Goal: Task Accomplishment & Management: Manage account settings

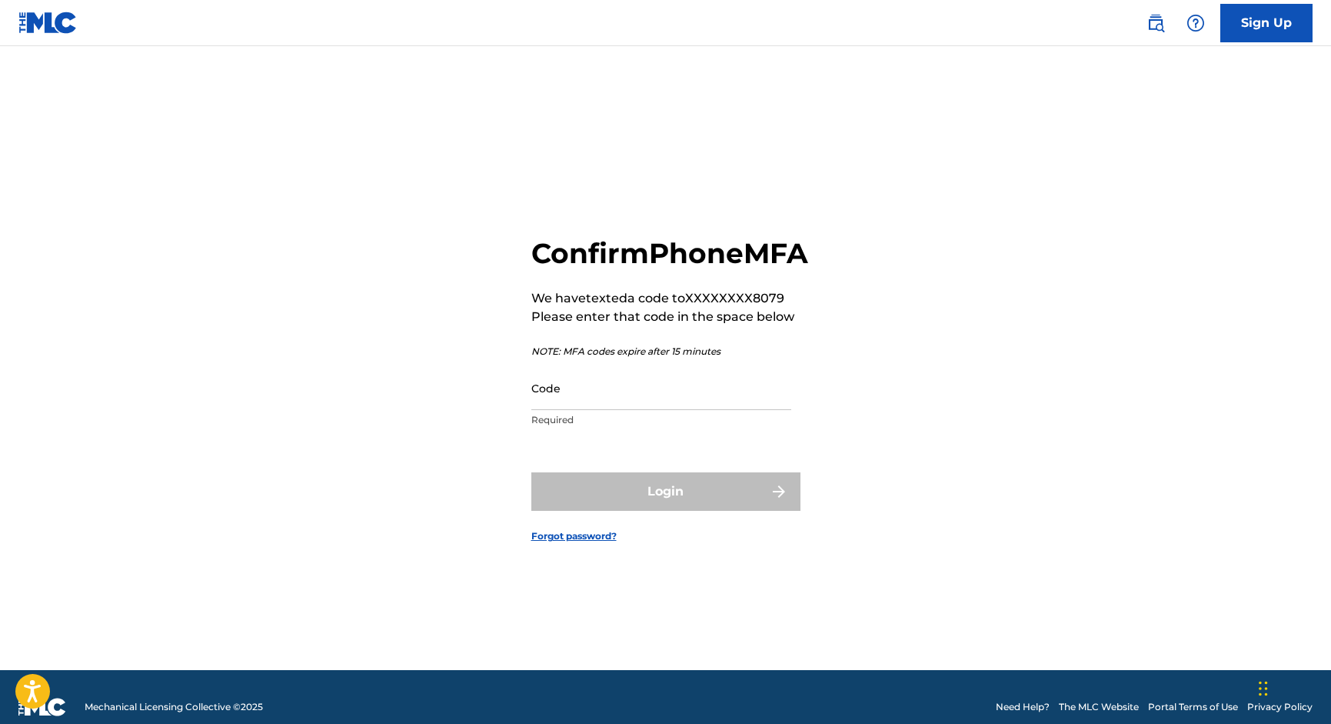
click at [800, 425] on div "Confirm Phone MFA We have texted a code to XXXXXXXX8079 Please enter that code …" at bounding box center [666, 377] width 1077 height 585
click at [727, 410] on input "Code" at bounding box center [661, 388] width 260 height 44
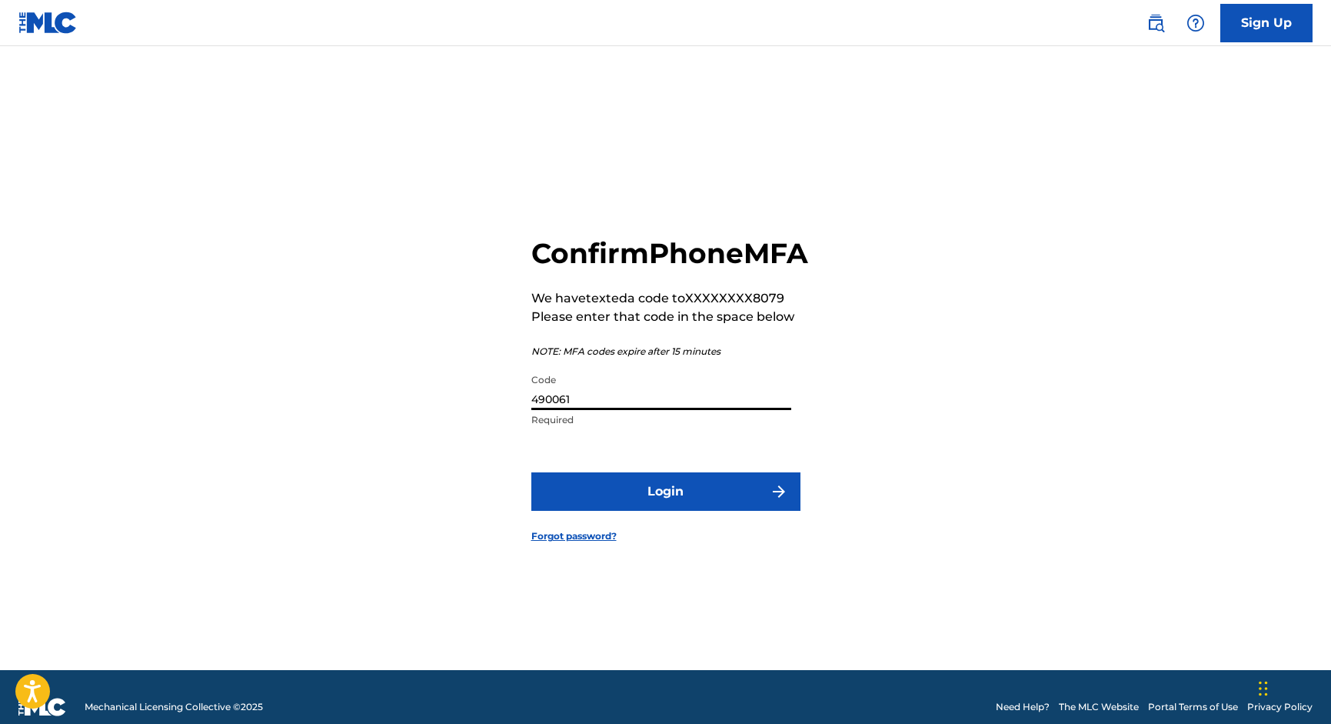
type input "490061"
click at [665, 508] on button "Login" at bounding box center [665, 491] width 269 height 38
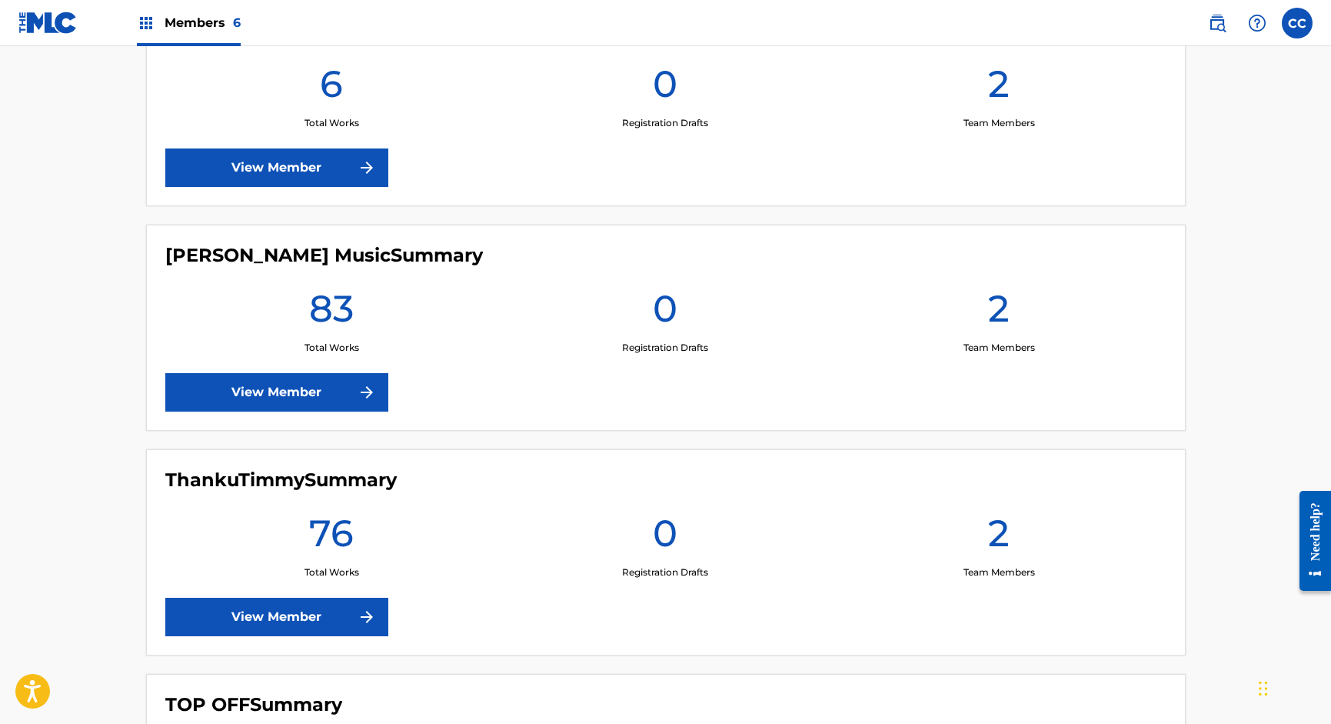
scroll to position [937, 0]
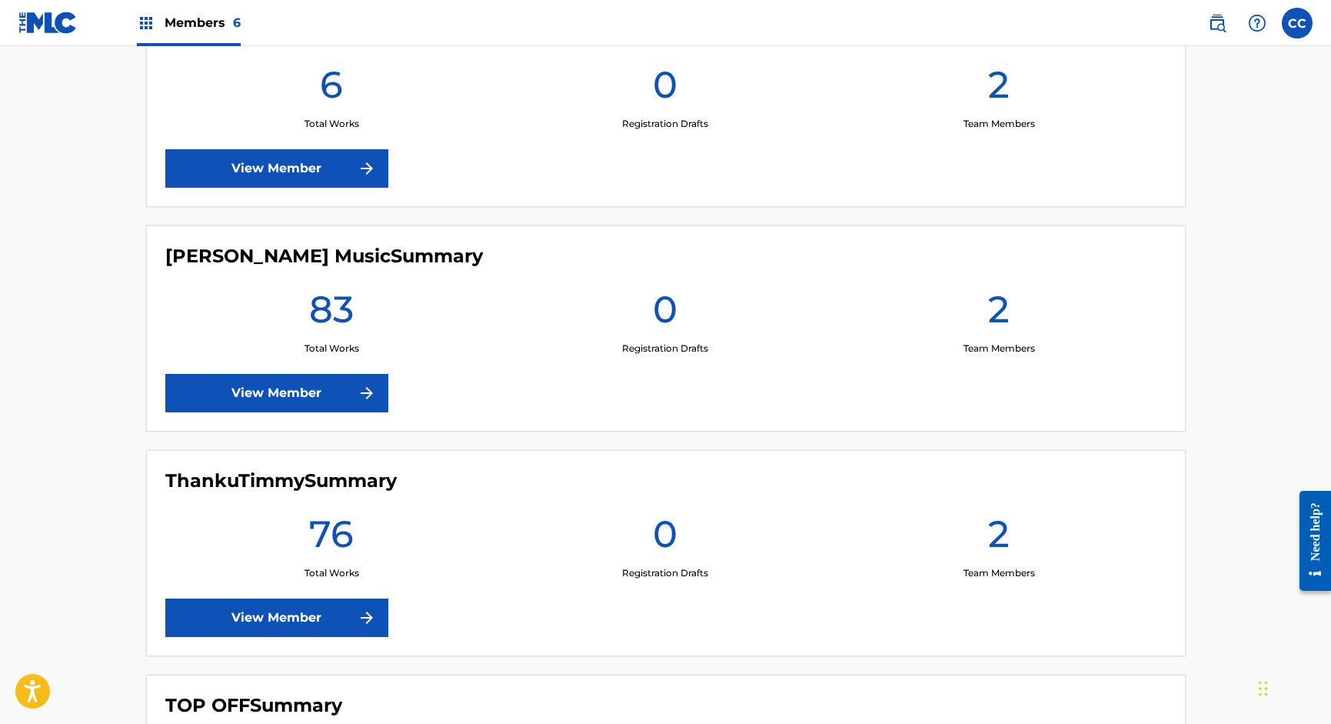
click at [271, 398] on link "View Member" at bounding box center [276, 393] width 223 height 38
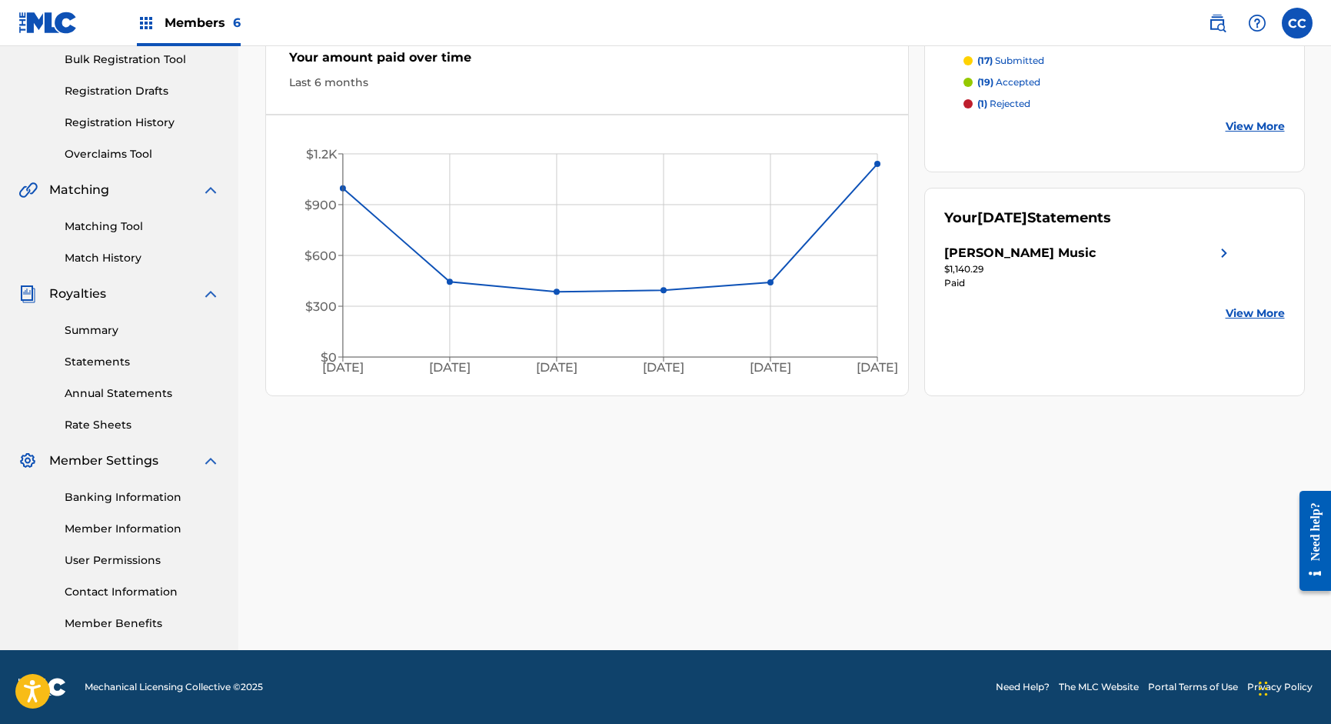
scroll to position [230, 0]
click at [90, 561] on link "User Permissions" at bounding box center [142, 560] width 155 height 16
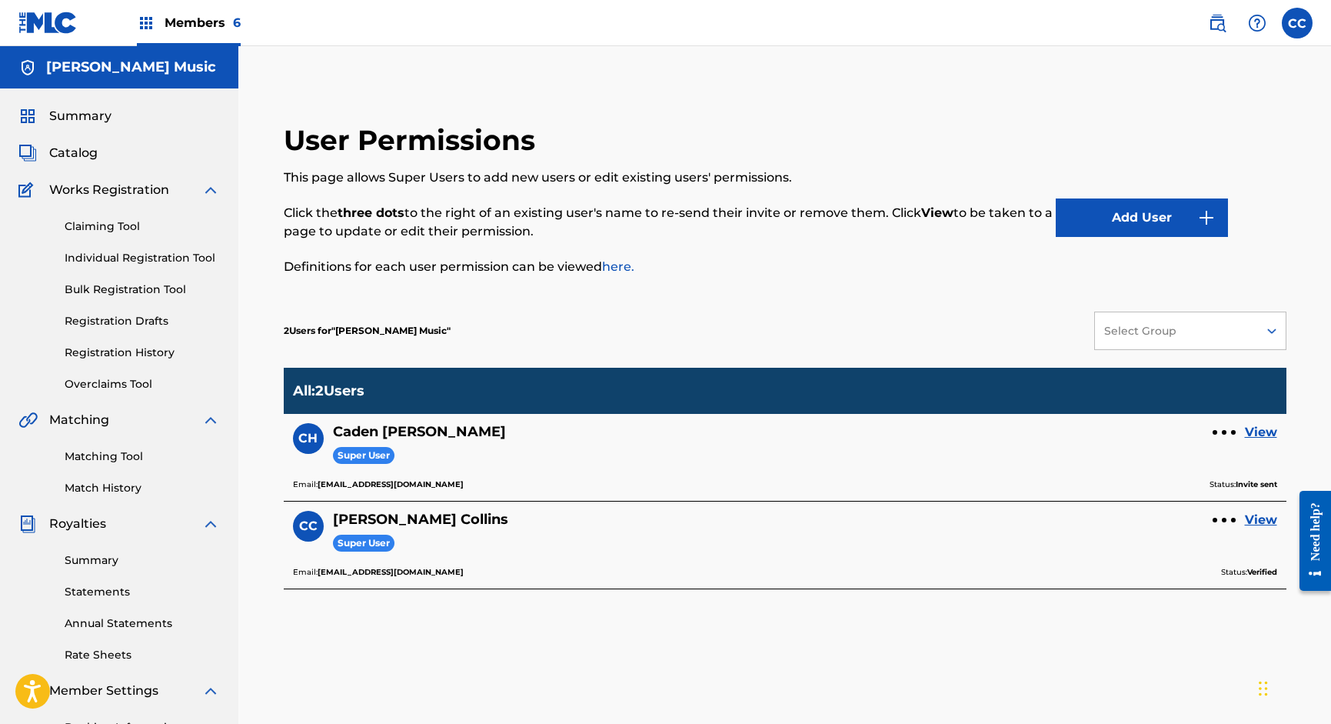
click at [1222, 521] on div at bounding box center [1224, 520] width 5 height 5
click at [1194, 489] on p "Remove User" at bounding box center [1224, 489] width 131 height 37
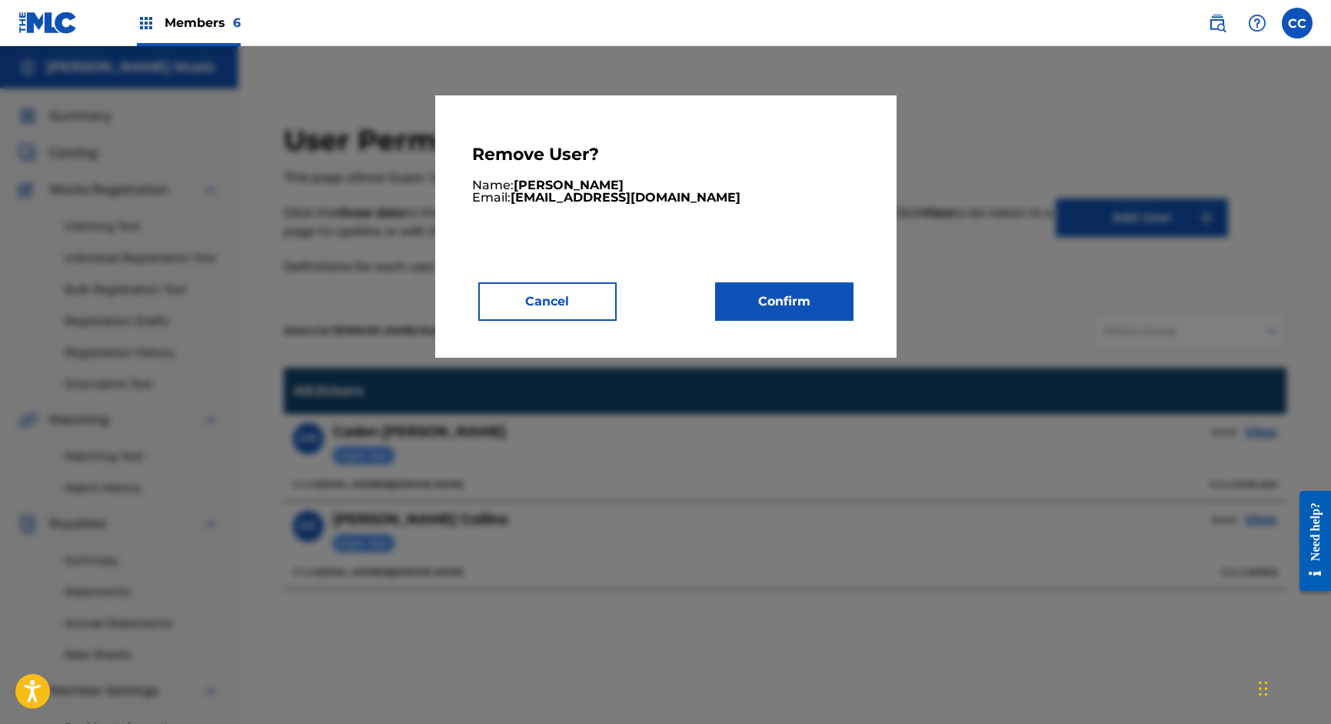
click at [840, 317] on button "Confirm" at bounding box center [784, 301] width 138 height 38
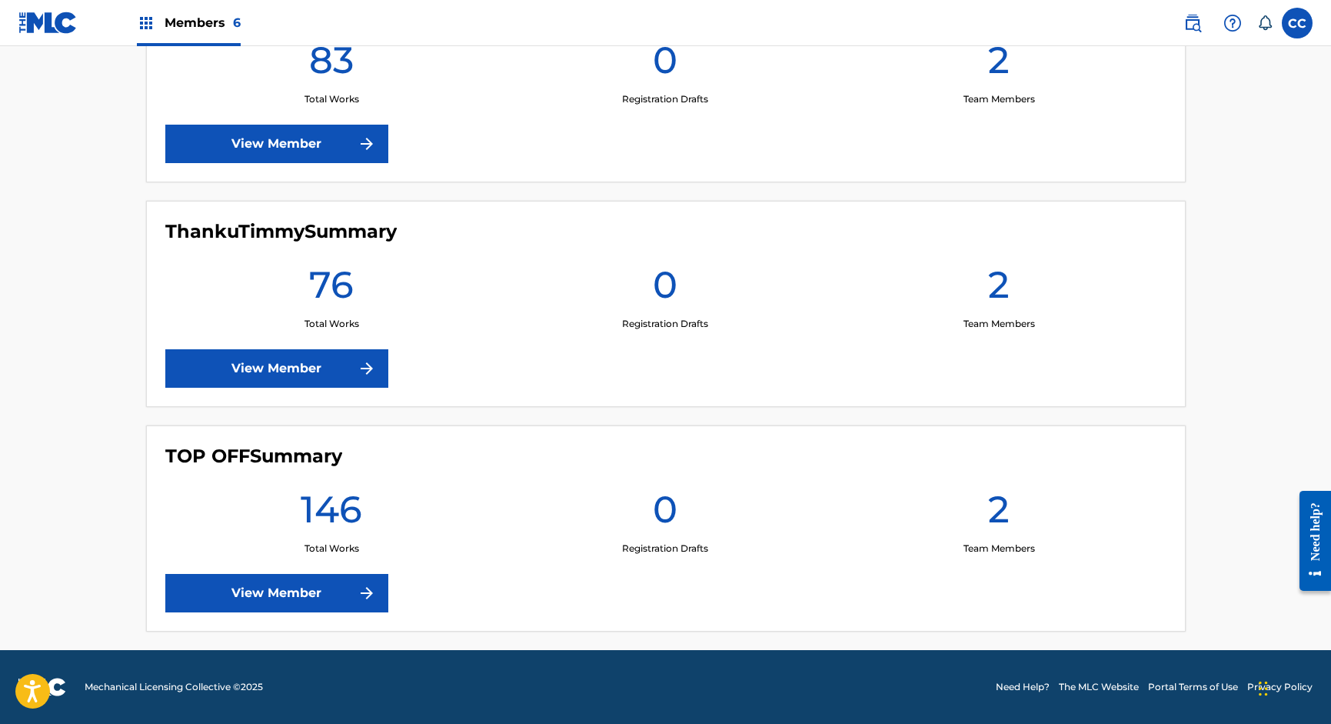
scroll to position [1187, 0]
click at [242, 599] on link "View Member" at bounding box center [276, 593] width 223 height 38
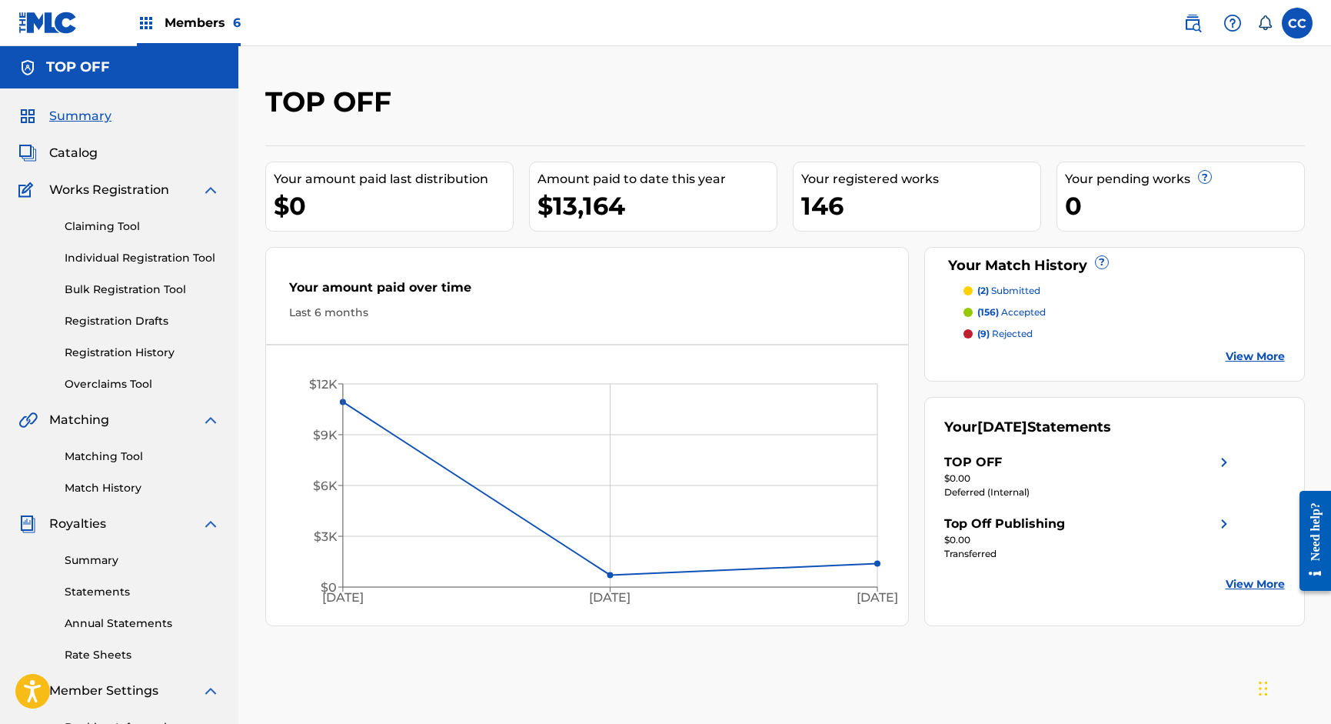
click at [1235, 584] on link "View More" at bounding box center [1255, 584] width 59 height 16
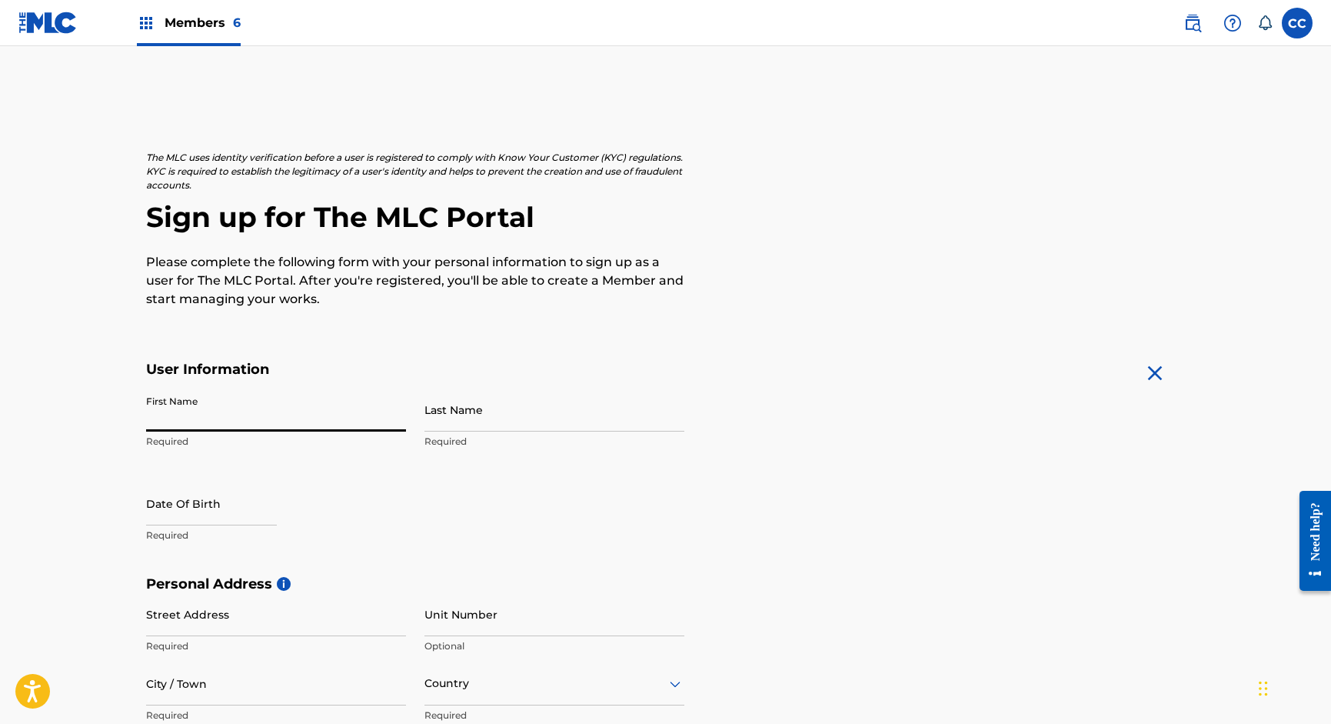
click at [214, 423] on input "First Name" at bounding box center [276, 410] width 260 height 44
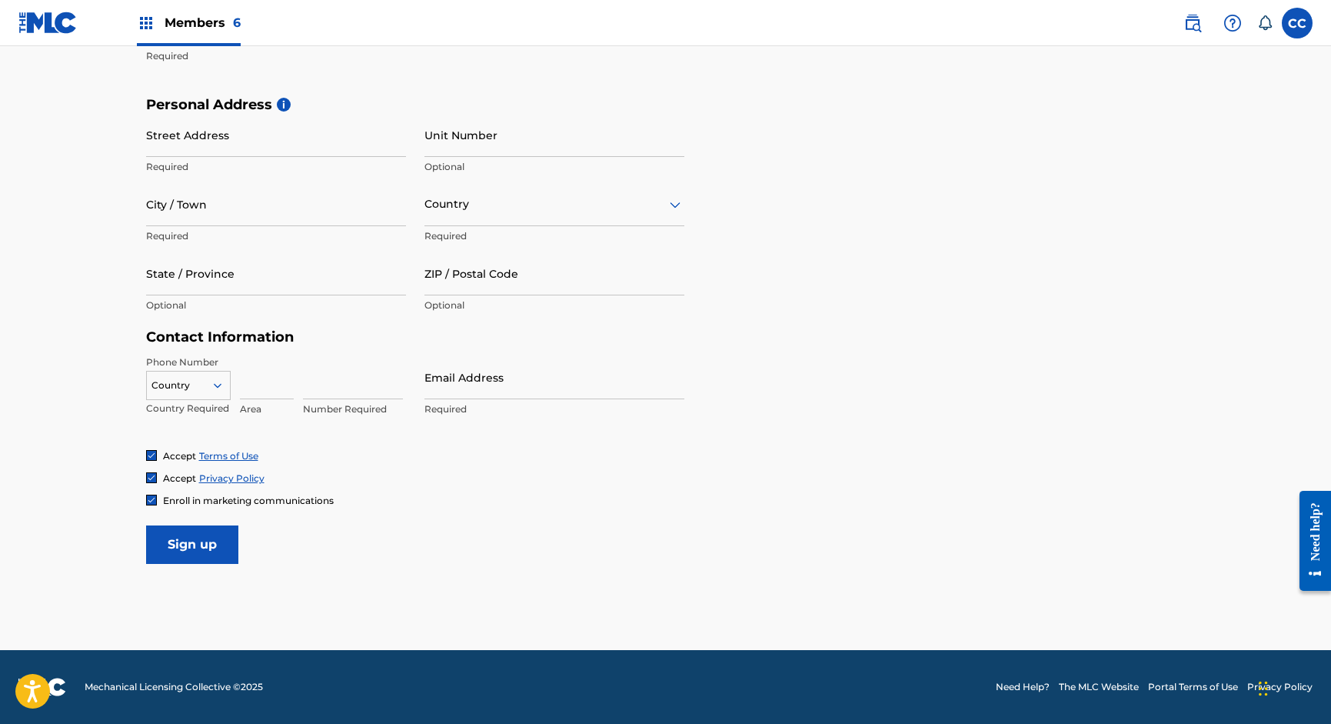
scroll to position [478, 0]
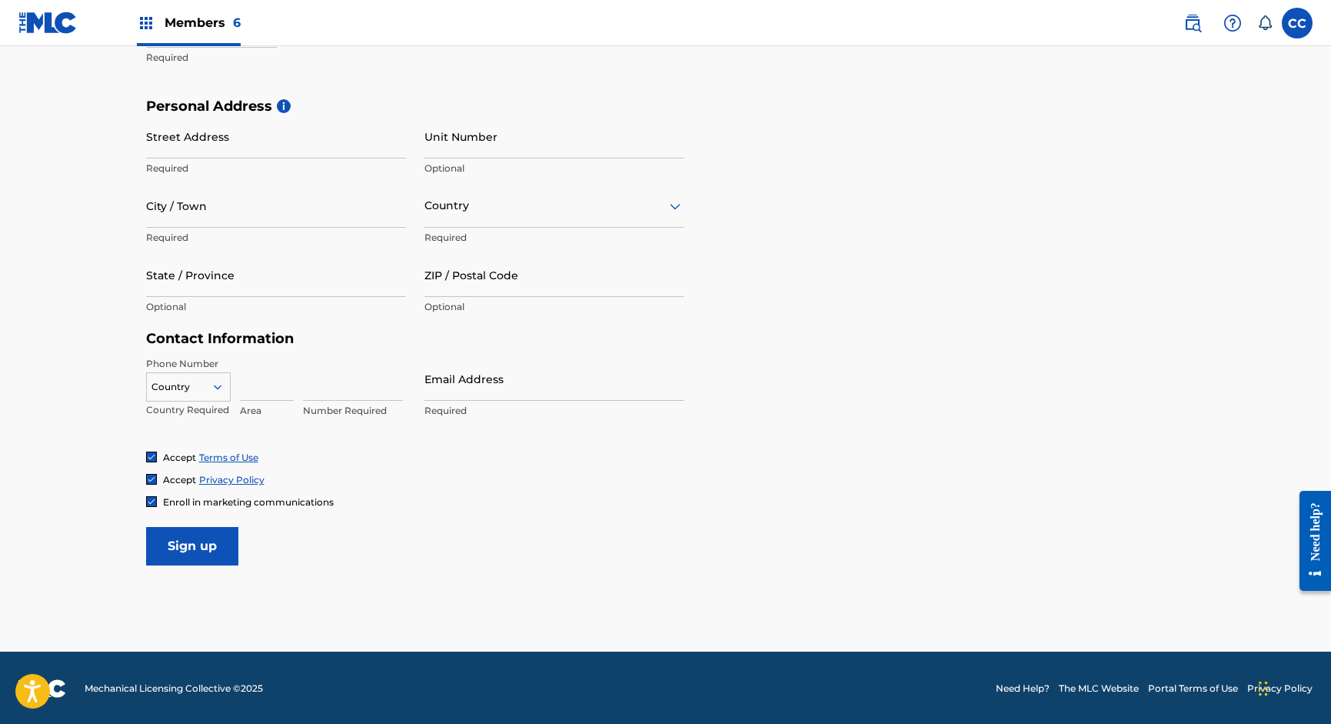
click at [1295, 16] on label at bounding box center [1297, 23] width 31 height 31
click at [1297, 23] on input "CC [PERSON_NAME] [EMAIL_ADDRESS][DOMAIN_NAME] Notification Preferences Profile …" at bounding box center [1297, 23] width 0 height 0
click at [938, 223] on div "Personal Address i Street Address Required Unit Number Optional City / Town Req…" at bounding box center [666, 214] width 1040 height 233
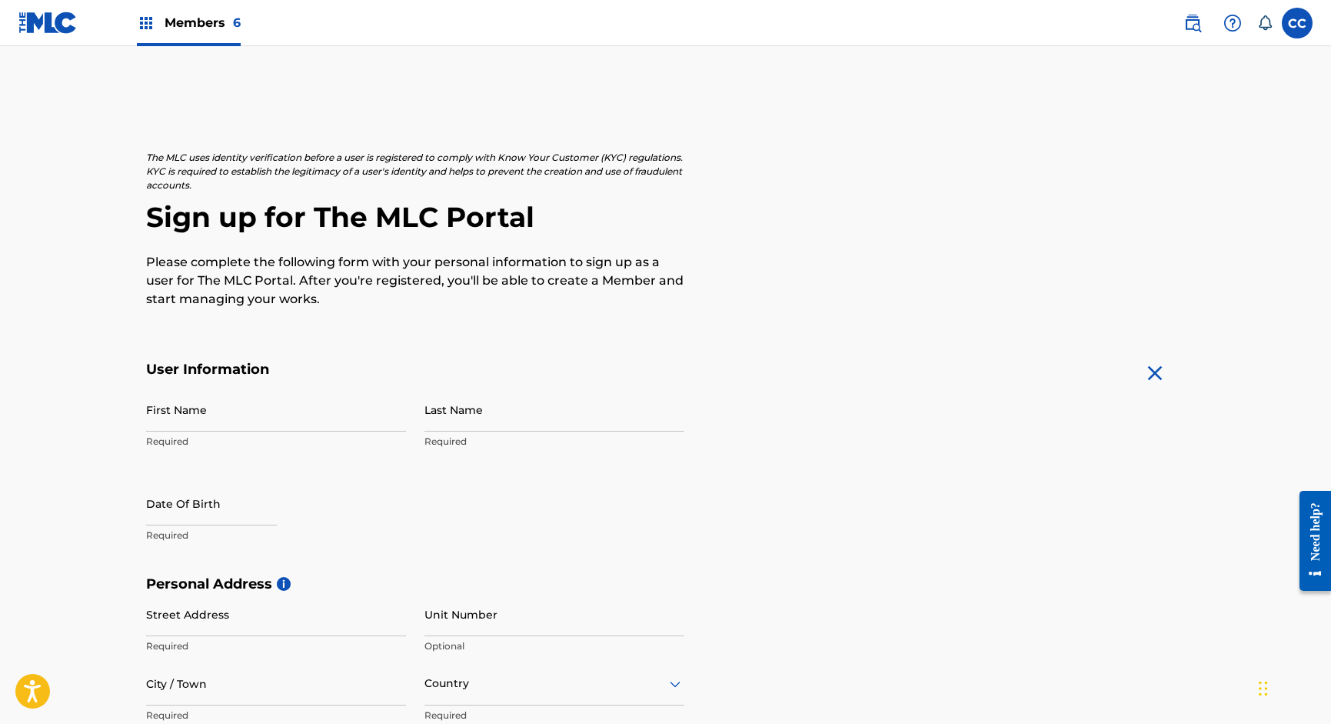
scroll to position [0, 0]
click at [1299, 28] on label at bounding box center [1297, 23] width 31 height 31
click at [1297, 23] on input "CC [PERSON_NAME] [EMAIL_ADDRESS][DOMAIN_NAME] Notification Preferences Profile …" at bounding box center [1297, 23] width 0 height 0
click at [1144, 221] on p "Log out" at bounding box center [1148, 218] width 36 height 14
click at [1297, 23] on input "CC [PERSON_NAME] [EMAIL_ADDRESS][DOMAIN_NAME] Notification Preferences Profile …" at bounding box center [1297, 23] width 0 height 0
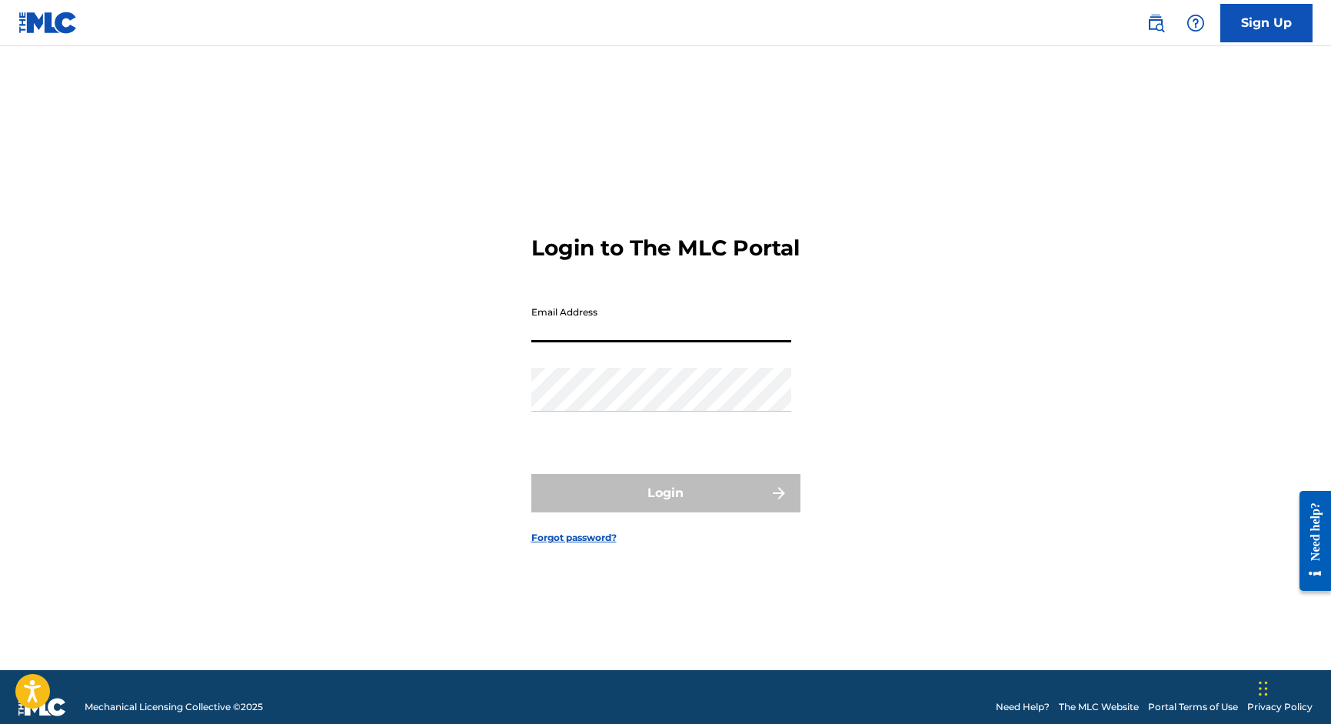
type input "[EMAIL_ADDRESS][DOMAIN_NAME]"
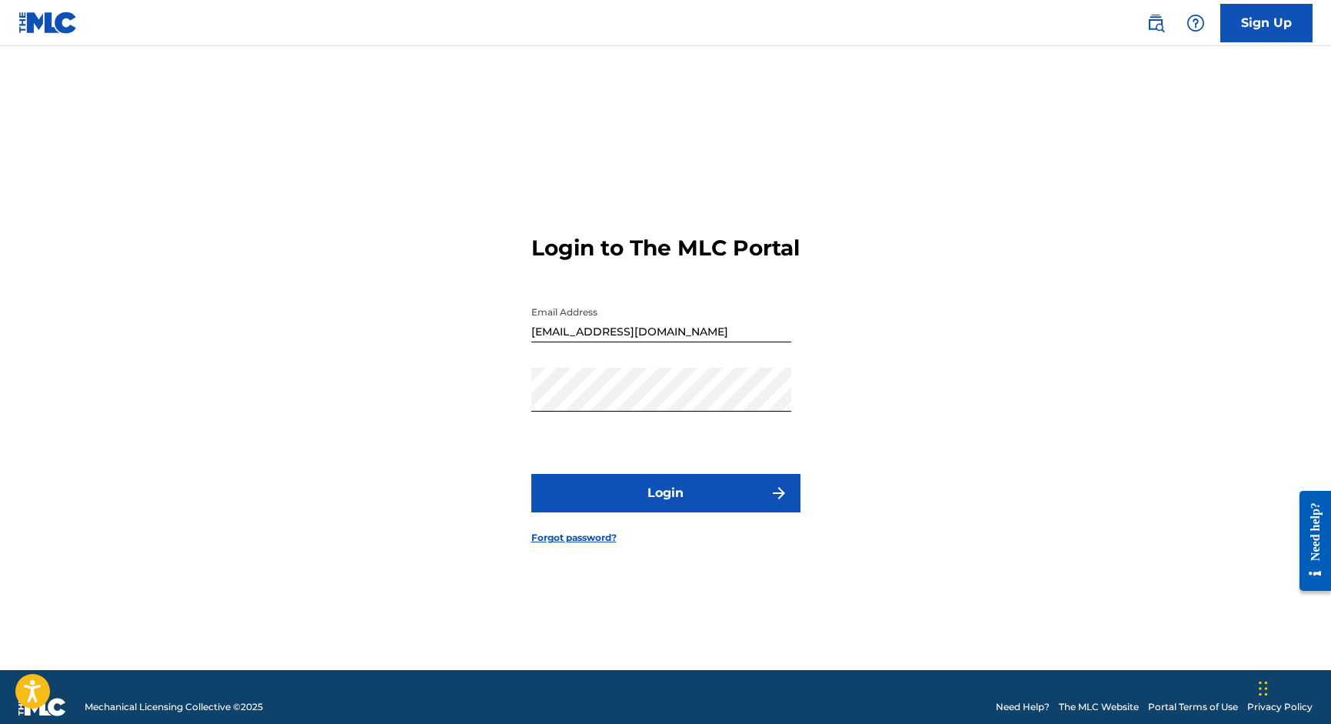
click at [661, 508] on button "Login" at bounding box center [665, 493] width 269 height 38
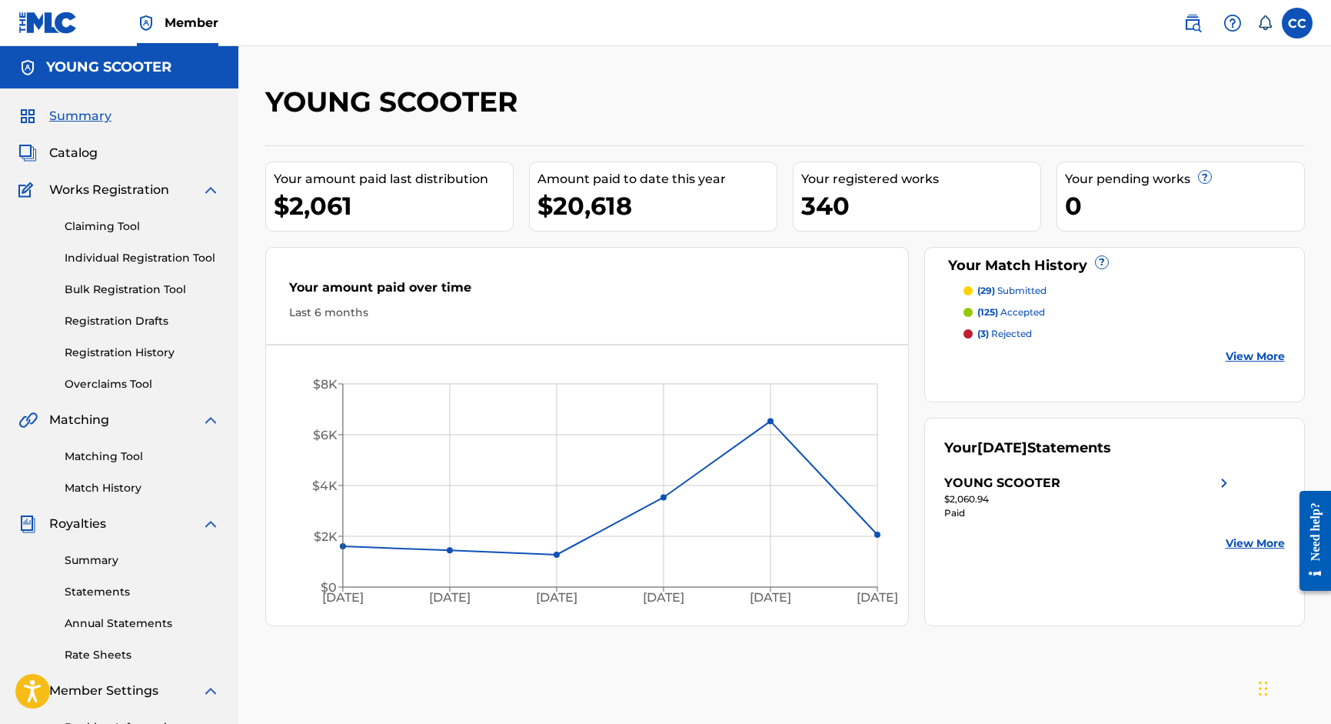
click at [1295, 32] on label at bounding box center [1297, 23] width 31 height 31
click at [1297, 23] on input "CC [PERSON_NAME] [EMAIL_ADDRESS][DOMAIN_NAME] Notification Preferences Profile …" at bounding box center [1297, 23] width 0 height 0
click at [1140, 219] on p "Log out" at bounding box center [1148, 218] width 36 height 14
click at [1297, 23] on input "CC [PERSON_NAME] [EMAIL_ADDRESS][DOMAIN_NAME] Notification Preferences Profile …" at bounding box center [1297, 23] width 0 height 0
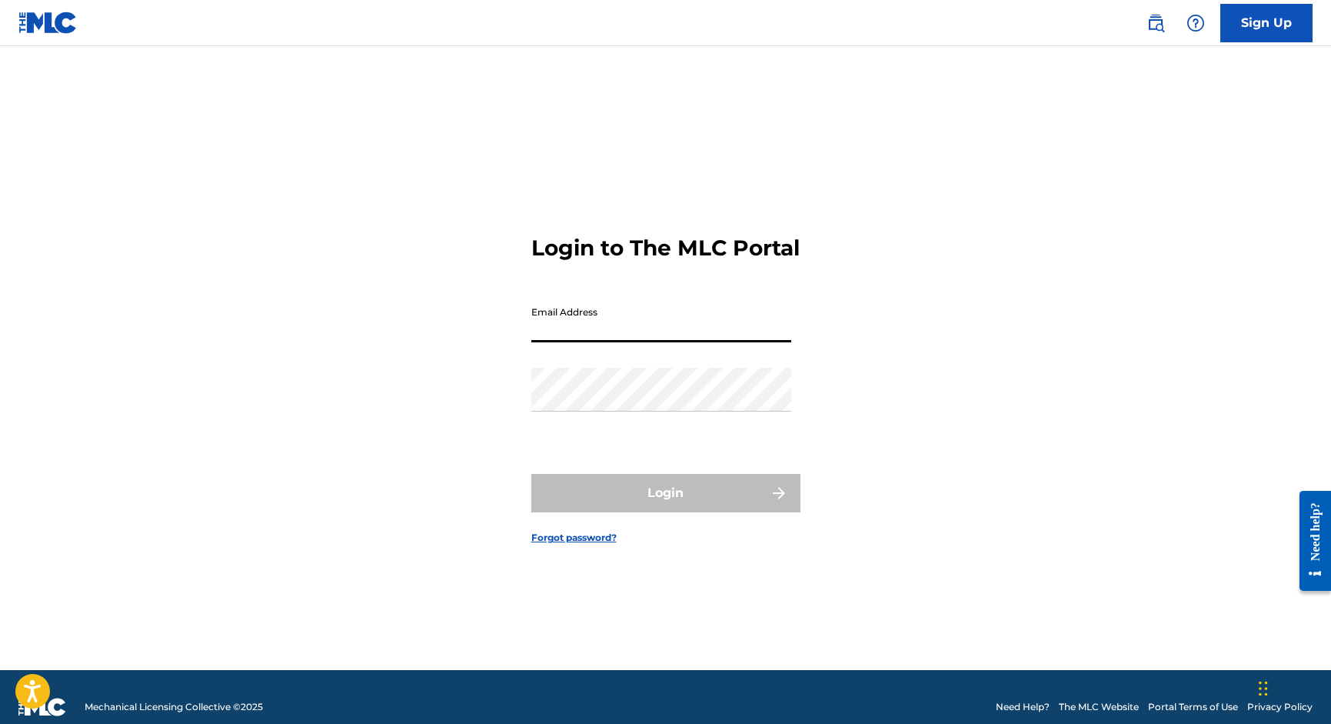
type input "[EMAIL_ADDRESS][DOMAIN_NAME]"
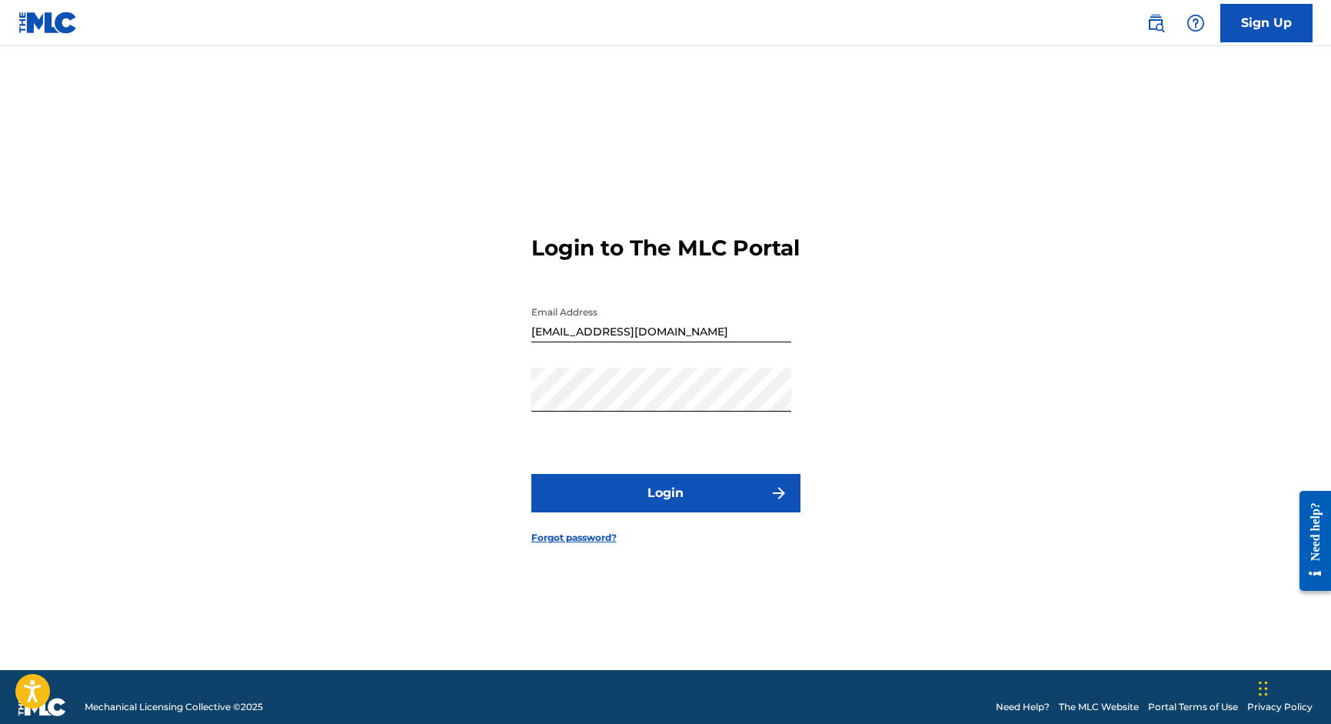
click at [685, 512] on button "Login" at bounding box center [665, 493] width 269 height 38
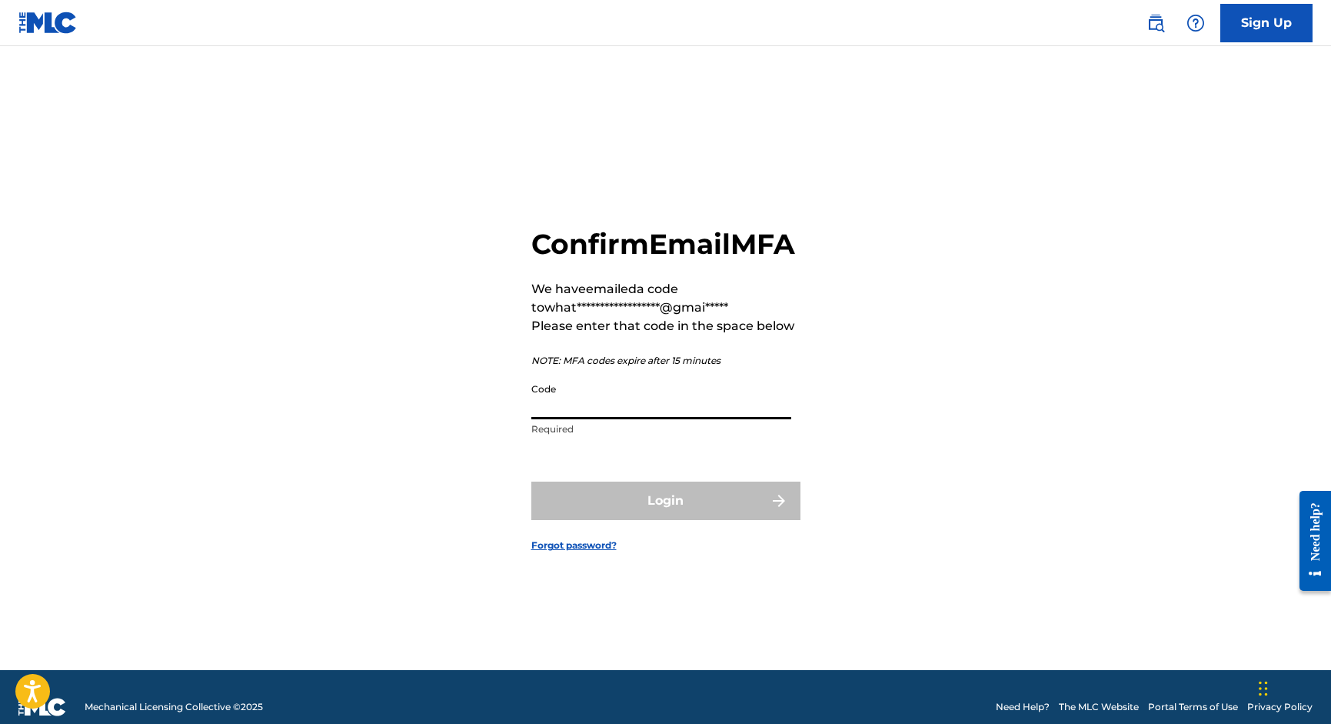
click at [612, 419] on input "Code" at bounding box center [661, 397] width 260 height 44
paste input "415146"
type input "415146"
click at [609, 508] on div "Login" at bounding box center [665, 500] width 269 height 38
click at [605, 520] on div "Login" at bounding box center [665, 500] width 269 height 38
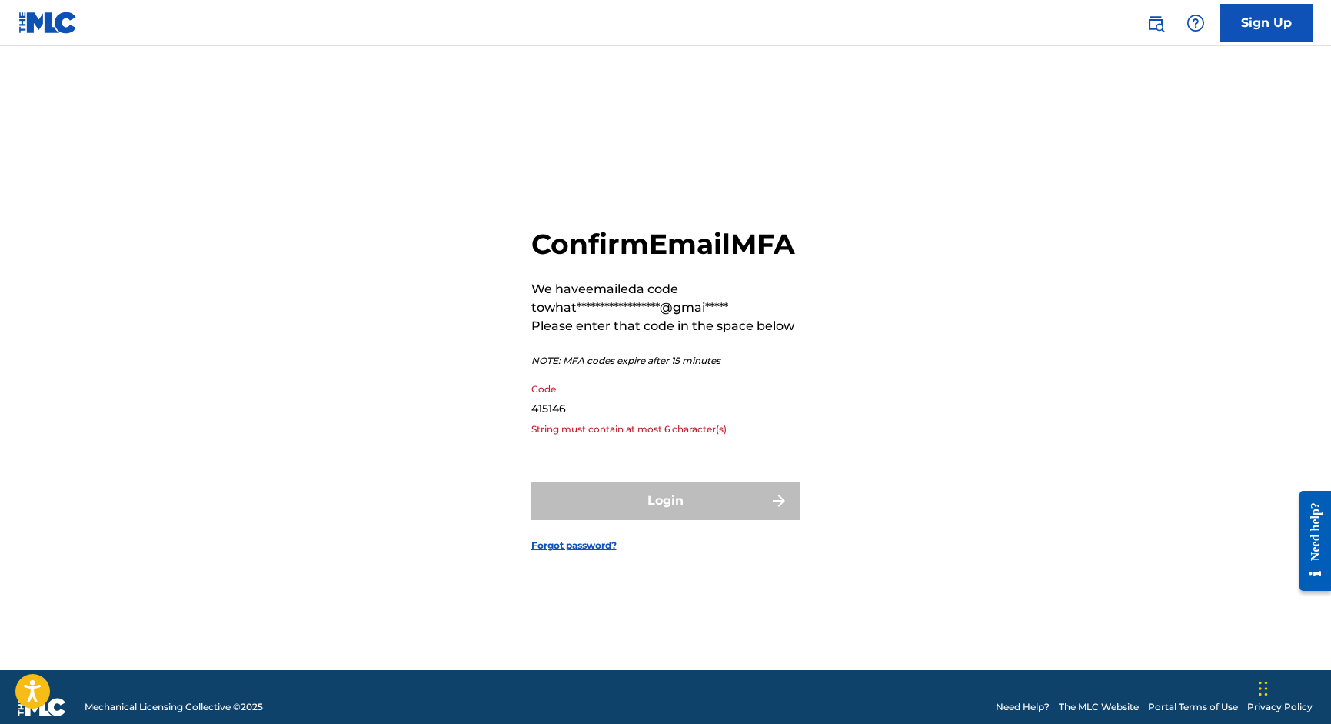
click at [608, 419] on input "415146" at bounding box center [661, 397] width 260 height 44
click at [642, 520] on div "Login" at bounding box center [665, 500] width 269 height 38
drag, startPoint x: 583, startPoint y: 427, endPoint x: 482, endPoint y: 427, distance: 100.7
click at [482, 427] on div "**********" at bounding box center [666, 377] width 1077 height 585
paste input "415146"
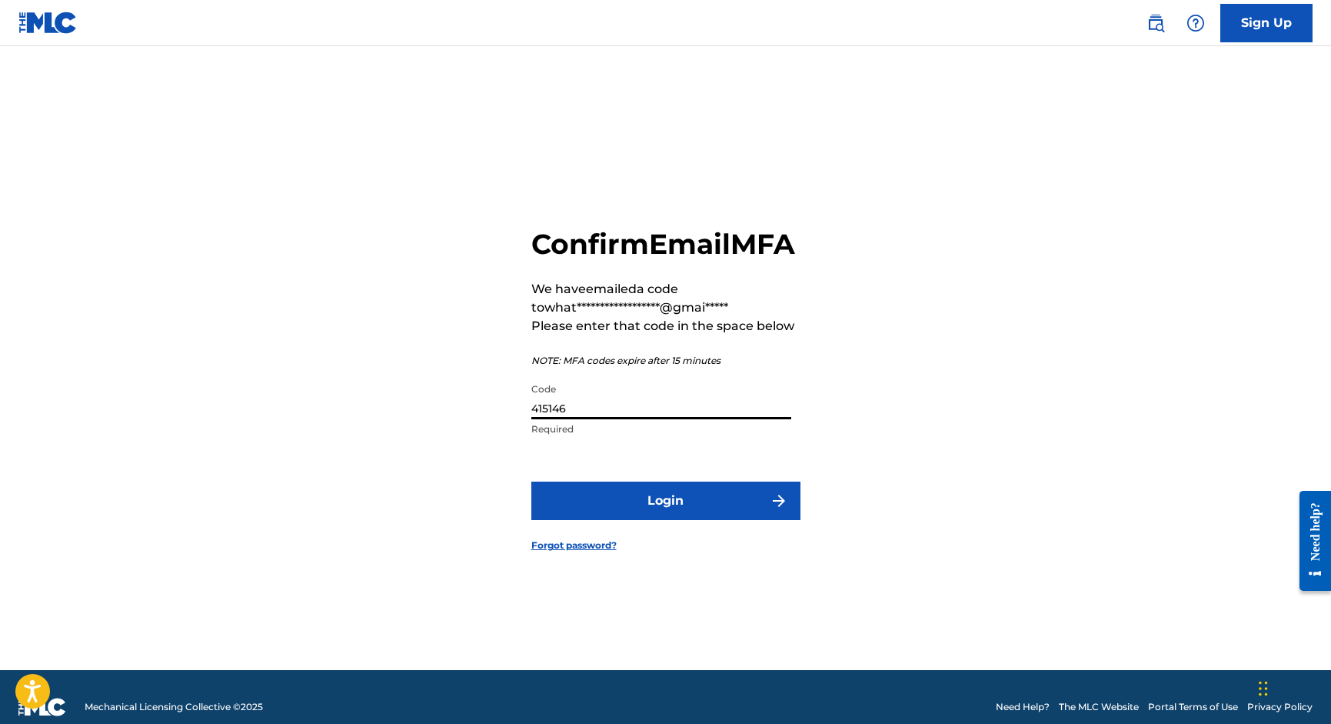
type input "415146"
click at [628, 520] on button "Login" at bounding box center [665, 500] width 269 height 38
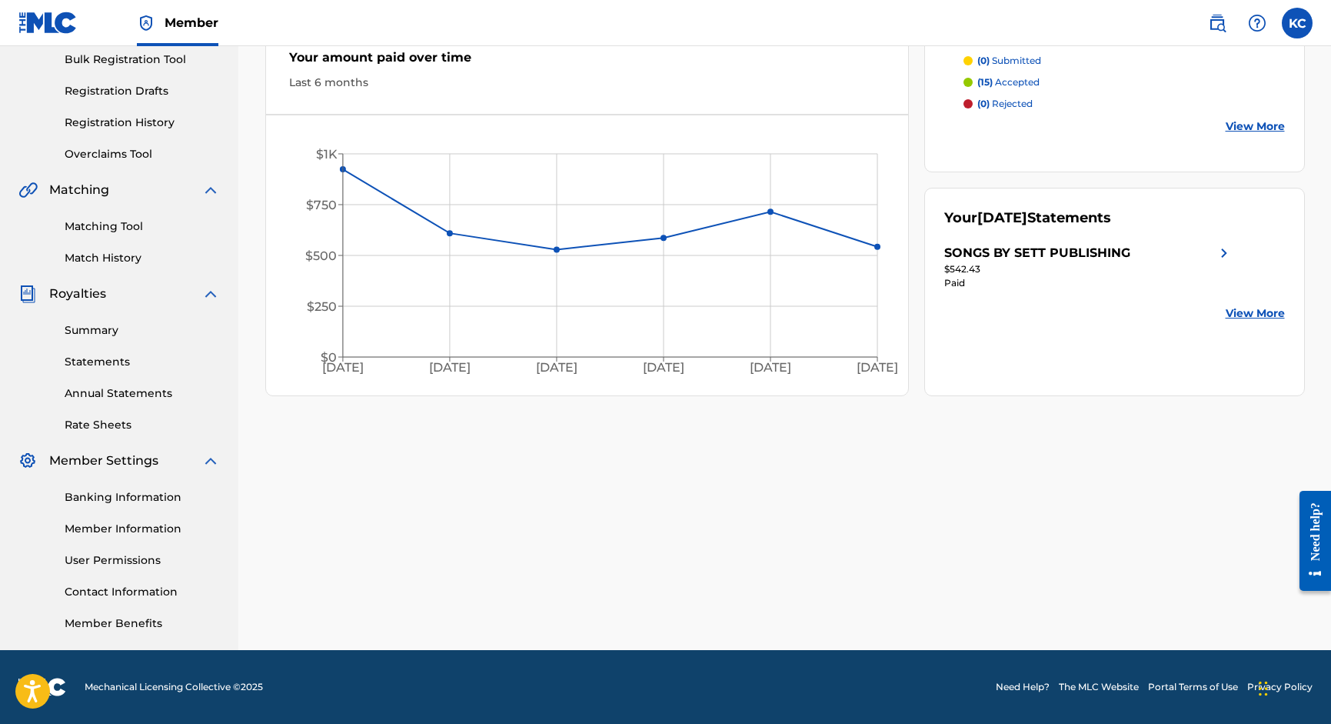
scroll to position [230, 0]
click at [102, 554] on link "User Permissions" at bounding box center [142, 560] width 155 height 16
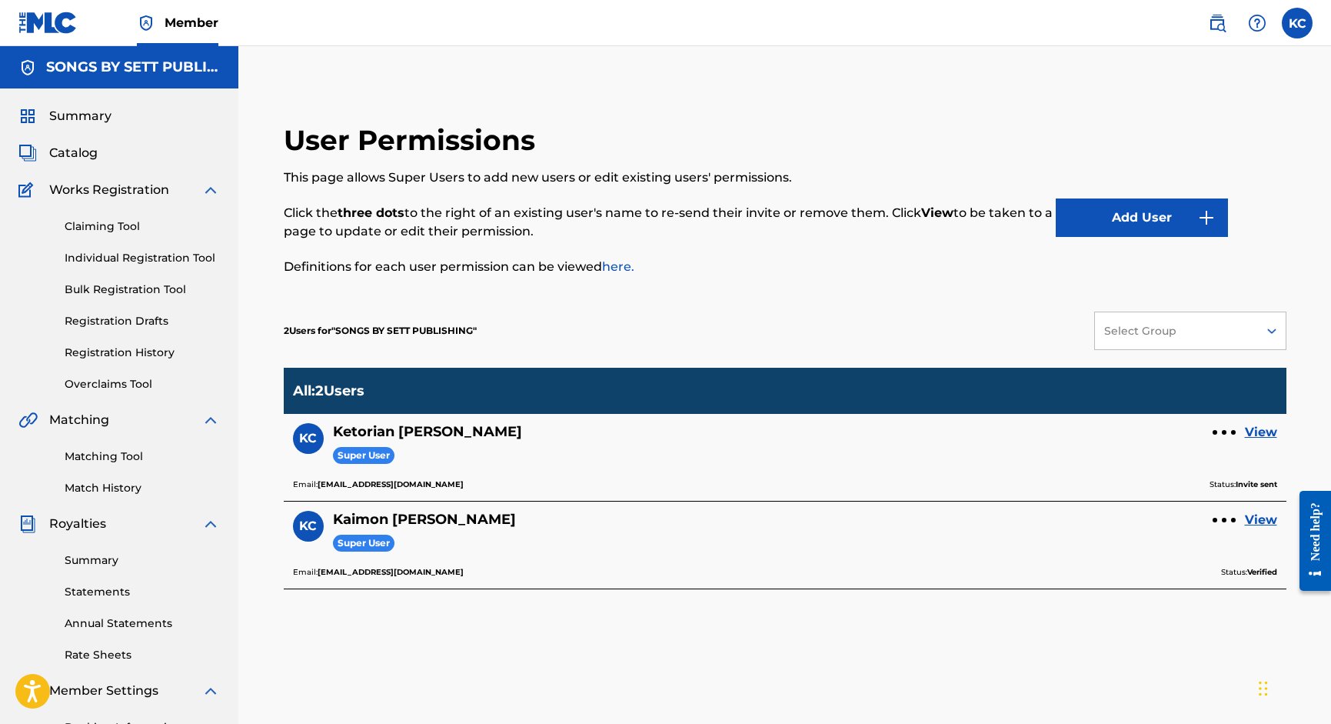
click at [1295, 30] on label at bounding box center [1297, 23] width 31 height 31
click at [1297, 23] on input "[PERSON_NAME] [PERSON_NAME] [EMAIL_ADDRESS][DOMAIN_NAME] Notification Preferenc…" at bounding box center [1297, 23] width 0 height 0
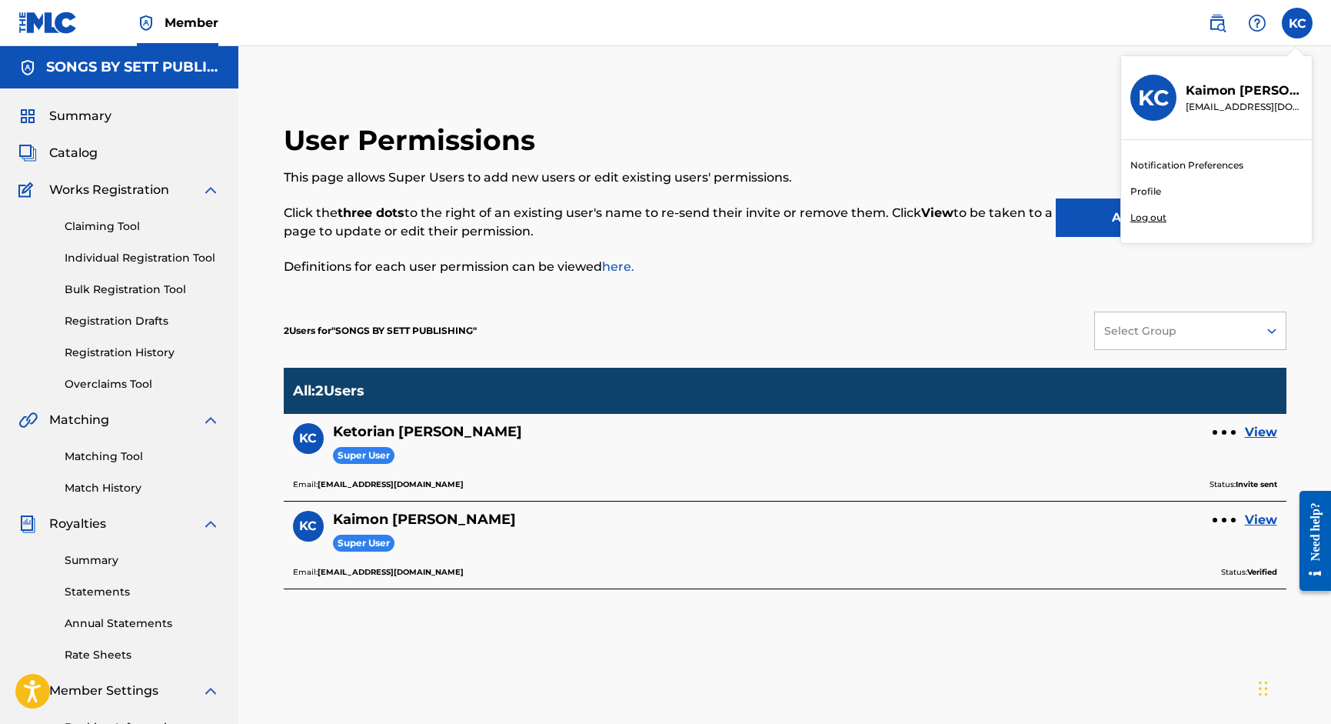
click at [1143, 215] on p "Log out" at bounding box center [1148, 218] width 36 height 14
click at [1297, 23] on input "[PERSON_NAME] [PERSON_NAME] [EMAIL_ADDRESS][DOMAIN_NAME] Notification Preferenc…" at bounding box center [1297, 23] width 0 height 0
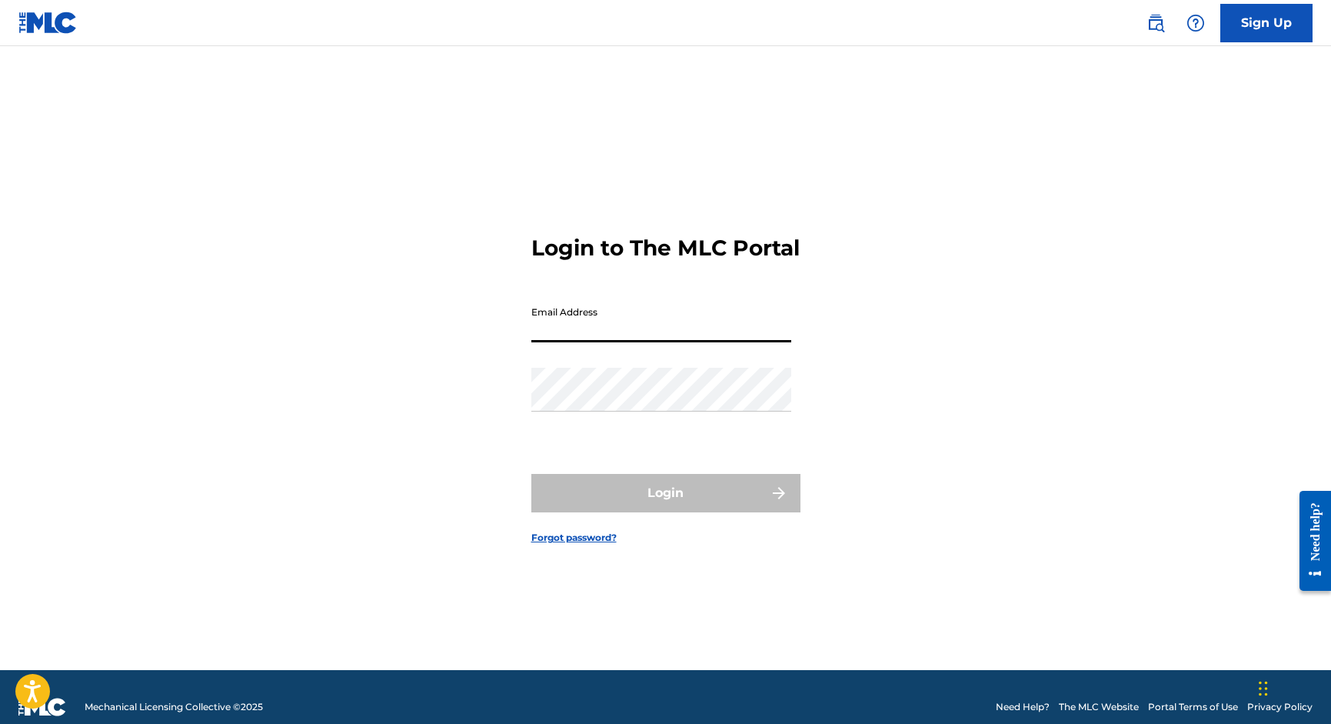
click at [1276, 25] on link "Sign Up" at bounding box center [1266, 23] width 92 height 38
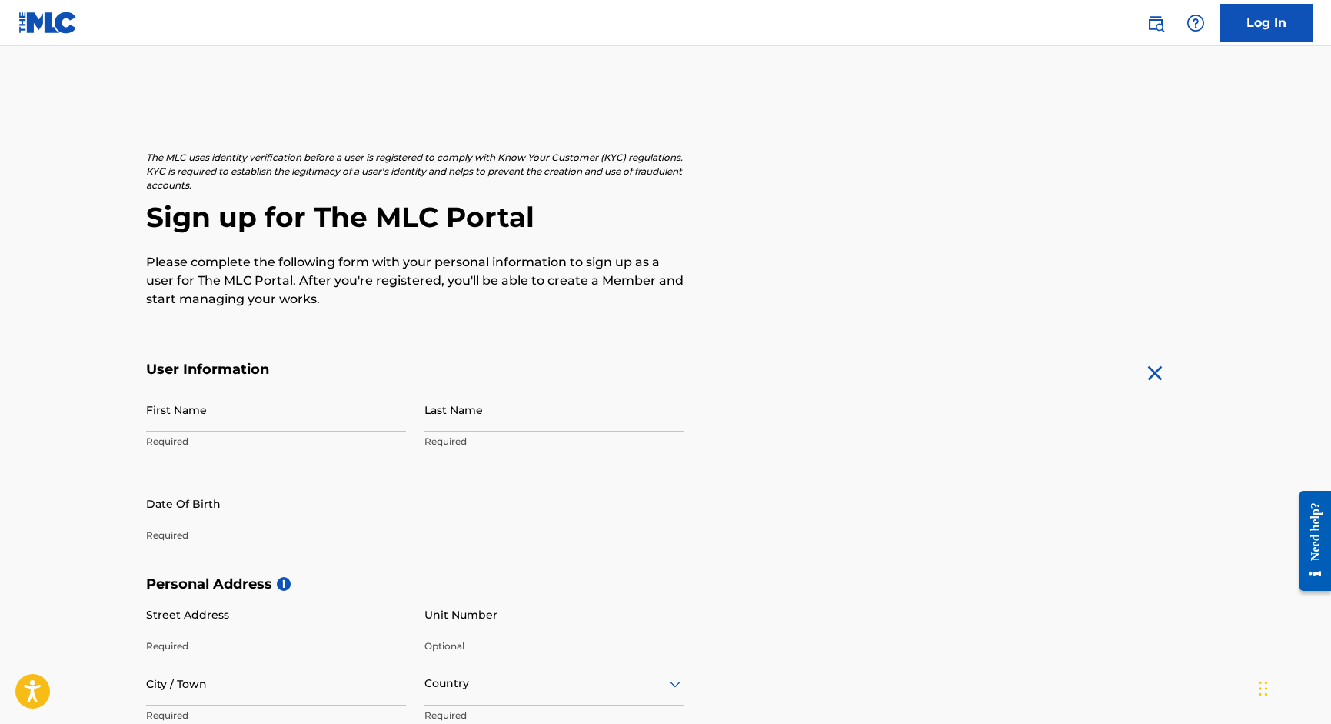
click at [243, 397] on input "First Name" at bounding box center [276, 410] width 260 height 44
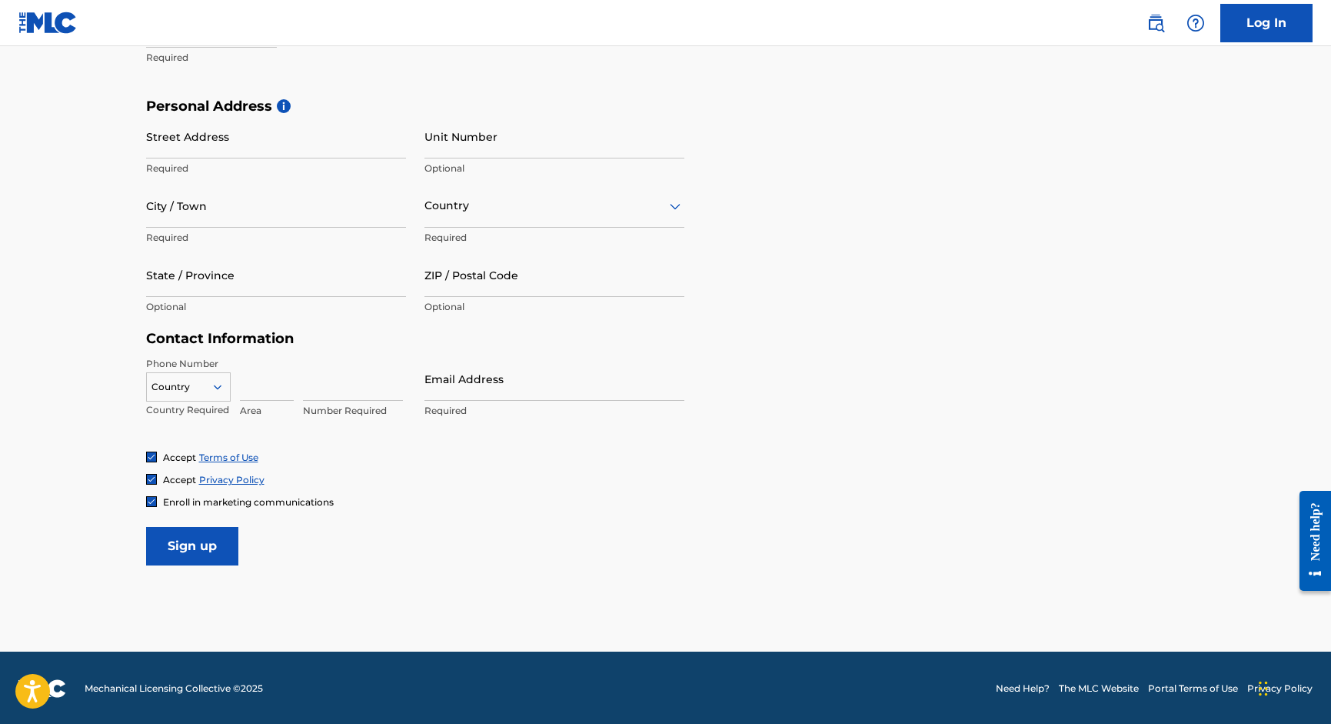
scroll to position [122, 0]
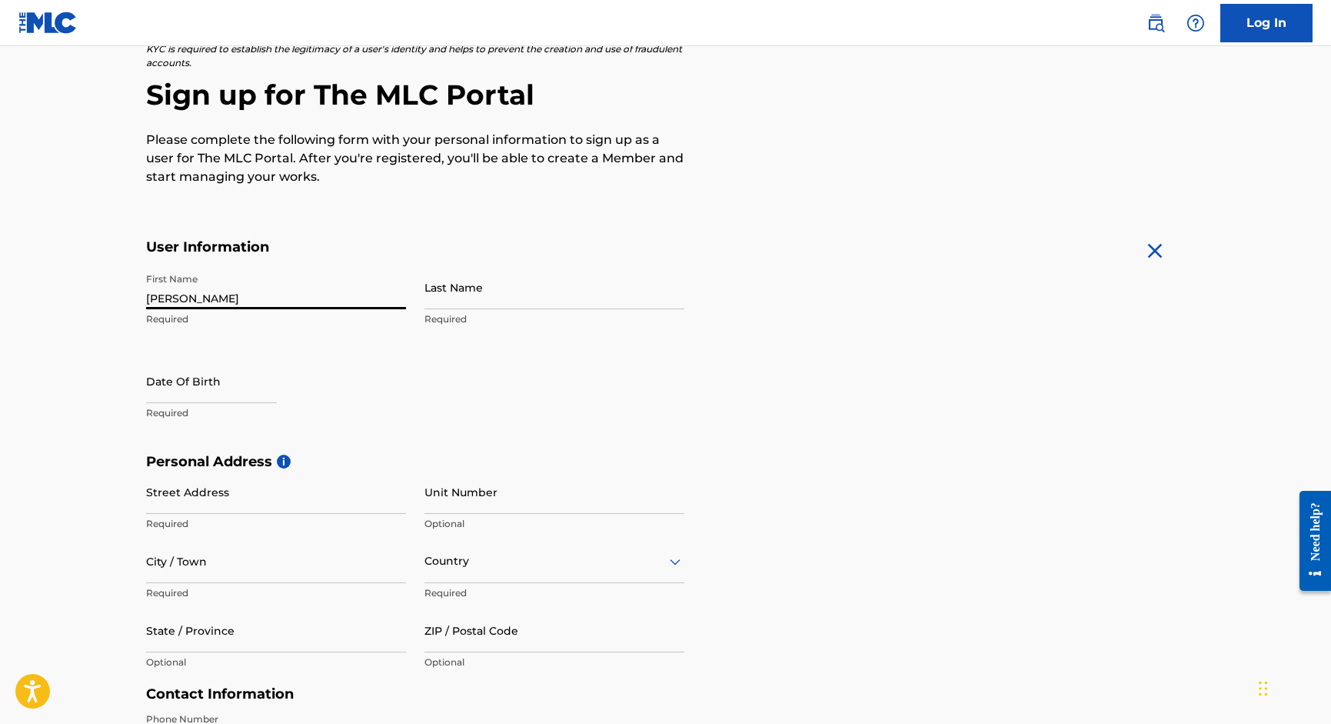
type input "[PERSON_NAME]"
click at [478, 295] on input "Last Name" at bounding box center [555, 287] width 260 height 44
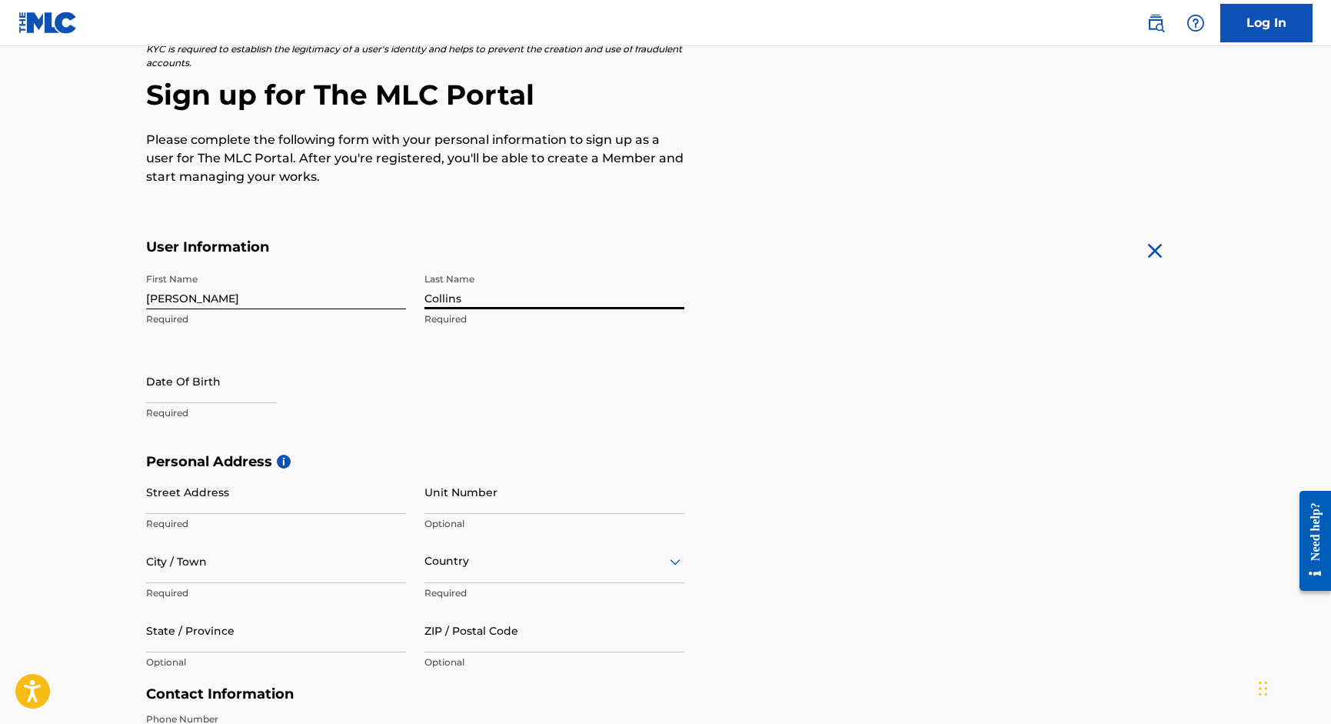
type input "Collins"
select select "7"
select select "2025"
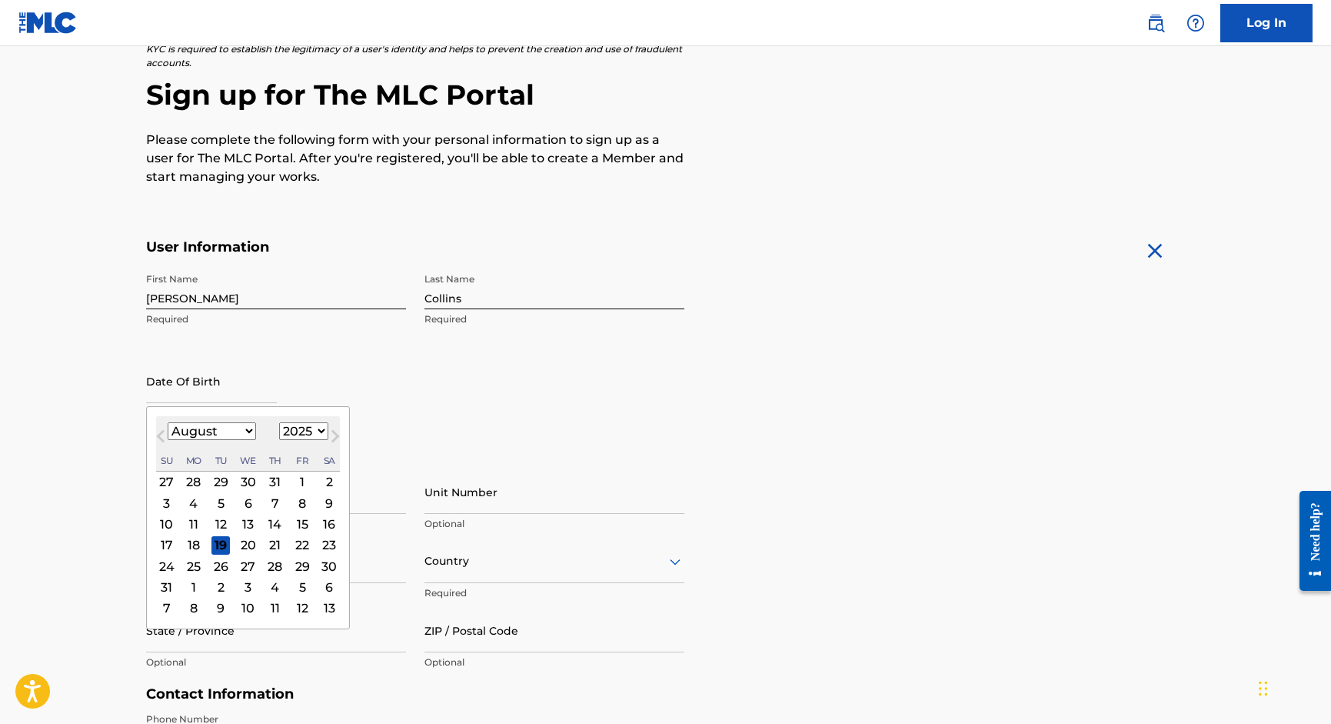
click at [208, 387] on input "text" at bounding box center [211, 381] width 131 height 44
type input "[DATE]"
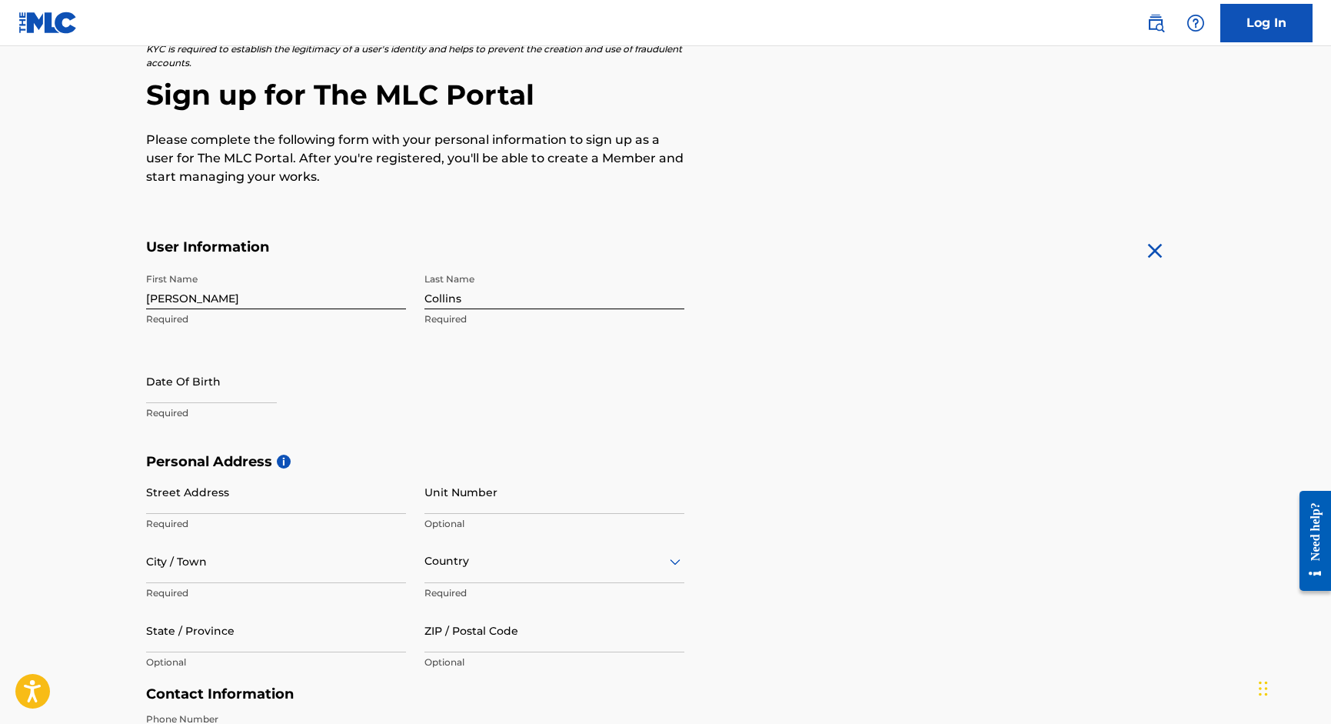
click at [325, 355] on div "First Name [PERSON_NAME] Required Last Name [PERSON_NAME] Required Date Of Birt…" at bounding box center [415, 359] width 538 height 188
click at [215, 397] on input "text" at bounding box center [211, 381] width 131 height 44
select select "7"
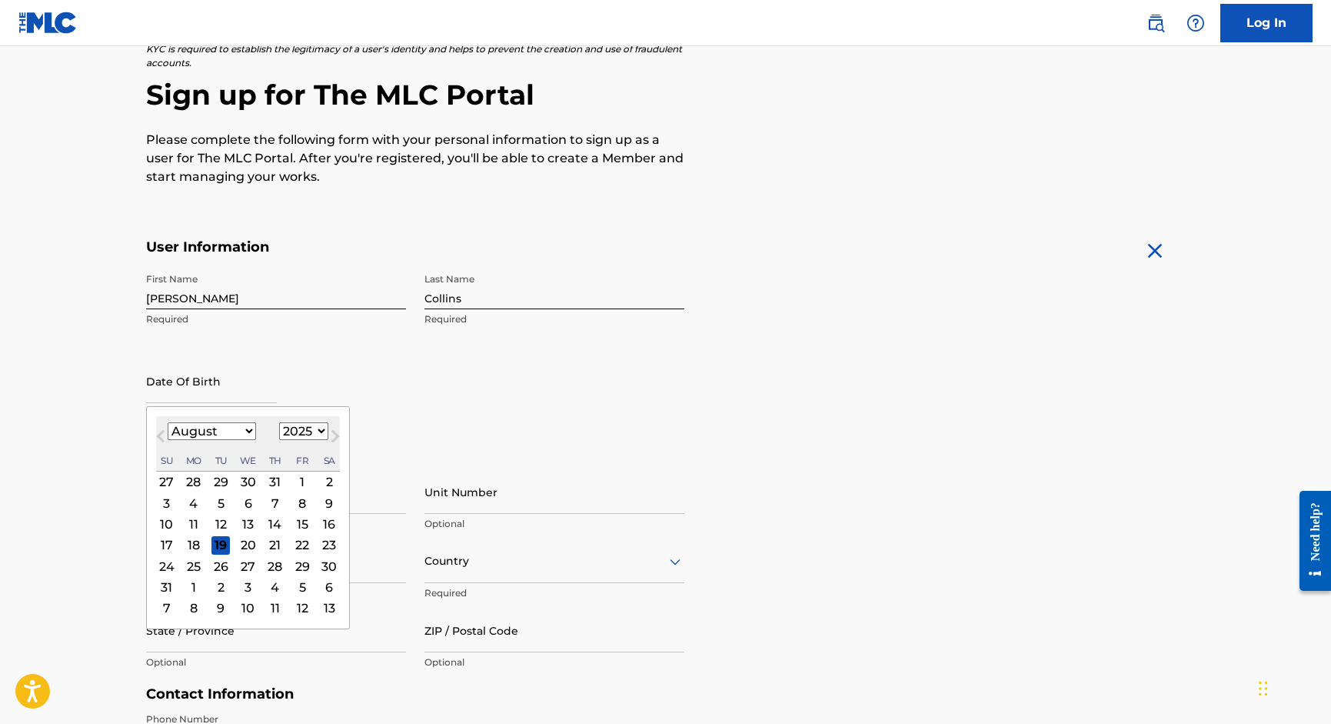
select select "1978"
select select "9"
click at [215, 548] on div "24" at bounding box center [220, 544] width 18 height 18
type input "[DATE]"
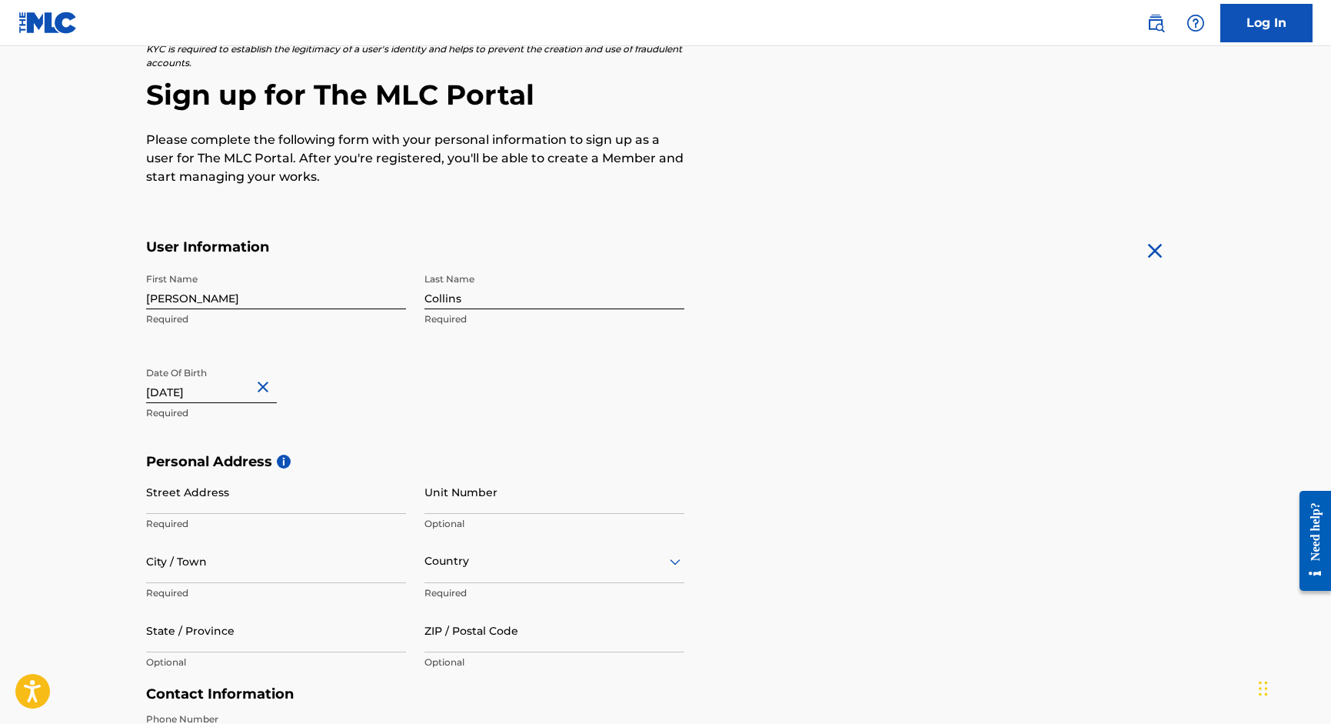
click at [234, 493] on input "Street Address" at bounding box center [276, 492] width 260 height 44
type input "PO Box 171447"
click at [226, 574] on input "City / Town" at bounding box center [276, 561] width 260 height 44
type input "[GEOGRAPHIC_DATA]"
click at [509, 571] on div "Country" at bounding box center [555, 561] width 260 height 44
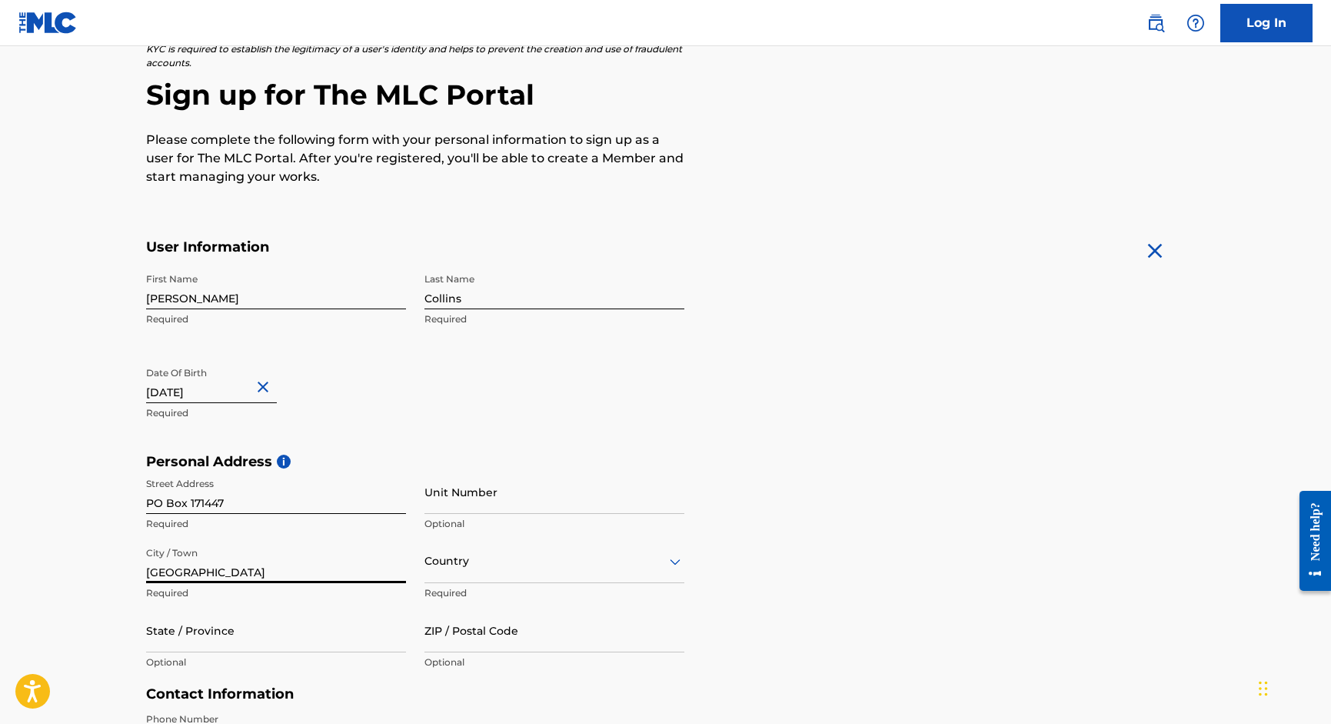
scroll to position [212, 0]
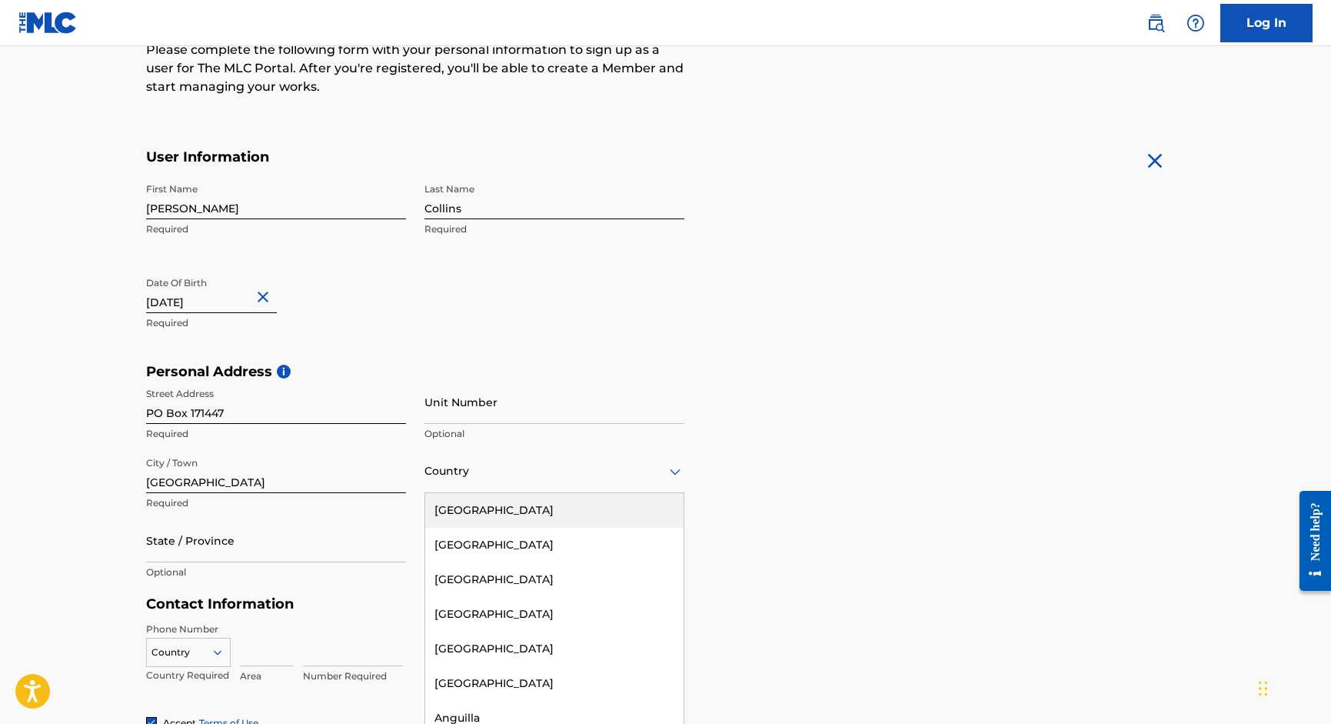
click at [498, 519] on div "[GEOGRAPHIC_DATA]" at bounding box center [554, 510] width 258 height 35
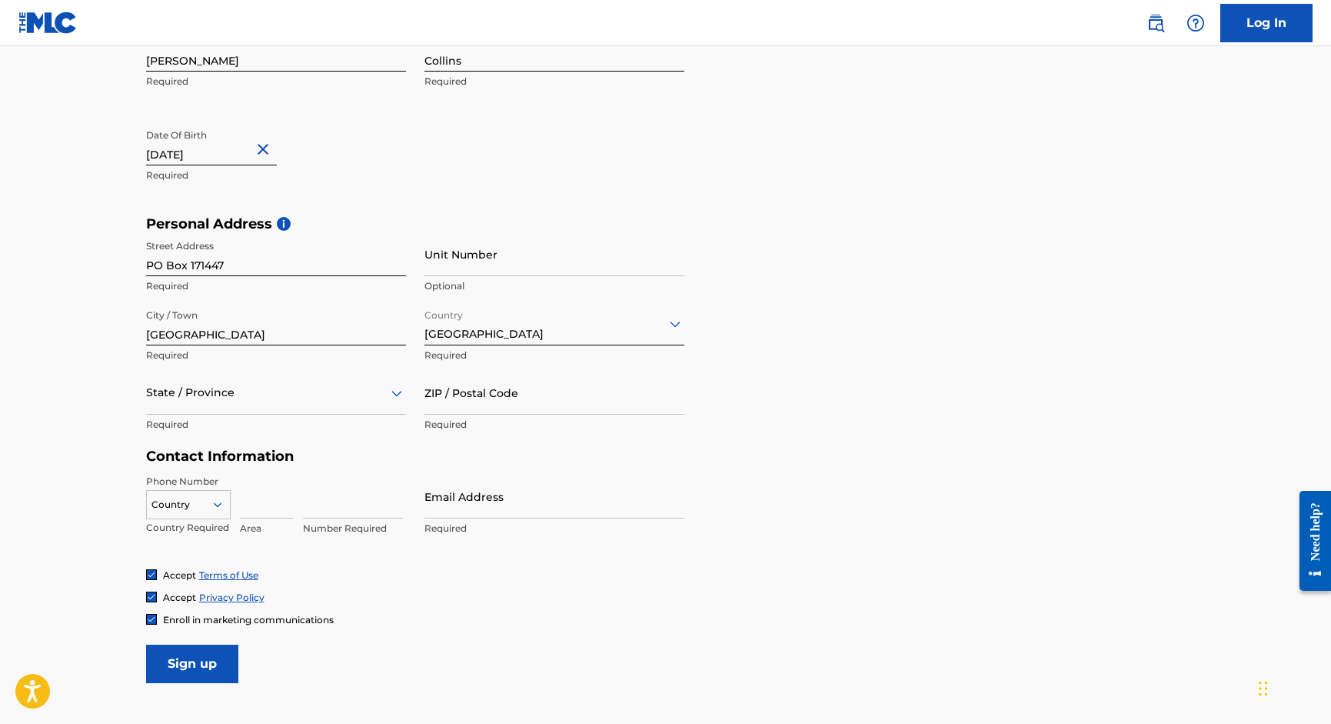
scroll to position [360, 0]
click at [468, 397] on input "ZIP / Postal Code" at bounding box center [555, 393] width 260 height 44
type input "75217"
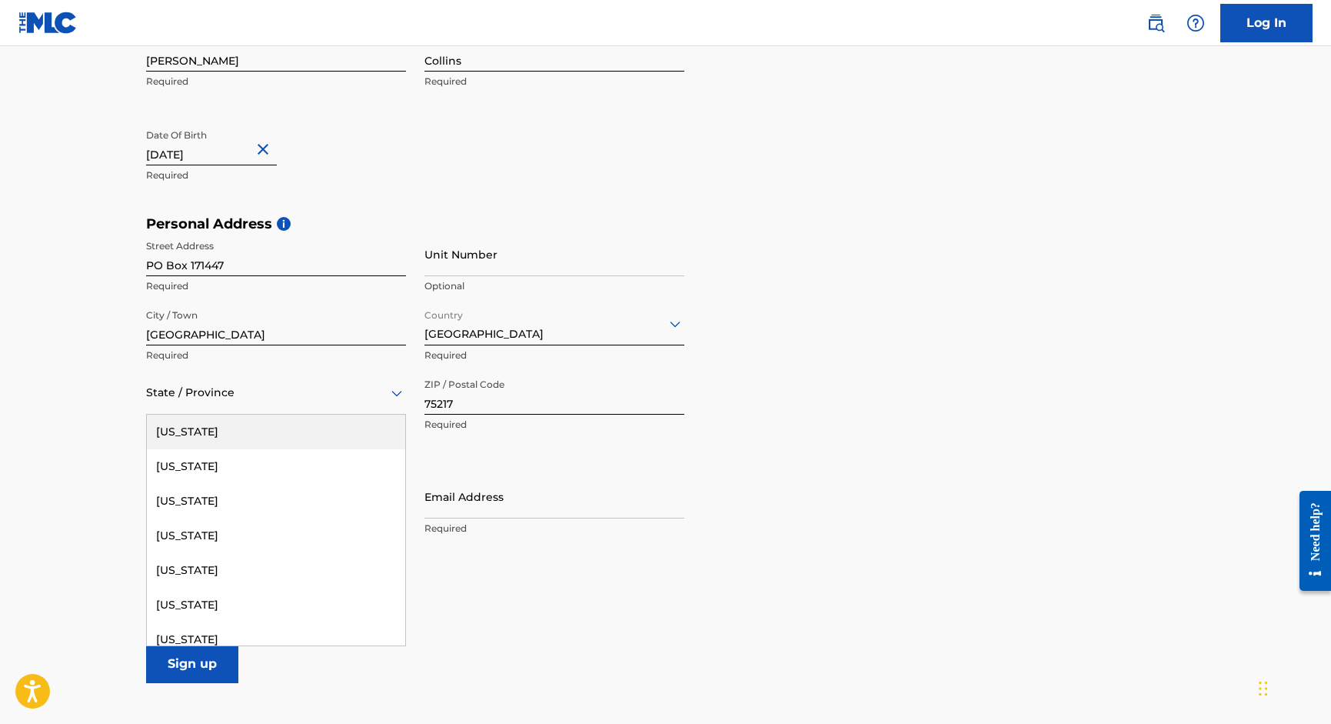
click at [317, 396] on div at bounding box center [276, 392] width 260 height 19
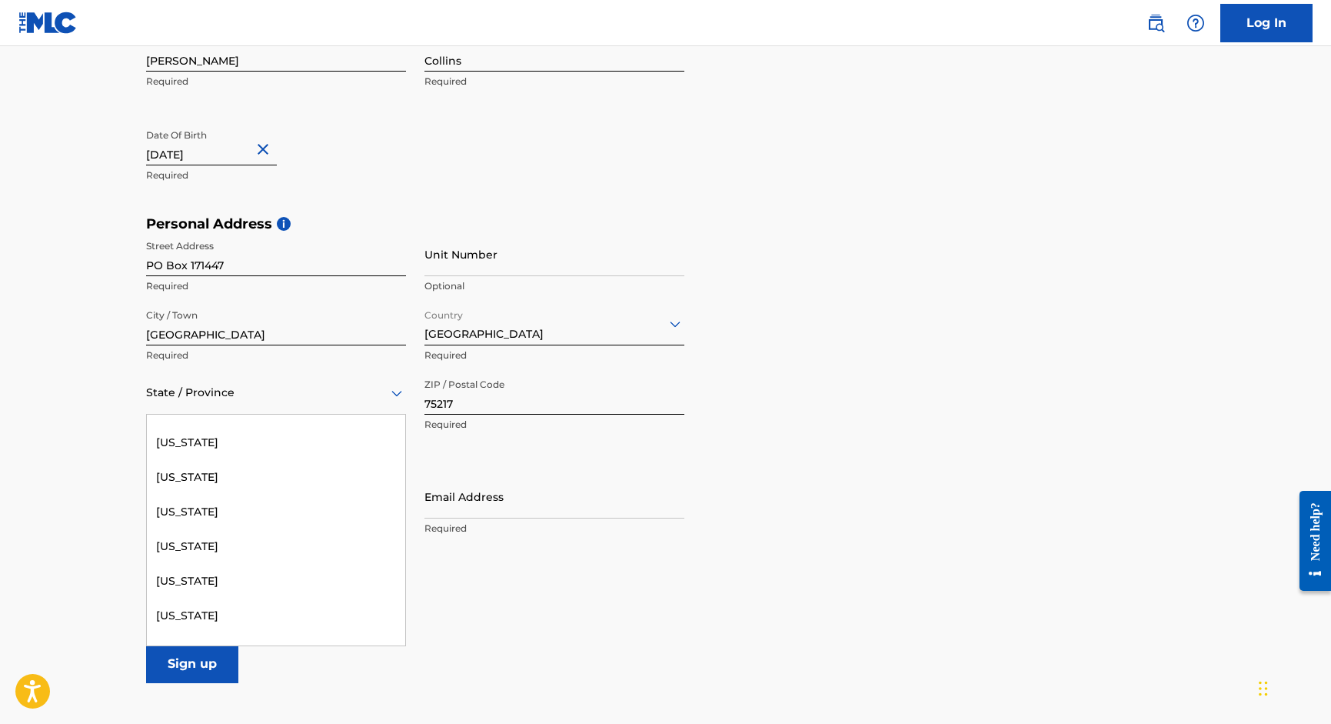
scroll to position [1487, 0]
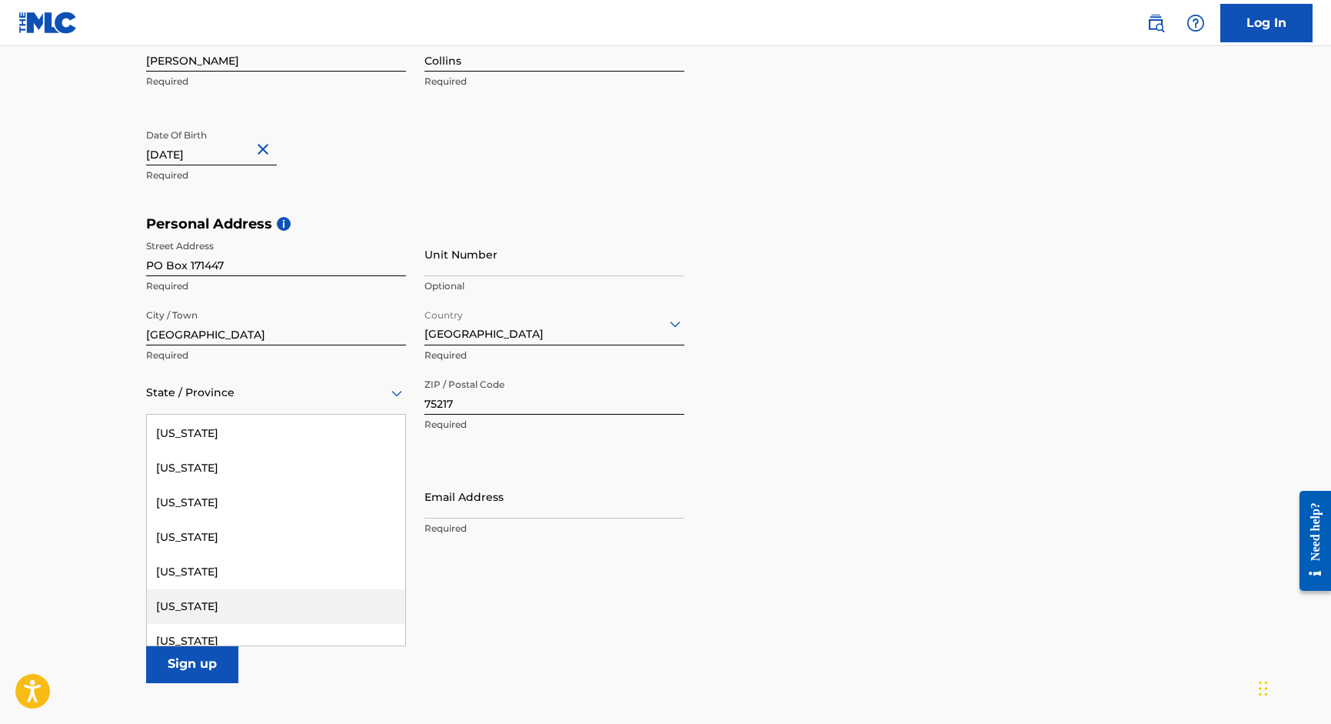
click at [231, 601] on div "[US_STATE]" at bounding box center [276, 606] width 258 height 35
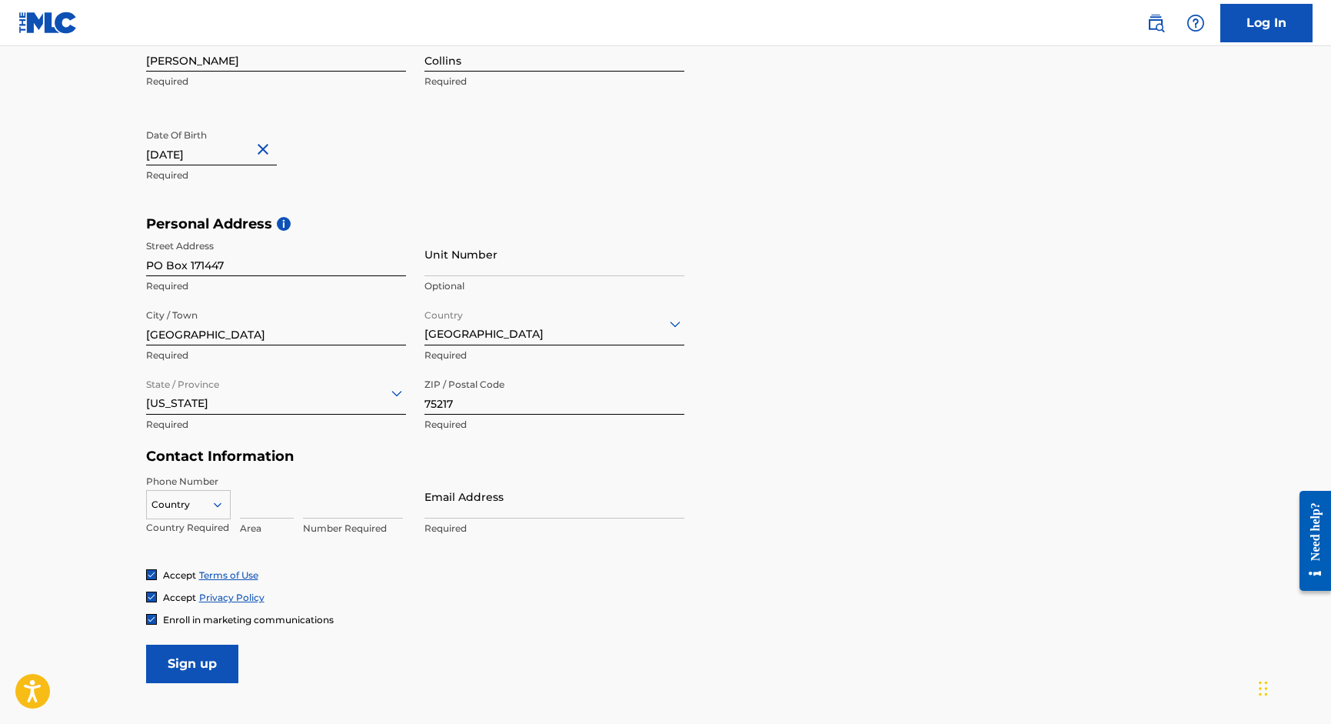
click at [204, 502] on div "Country" at bounding box center [188, 501] width 85 height 23
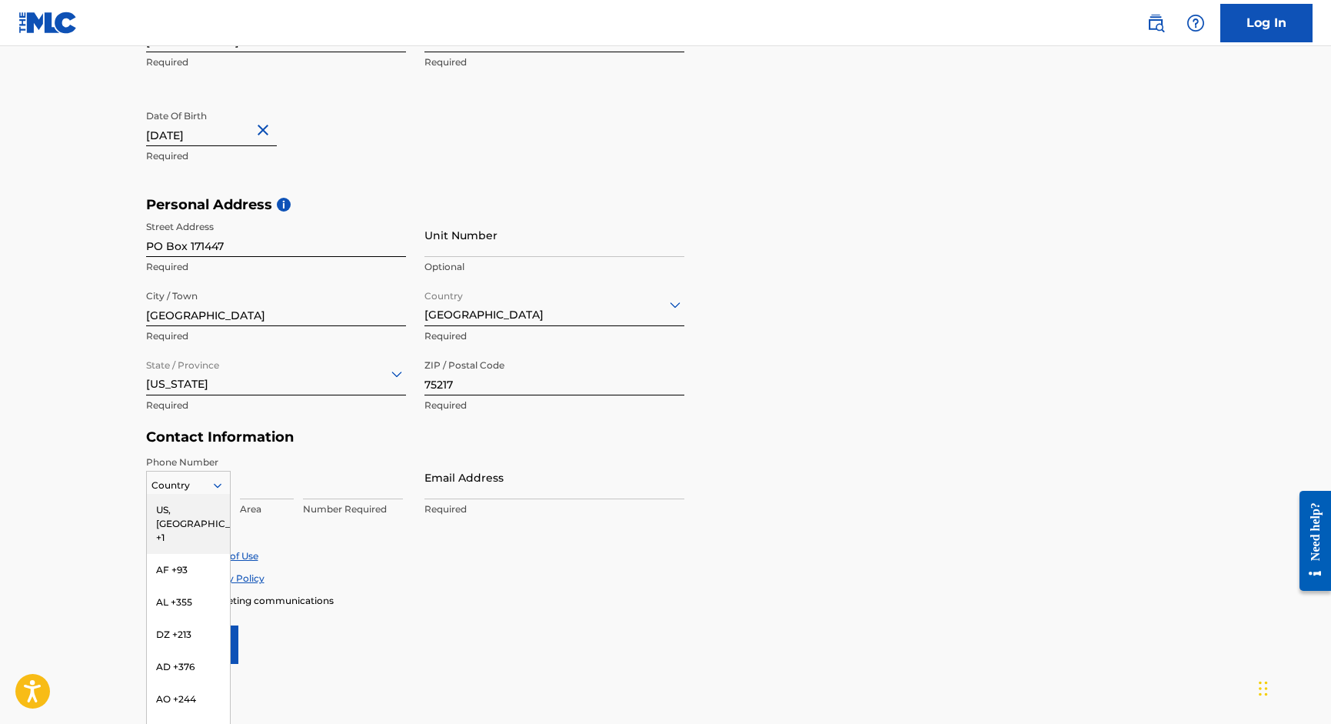
click at [203, 503] on div "US, [GEOGRAPHIC_DATA] +1" at bounding box center [188, 524] width 83 height 60
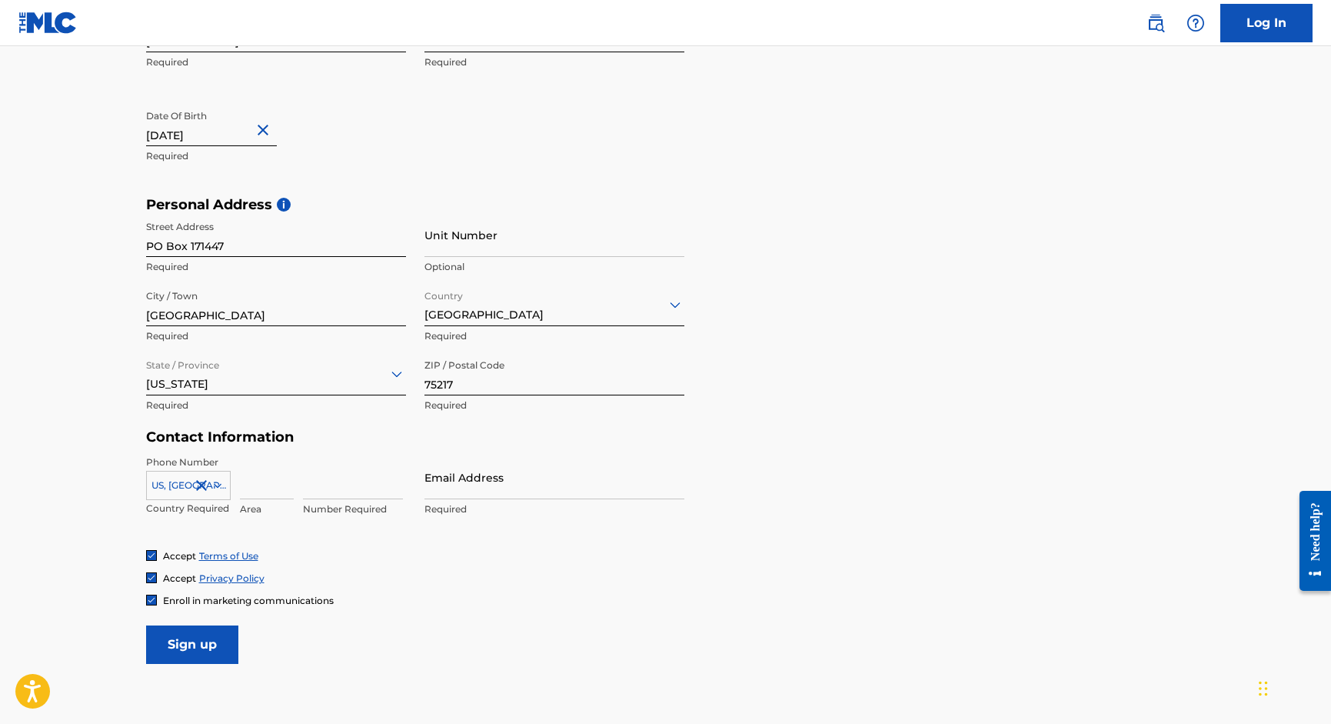
click at [275, 476] on input at bounding box center [267, 477] width 54 height 44
type input "1"
click at [319, 482] on input at bounding box center [353, 477] width 100 height 44
click at [265, 487] on input "1" at bounding box center [267, 477] width 54 height 44
type input "214"
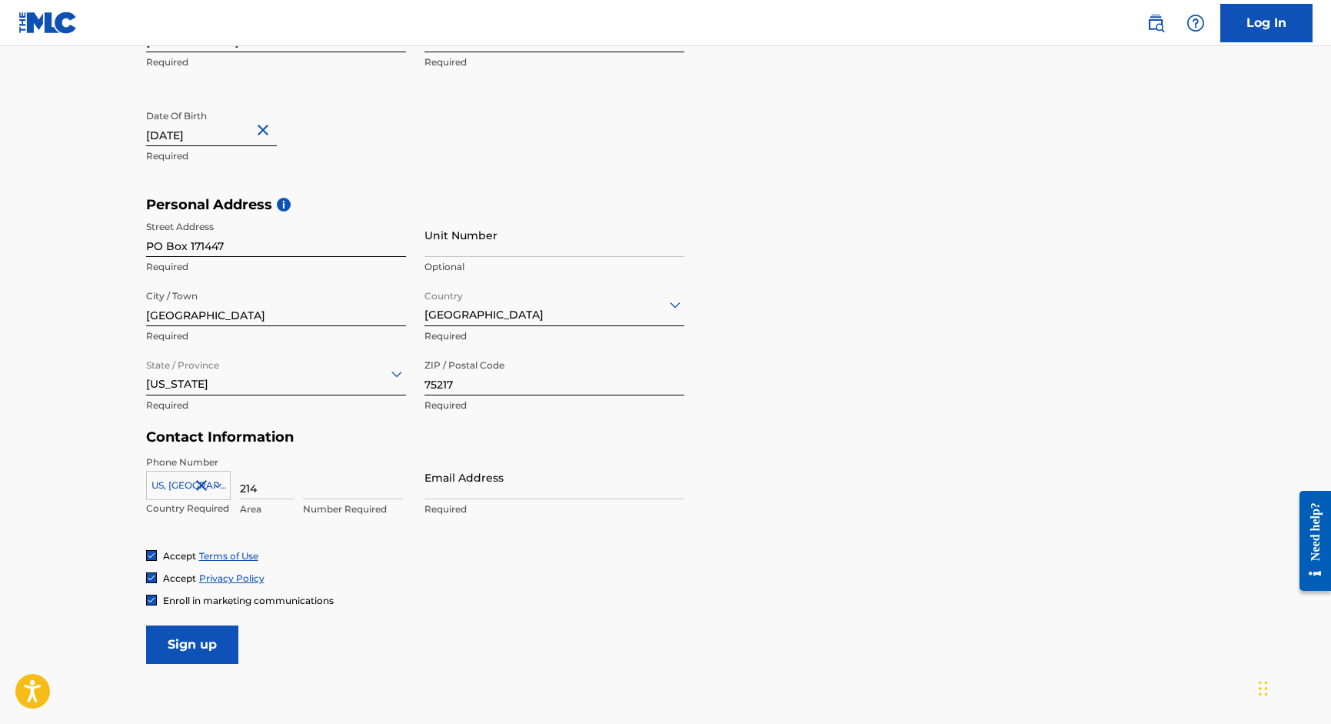
click at [348, 475] on input at bounding box center [353, 477] width 100 height 44
type input "6868079"
click at [503, 481] on input "Email Address" at bounding box center [555, 477] width 260 height 44
type input "[EMAIL_ADDRESS][DOMAIN_NAME]"
click at [566, 527] on div "Phone Number [GEOGRAPHIC_DATA], [GEOGRAPHIC_DATA] +1 Country Required 214 Area …" at bounding box center [415, 502] width 538 height 94
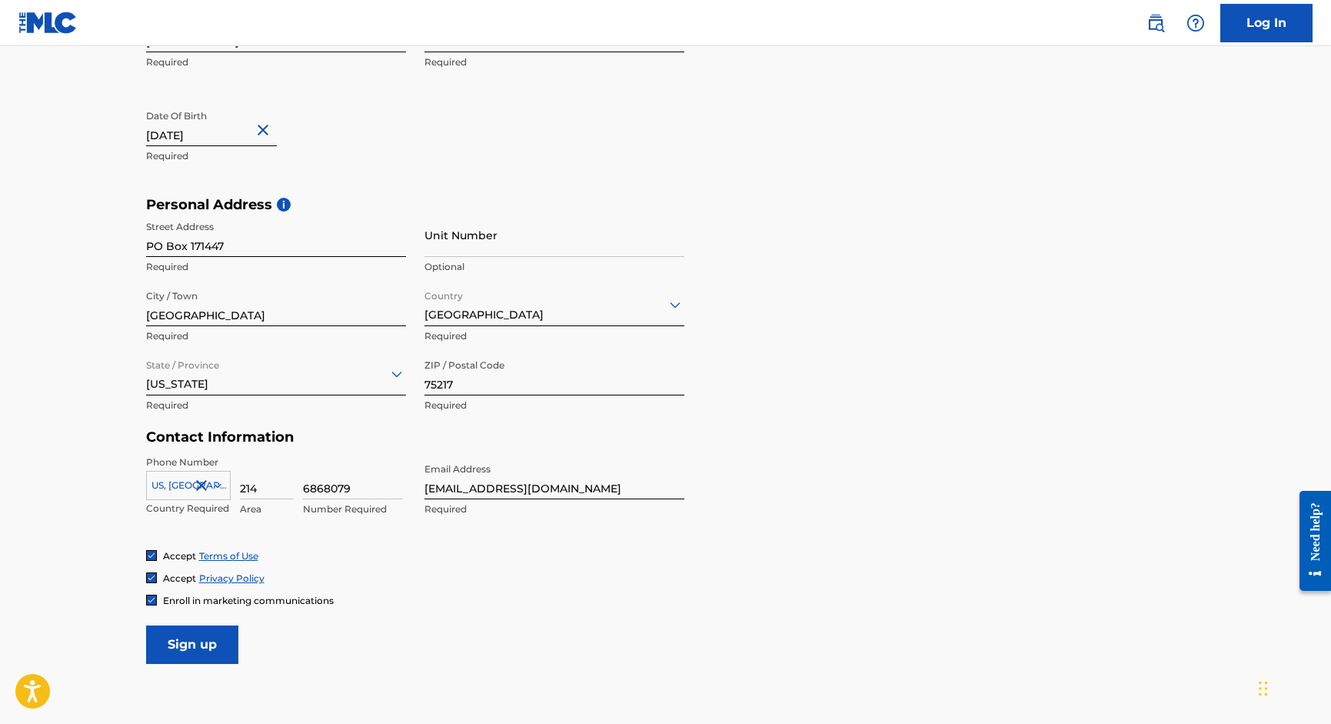
click at [199, 654] on input "Sign up" at bounding box center [192, 644] width 92 height 38
click at [1260, 17] on link "Log In" at bounding box center [1266, 23] width 92 height 38
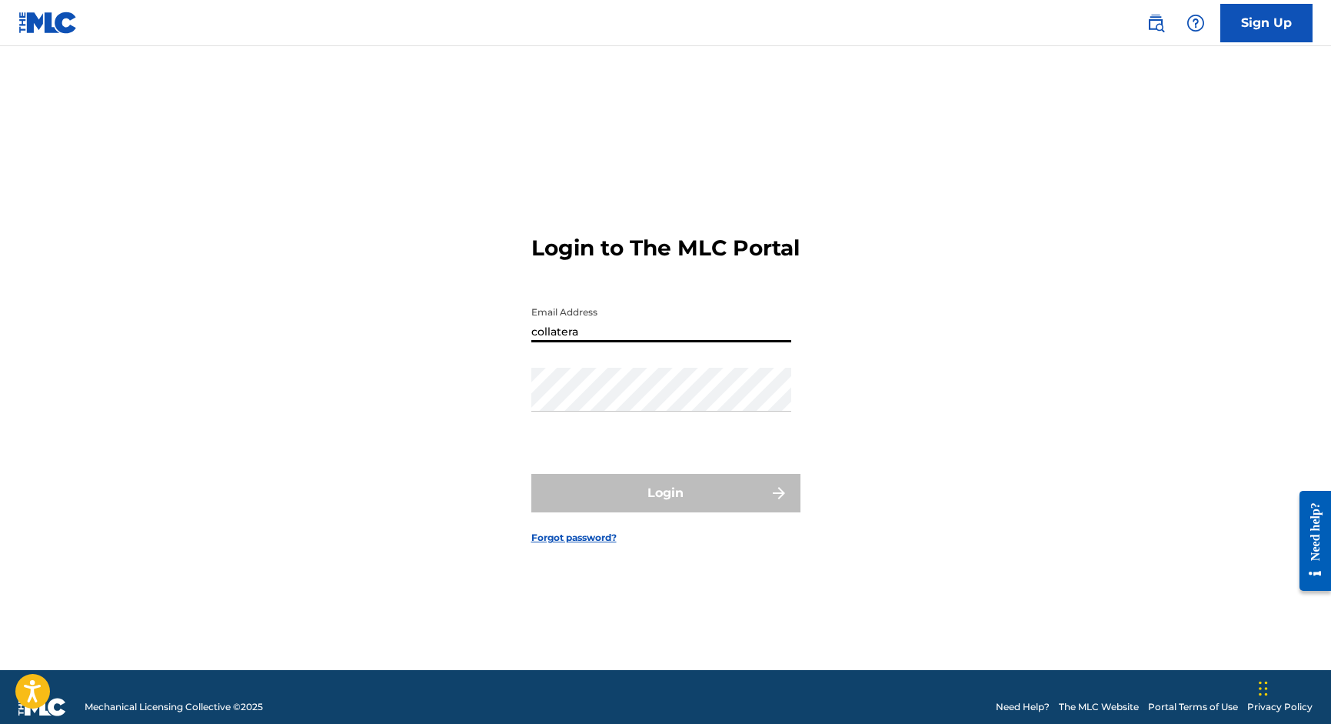
type input "collatera"
click at [571, 544] on link "Forgot password?" at bounding box center [573, 538] width 85 height 14
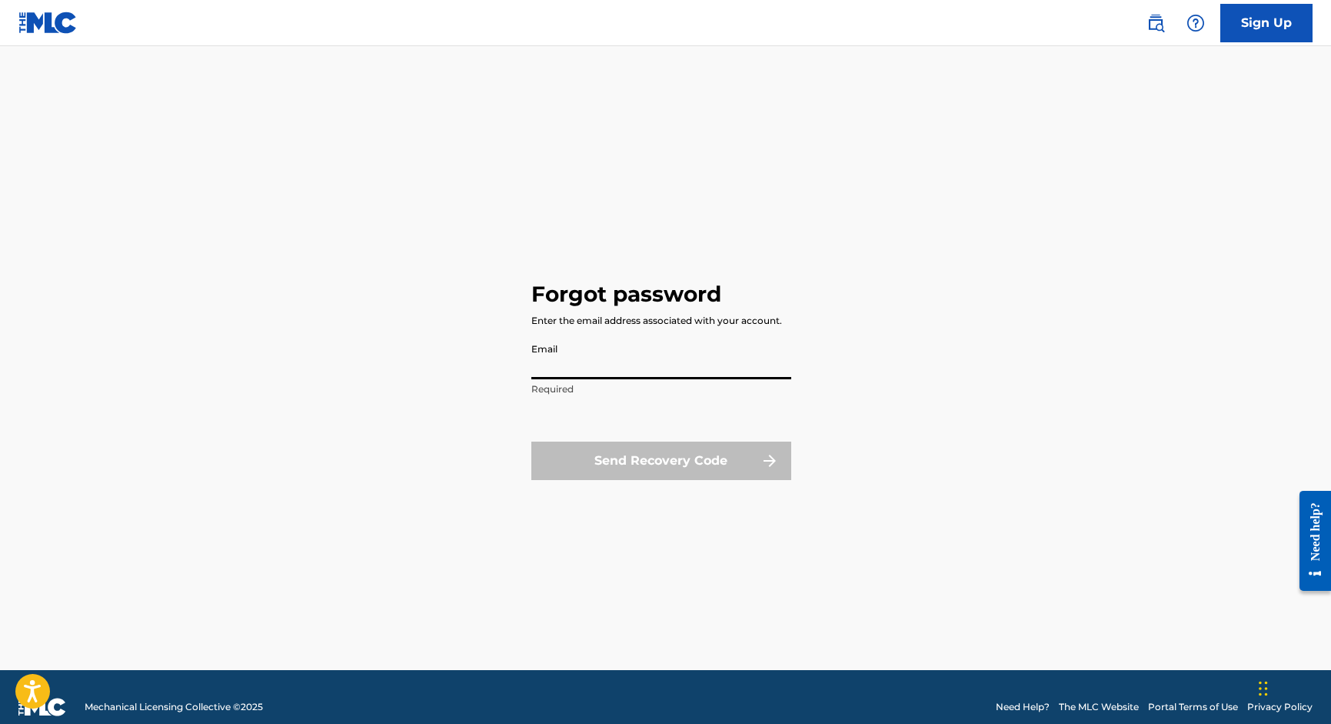
click at [577, 363] on input "Email" at bounding box center [661, 357] width 260 height 44
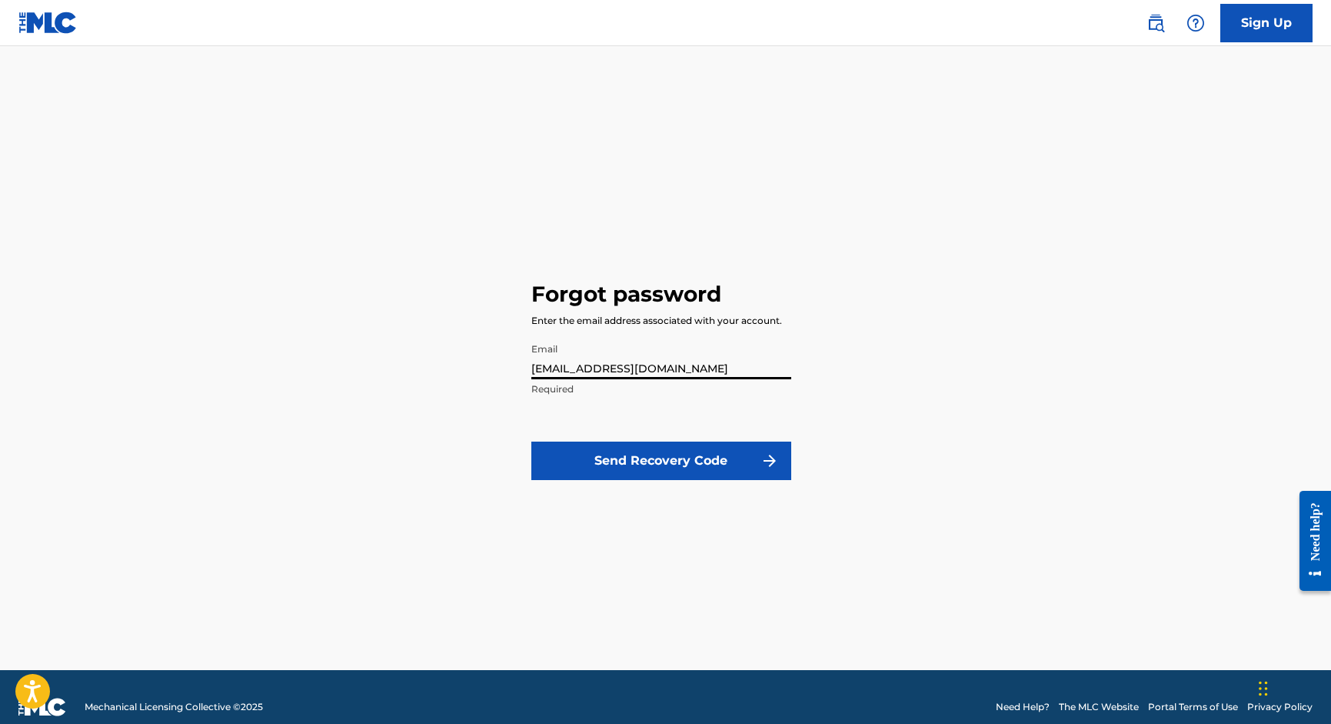
type input "[EMAIL_ADDRESS][DOMAIN_NAME]"
click at [600, 463] on button "Send Recovery Code" at bounding box center [661, 460] width 260 height 38
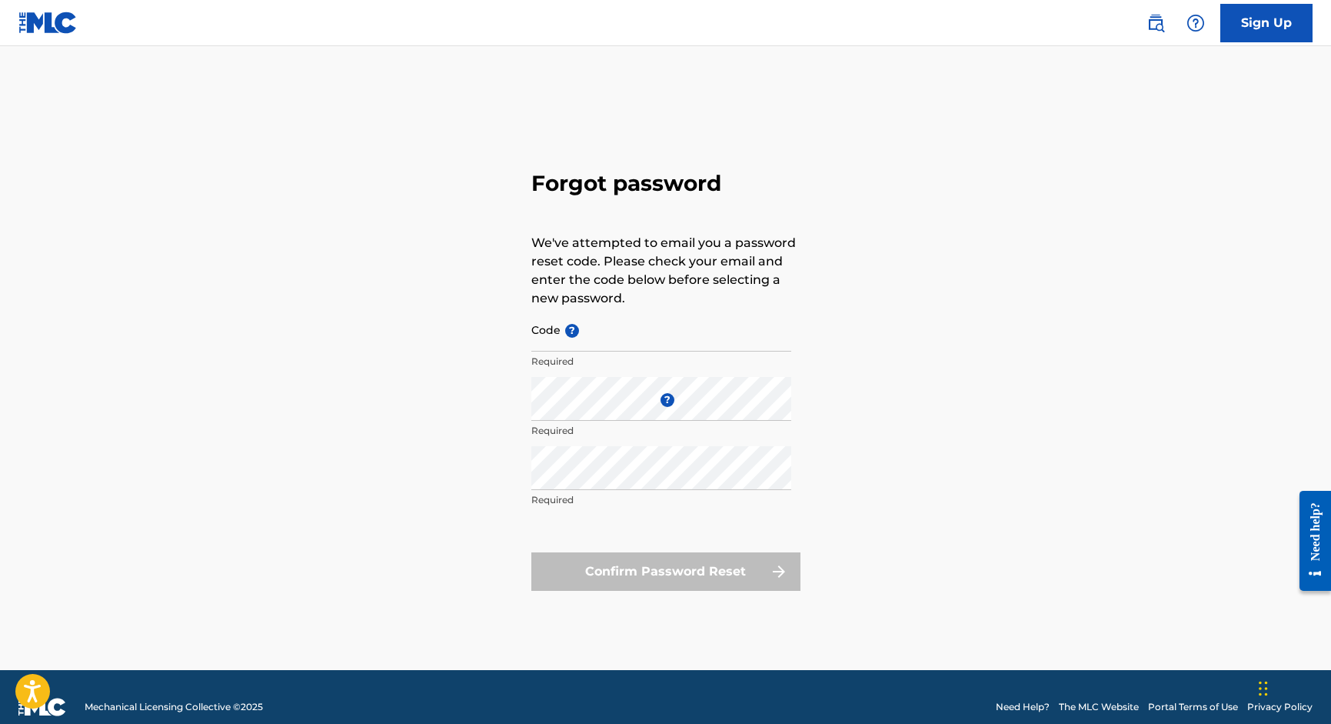
click at [543, 334] on input "Code ?" at bounding box center [661, 330] width 260 height 44
paste input "FP_6109e13fcdfdef367f2df4728138"
type input "FP_6109e13fcdfdef367f2df4728138"
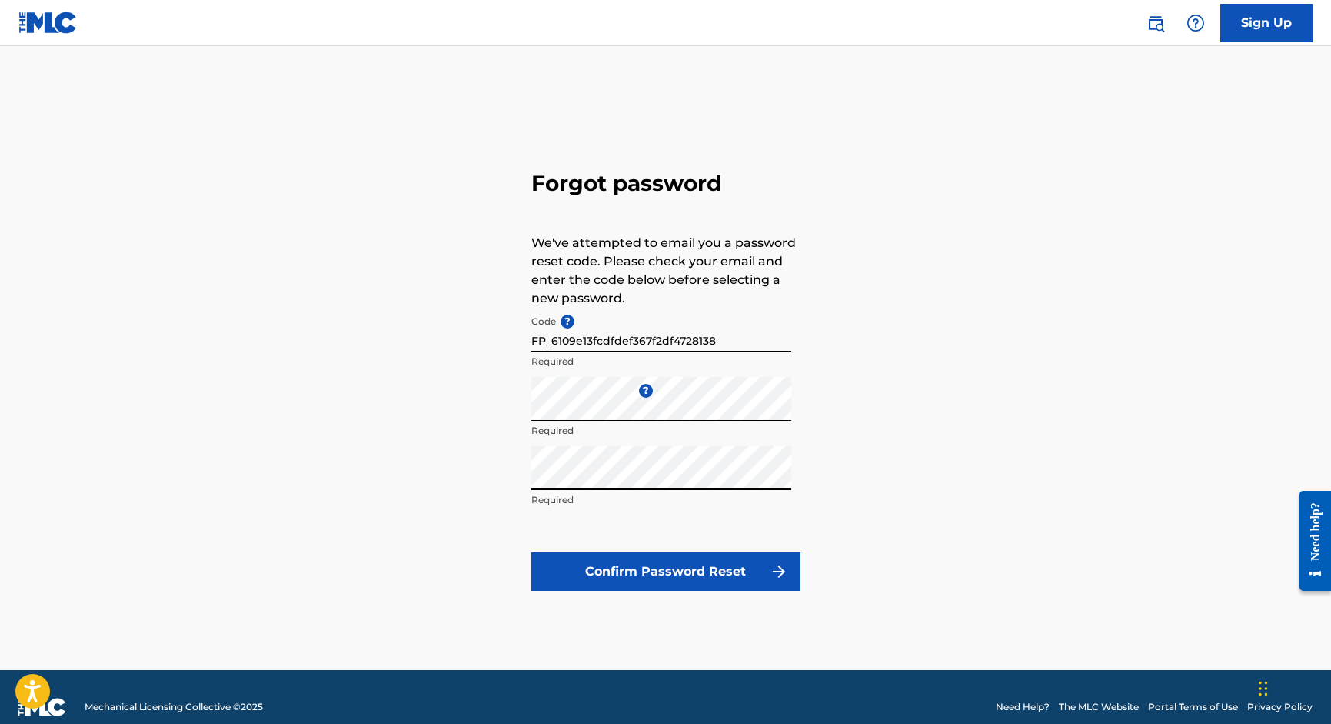
click at [684, 569] on button "Confirm Password Reset" at bounding box center [665, 571] width 269 height 38
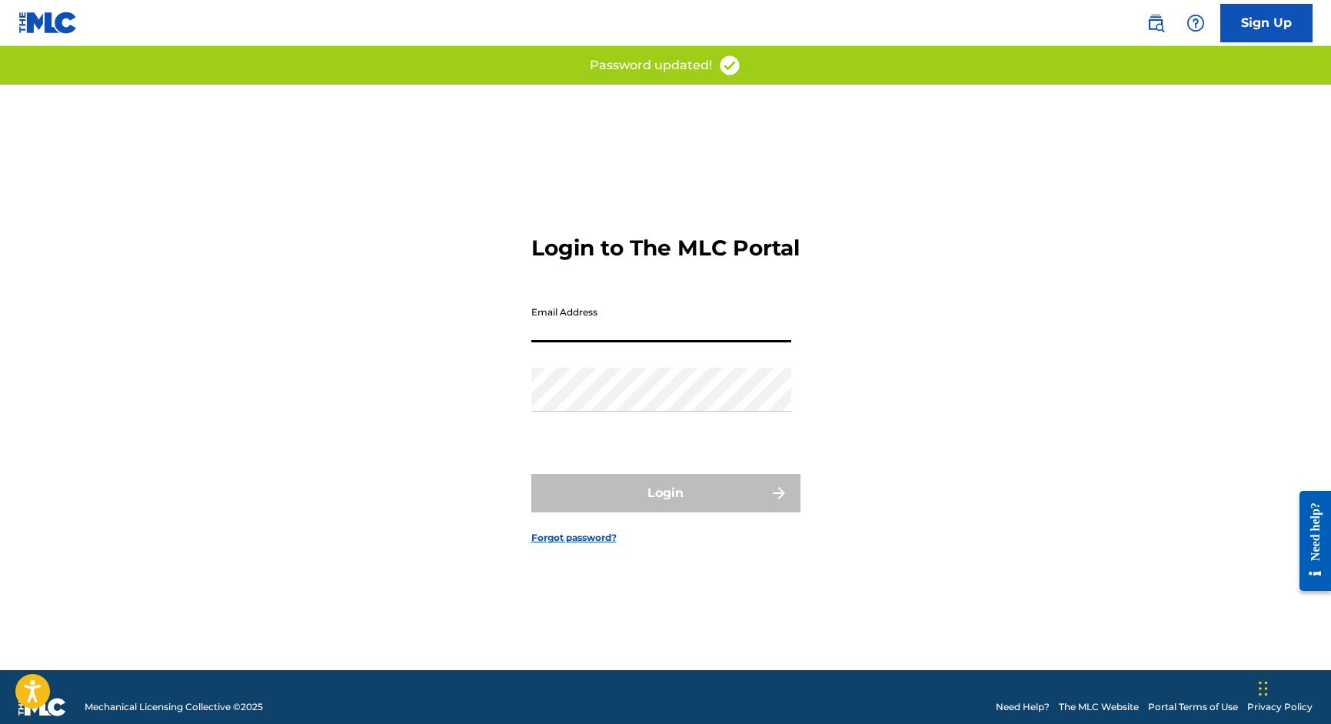
drag, startPoint x: 555, startPoint y: 347, endPoint x: 560, endPoint y: 332, distance: 15.3
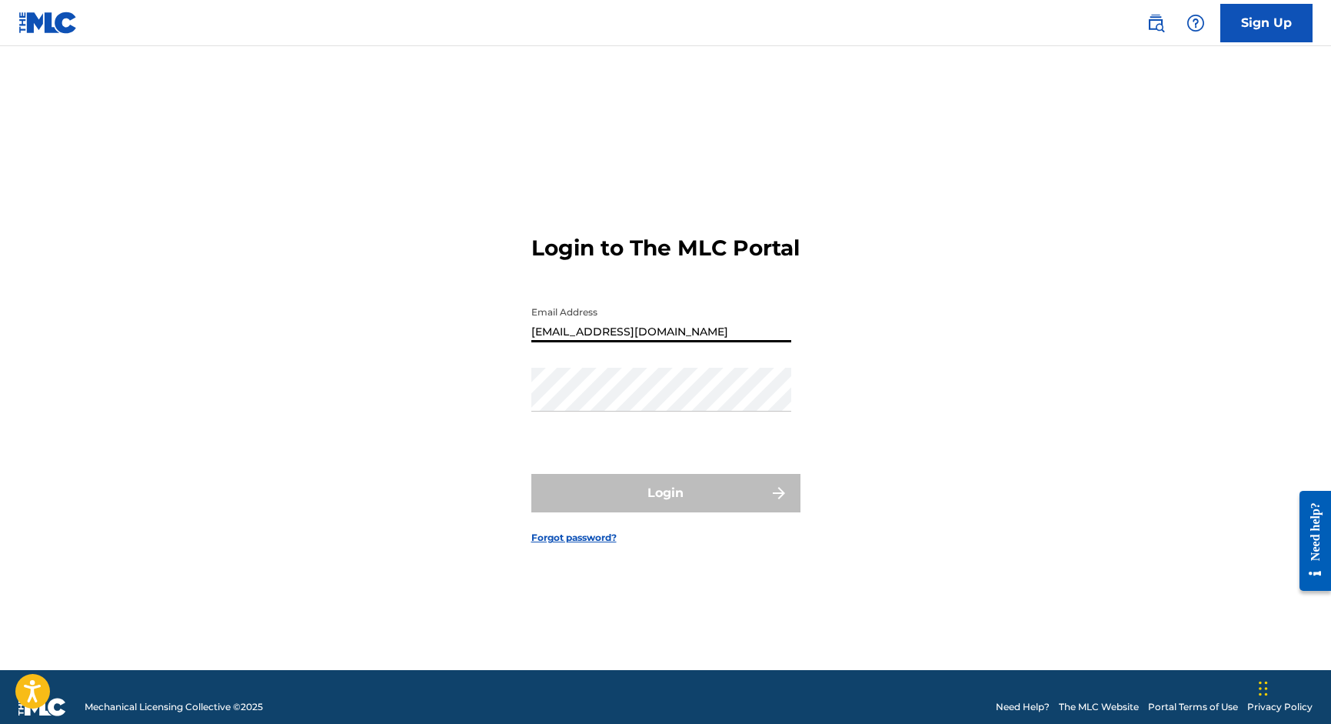
type input "[EMAIL_ADDRESS][DOMAIN_NAME]"
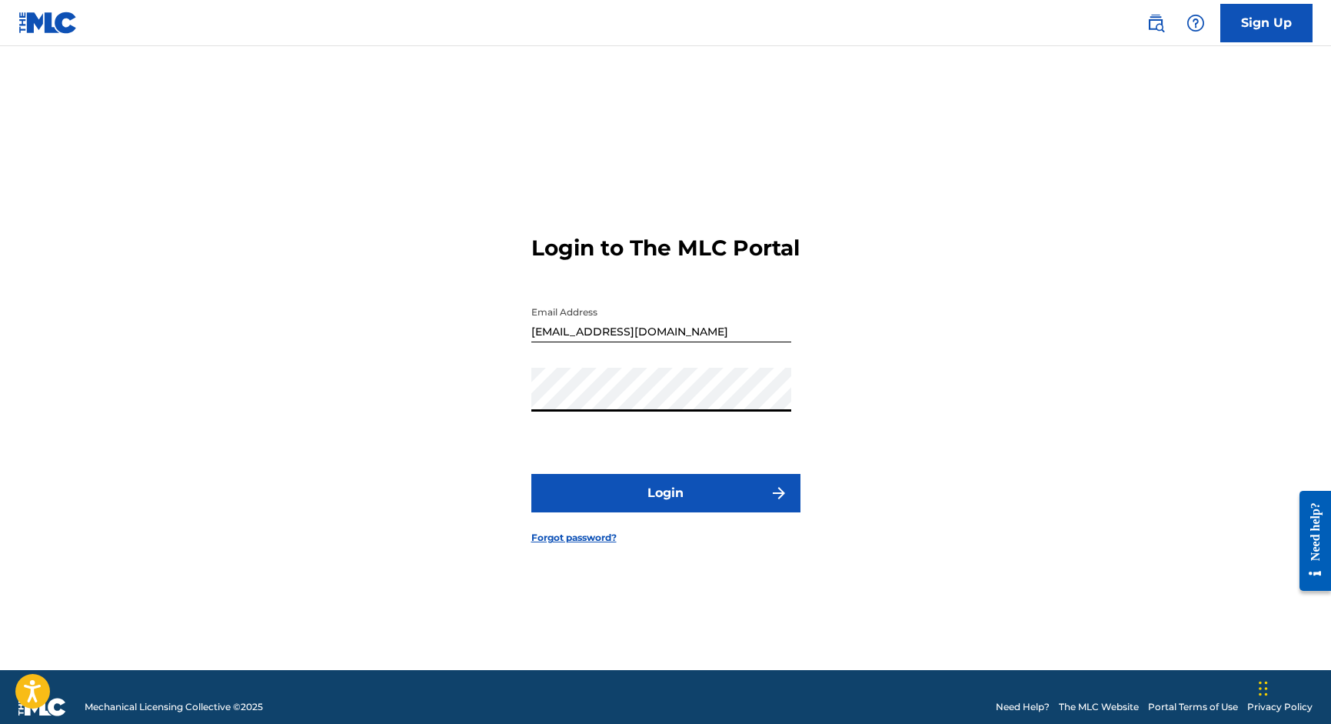
click at [646, 509] on button "Login" at bounding box center [665, 493] width 269 height 38
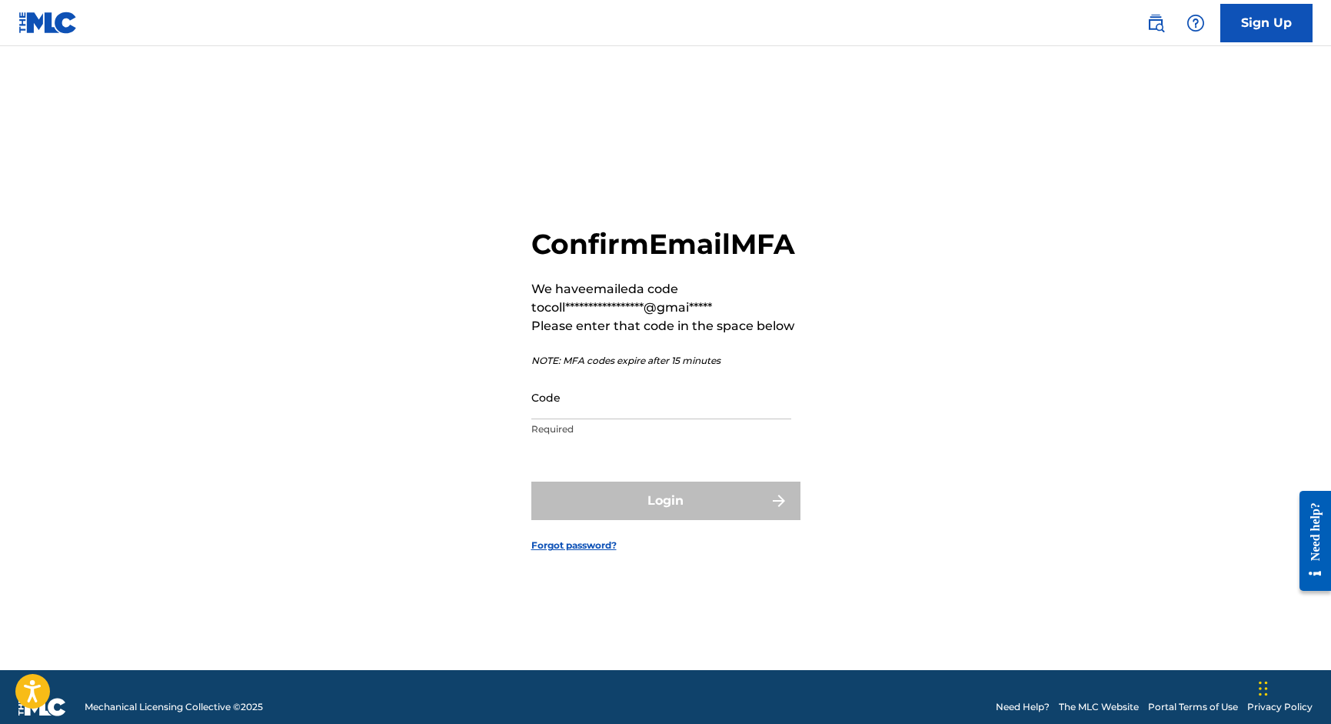
click at [548, 409] on input "Code" at bounding box center [661, 397] width 260 height 44
paste input "494223"
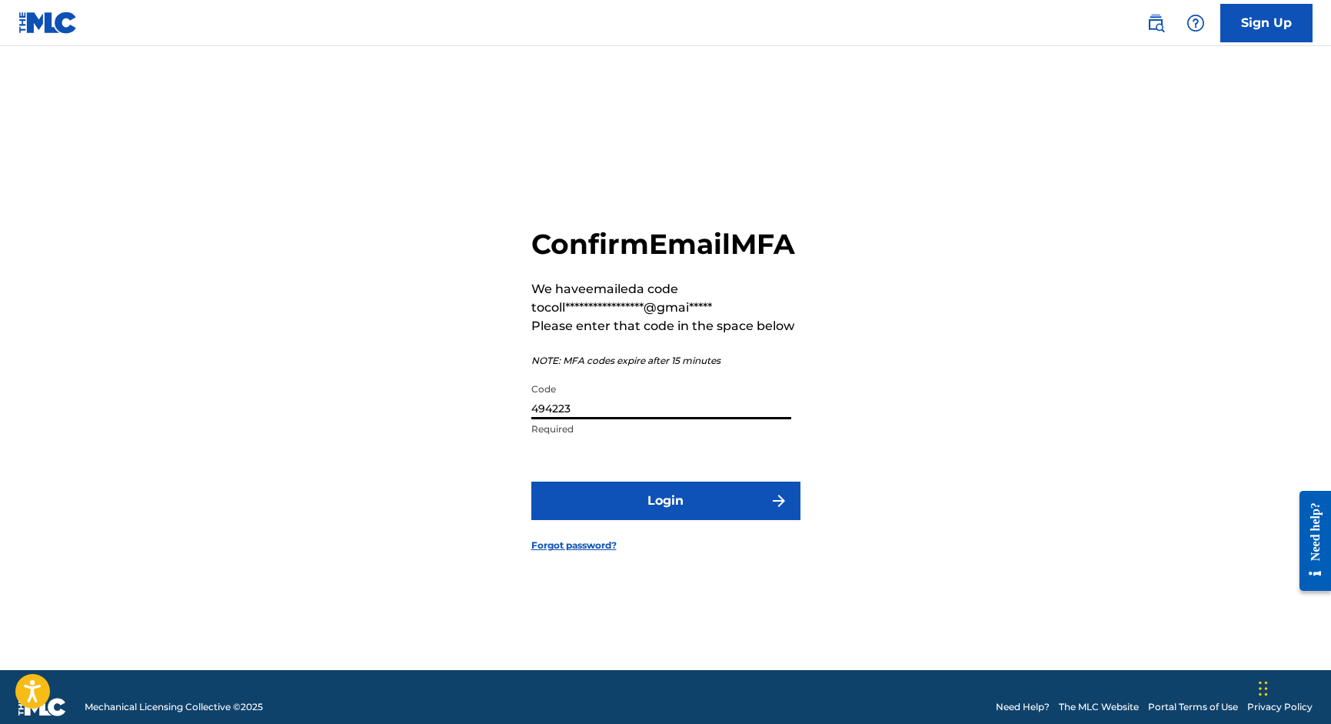
type input "494223"
click at [669, 520] on button "Login" at bounding box center [665, 500] width 269 height 38
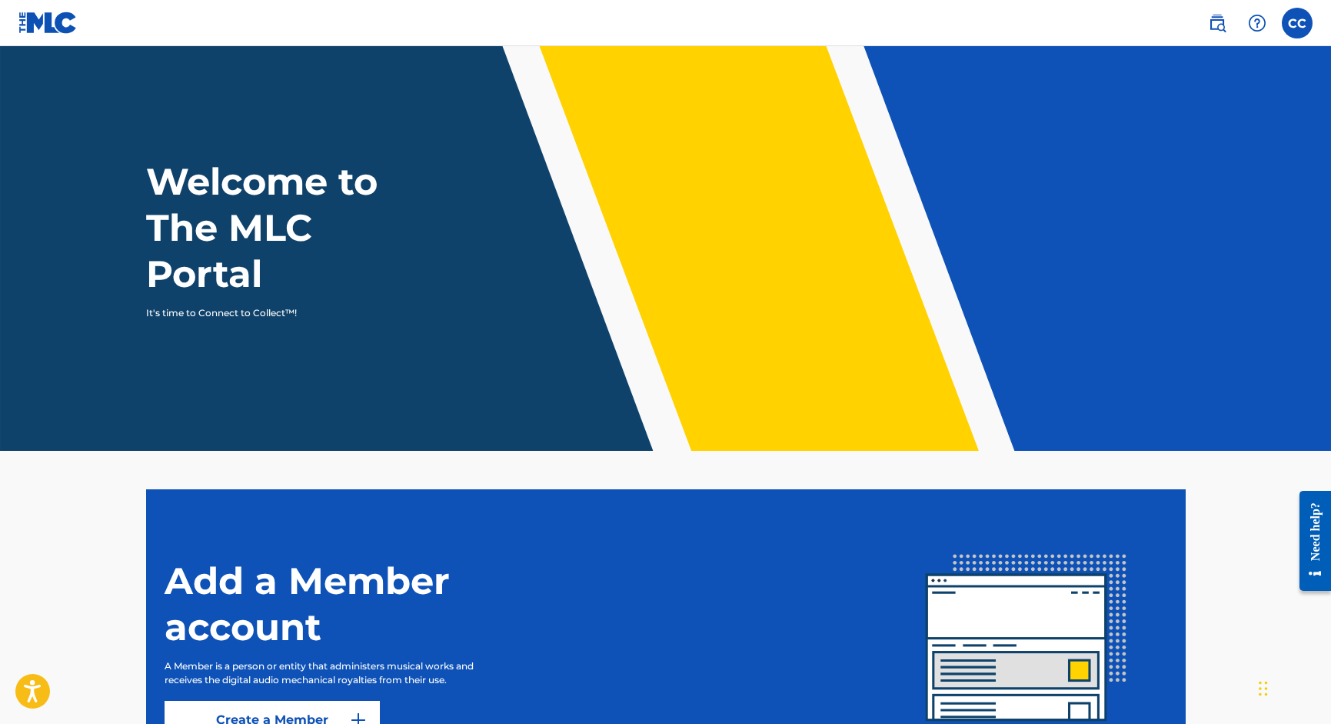
click at [1304, 23] on label at bounding box center [1297, 23] width 31 height 31
click at [1297, 23] on input "CC [PERSON_NAME] [EMAIL_ADDRESS][DOMAIN_NAME] Notification Preferences Profile …" at bounding box center [1297, 23] width 0 height 0
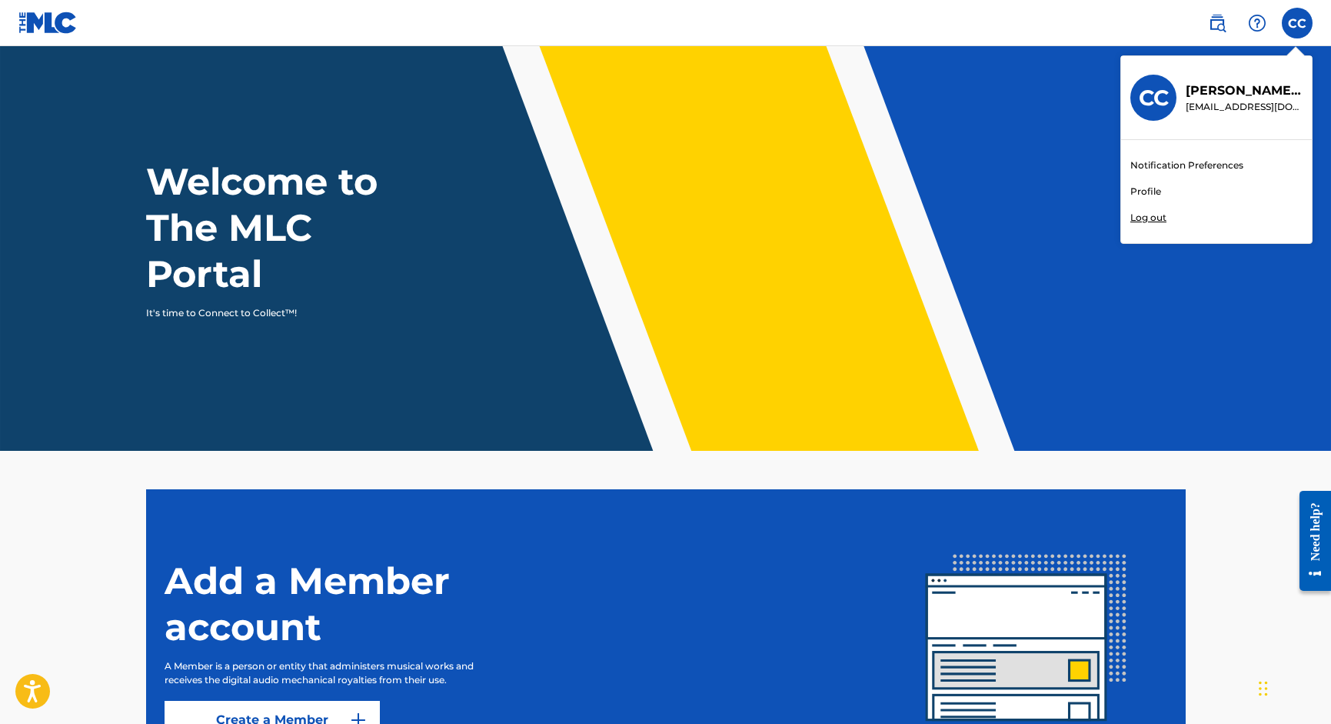
click at [1143, 190] on link "Profile" at bounding box center [1145, 192] width 31 height 14
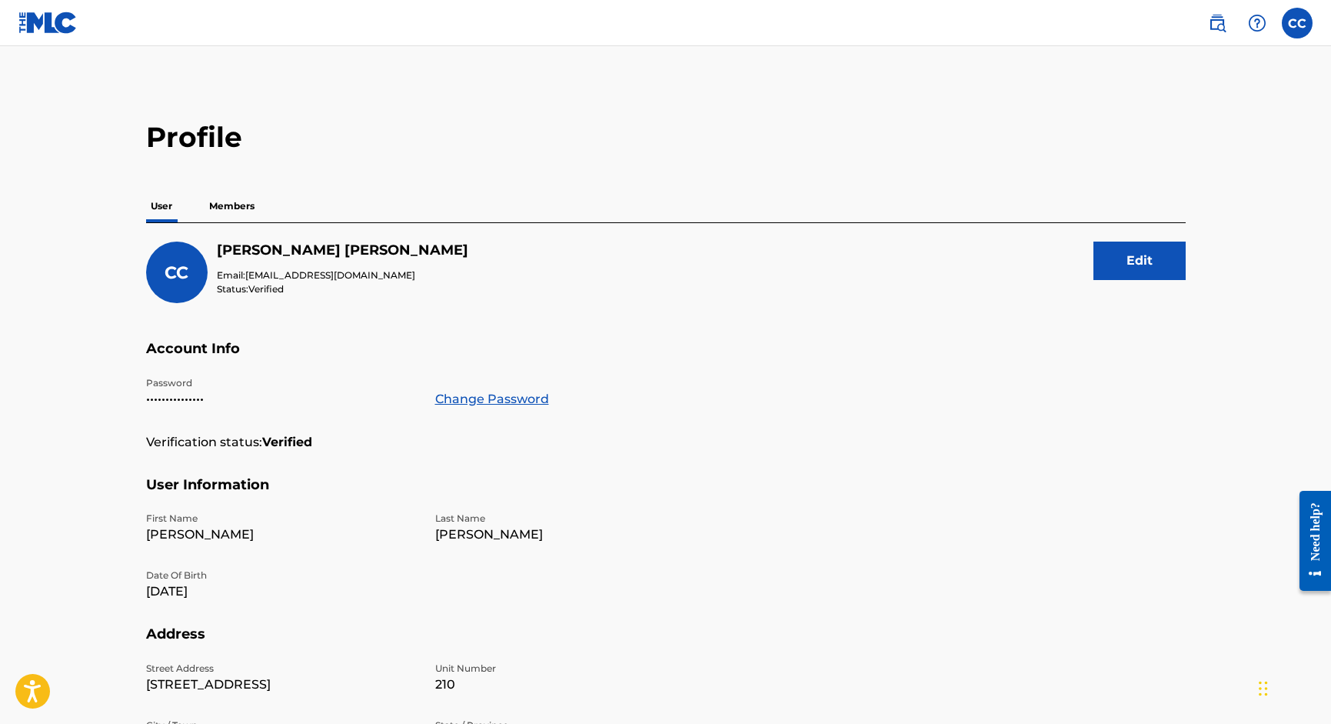
click at [225, 211] on p "Members" at bounding box center [232, 206] width 55 height 32
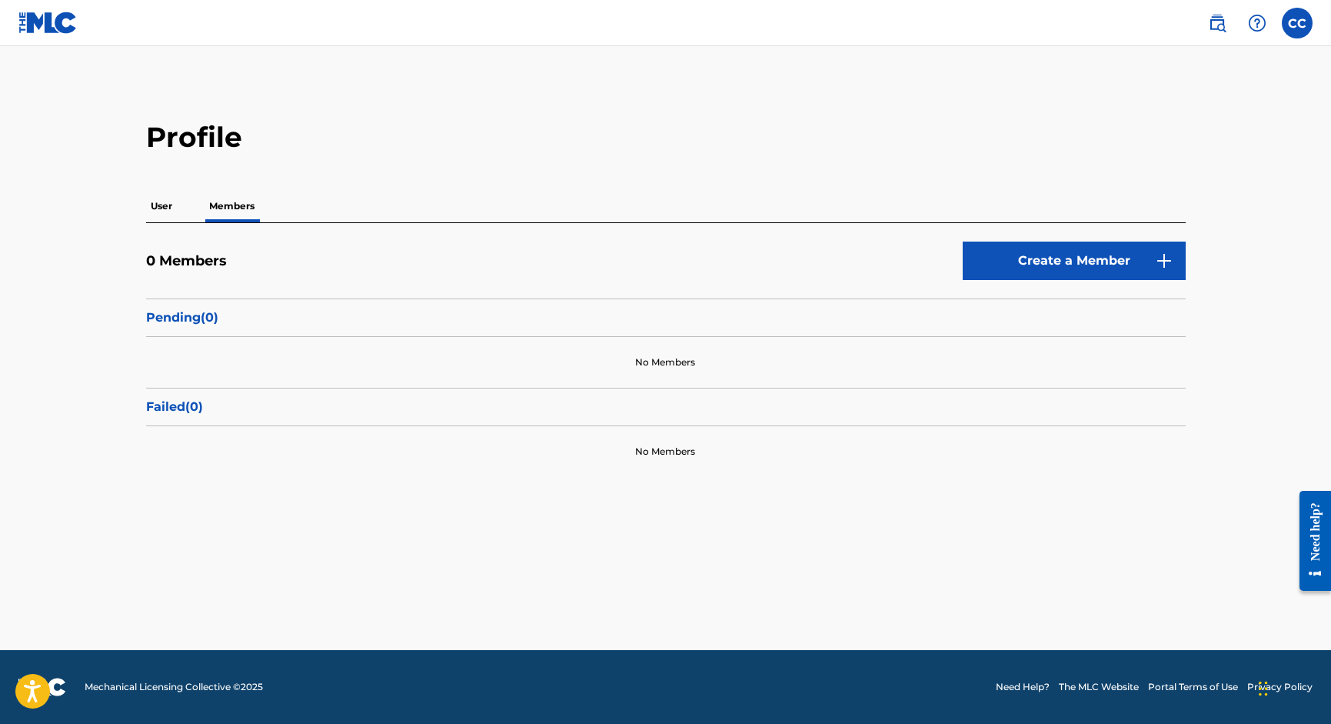
click at [171, 209] on p "User" at bounding box center [161, 206] width 31 height 32
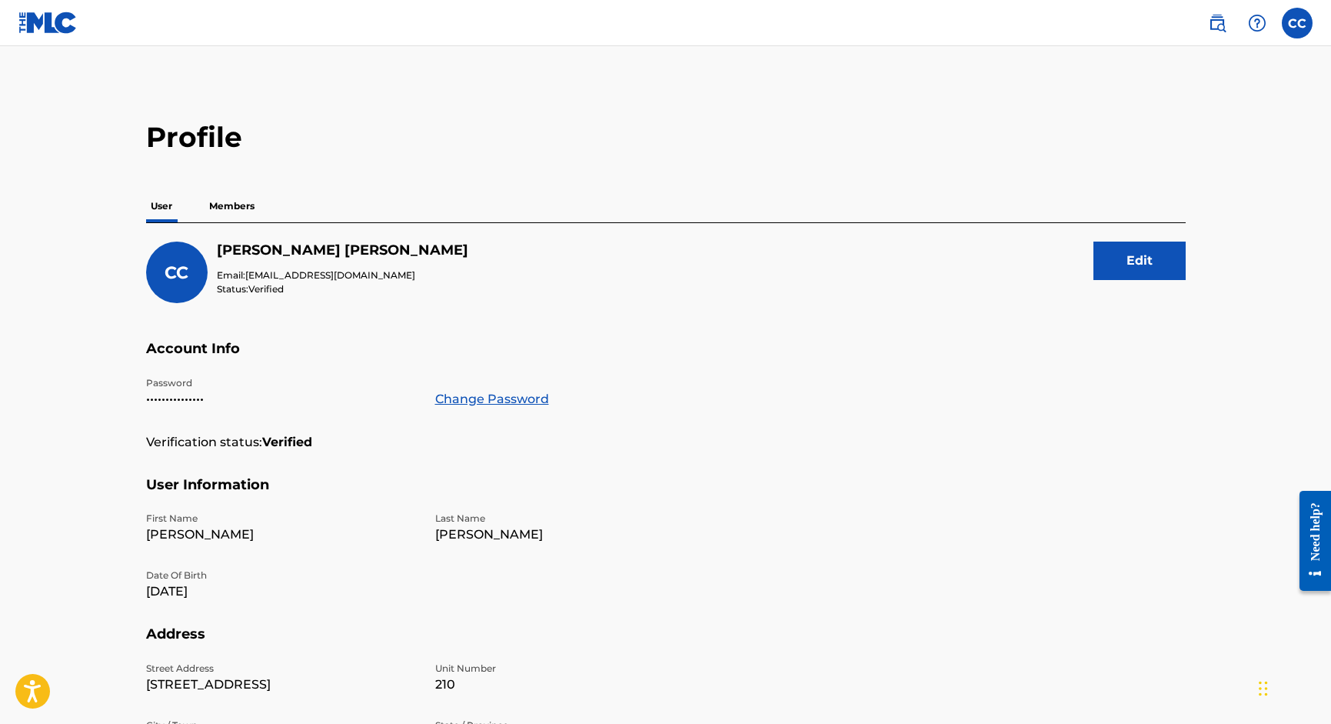
click at [1127, 258] on button "Edit" at bounding box center [1140, 260] width 92 height 38
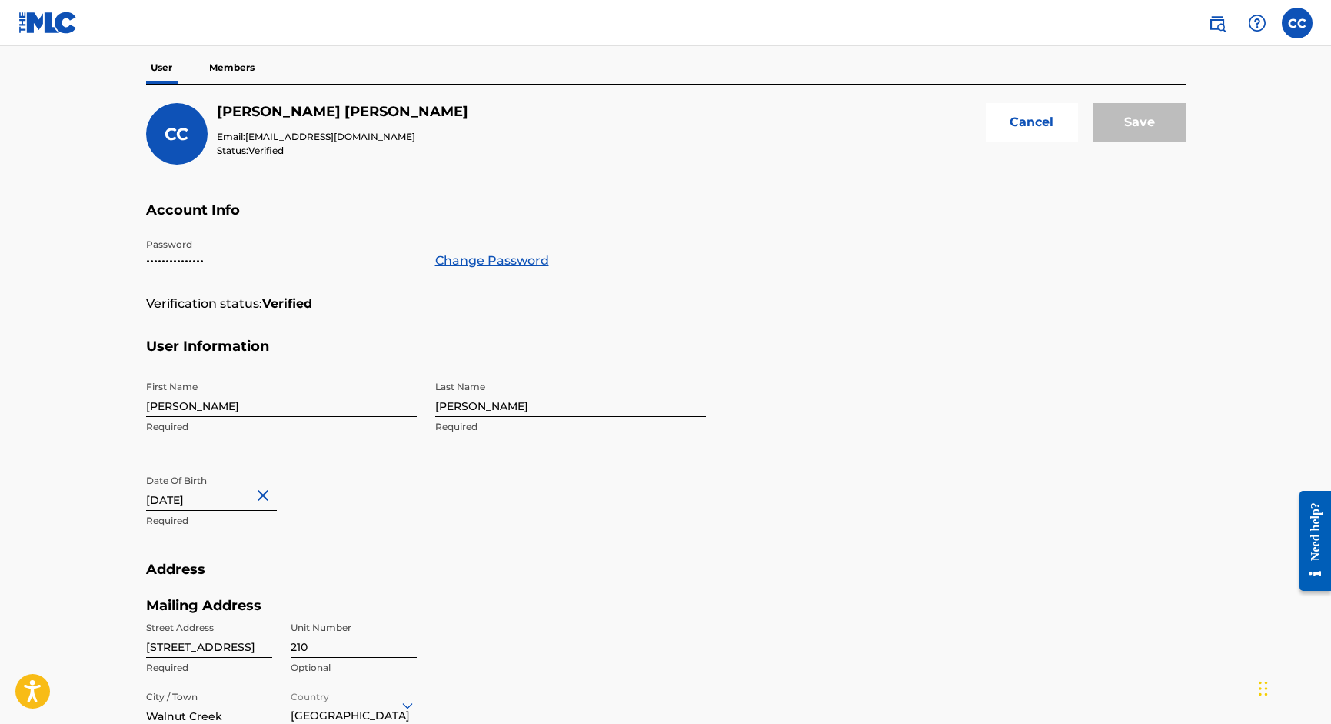
scroll to position [221, 0]
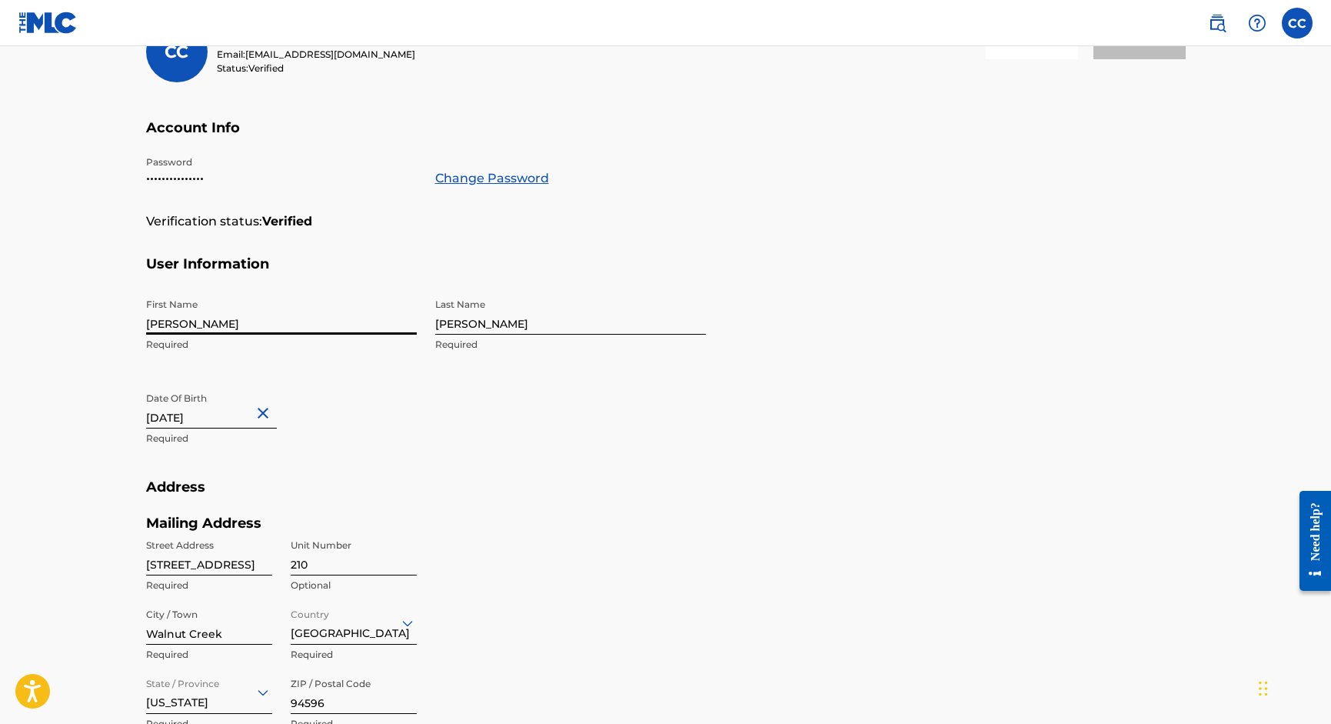
drag, startPoint x: 169, startPoint y: 320, endPoint x: 137, endPoint y: 319, distance: 32.3
click at [137, 319] on div "Profile User Members CC [PERSON_NAME] Email: [EMAIL_ADDRESS][DOMAIN_NAME] Statu…" at bounding box center [666, 400] width 1077 height 1002
type input "[PERSON_NAME]"
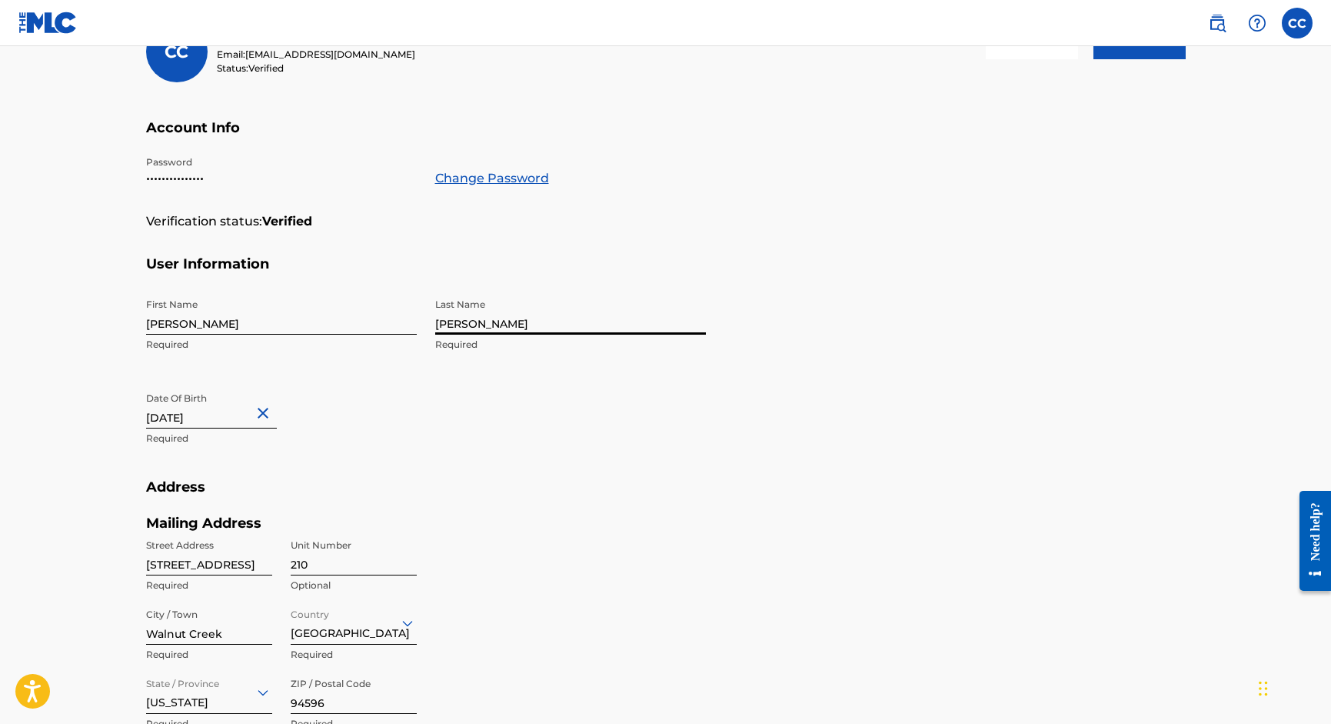
drag, startPoint x: 497, startPoint y: 323, endPoint x: 378, endPoint y: 322, distance: 118.4
click at [378, 322] on div "First Name [PERSON_NAME] Required Last Name [PERSON_NAME] Required Date Of Birt…" at bounding box center [426, 385] width 560 height 188
type input "Collins"
click at [277, 412] on button "Close" at bounding box center [265, 412] width 23 height 47
click at [217, 421] on input "text" at bounding box center [211, 407] width 131 height 44
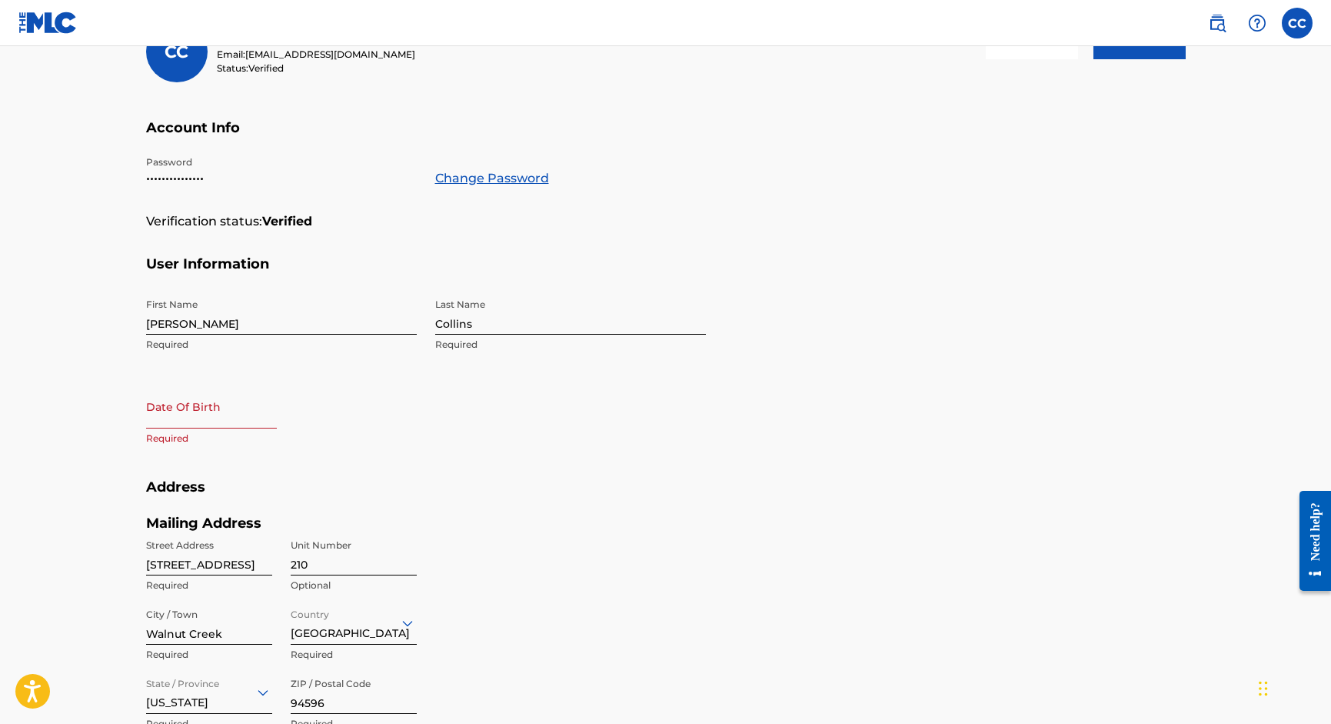
select select "7"
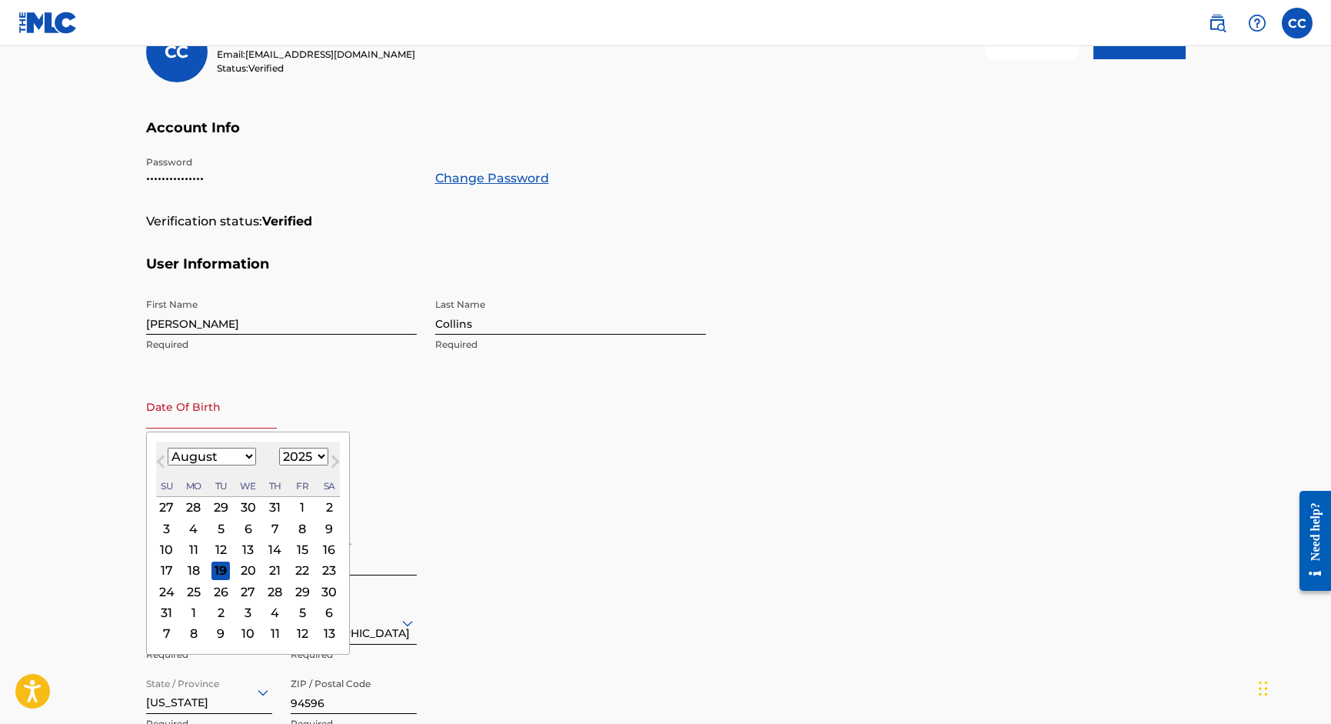
select select "1978"
select select "9"
click at [211, 571] on div "24" at bounding box center [220, 570] width 18 height 18
type input "[DATE]"
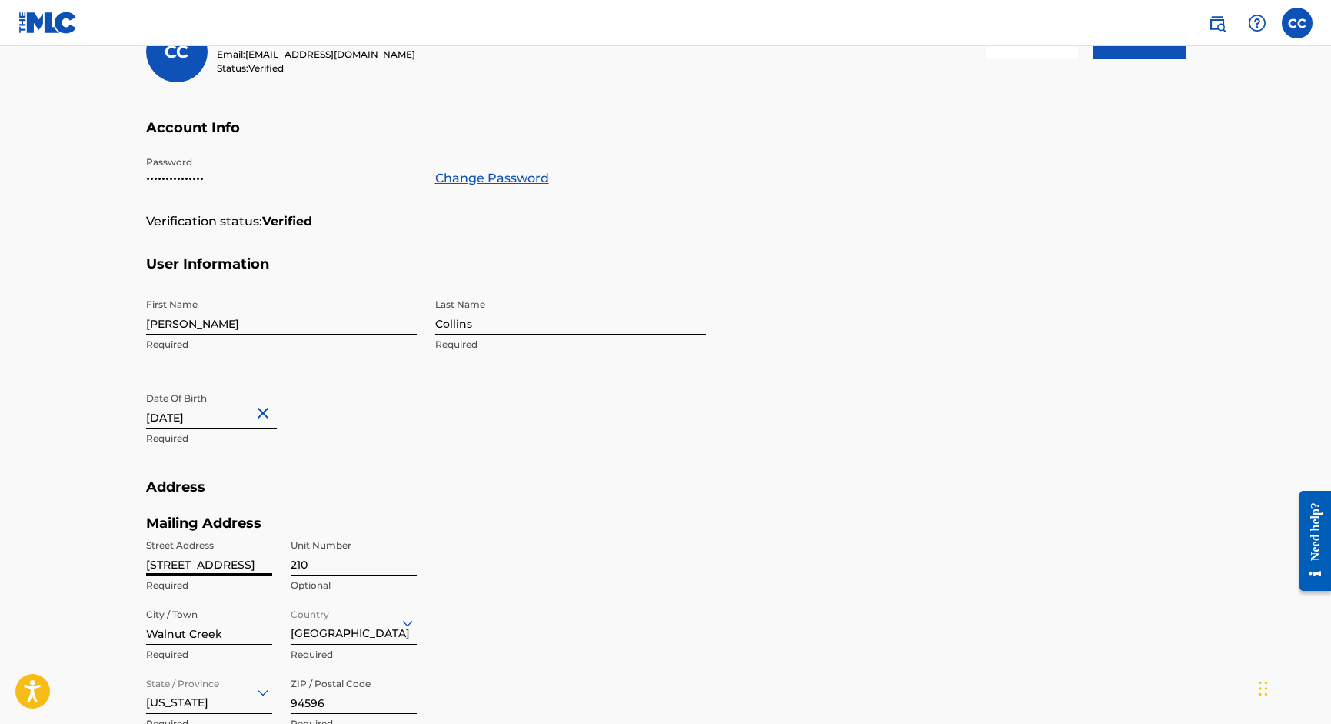
drag, startPoint x: 271, startPoint y: 562, endPoint x: 135, endPoint y: 561, distance: 136.1
click at [135, 561] on div "Profile User Members CC [PERSON_NAME] Email: [EMAIL_ADDRESS][DOMAIN_NAME] Statu…" at bounding box center [666, 400] width 1077 height 1002
type input "PO Box 171447"
drag, startPoint x: 329, startPoint y: 563, endPoint x: 251, endPoint y: 564, distance: 77.7
click at [251, 564] on div "Street Address [GEOGRAPHIC_DATA] Required Unit Number 210 Optional City / [GEOG…" at bounding box center [281, 635] width 271 height 208
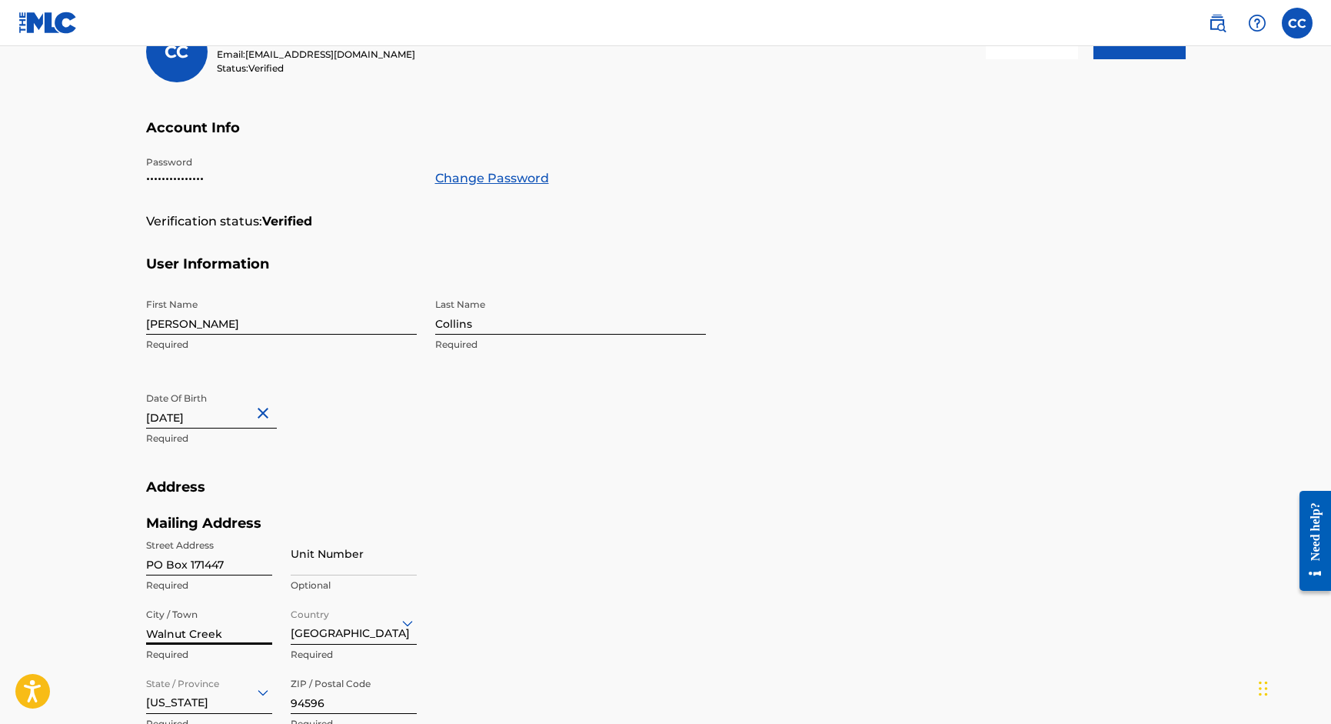
drag, startPoint x: 237, startPoint y: 632, endPoint x: 124, endPoint y: 632, distance: 113.0
click at [124, 632] on main "Profile User Members CC [PERSON_NAME] Email: [EMAIL_ADDRESS][DOMAIN_NAME] Statu…" at bounding box center [665, 381] width 1331 height 1113
type input "[GEOGRAPHIC_DATA]"
click at [242, 700] on div "[US_STATE]" at bounding box center [209, 692] width 126 height 44
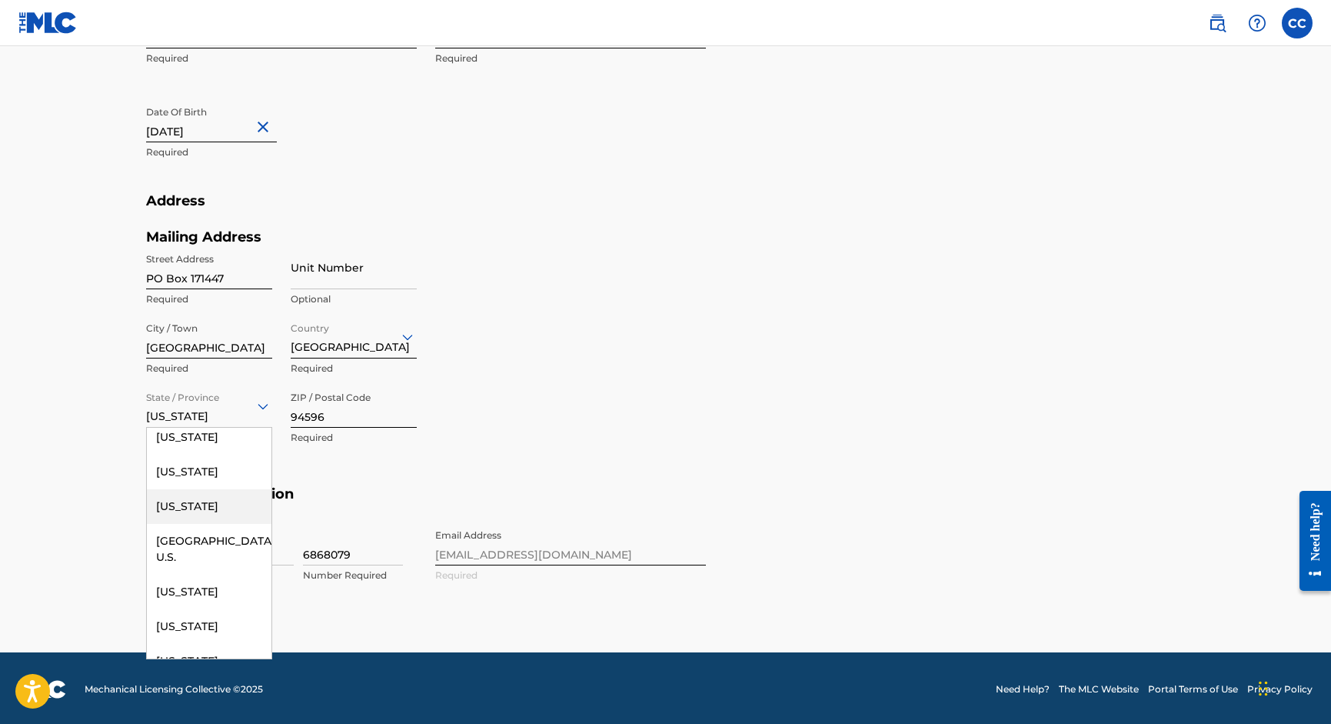
scroll to position [1663, 0]
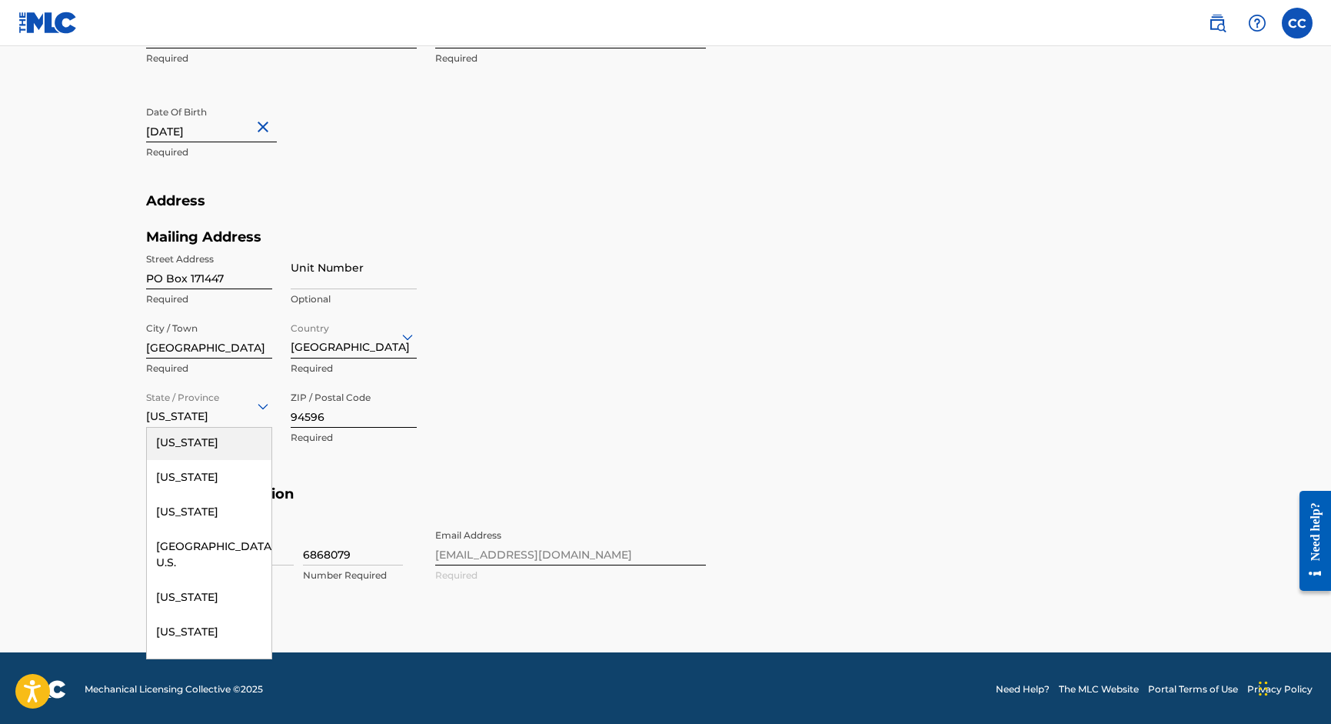
click at [184, 460] on div "[US_STATE]" at bounding box center [209, 442] width 125 height 35
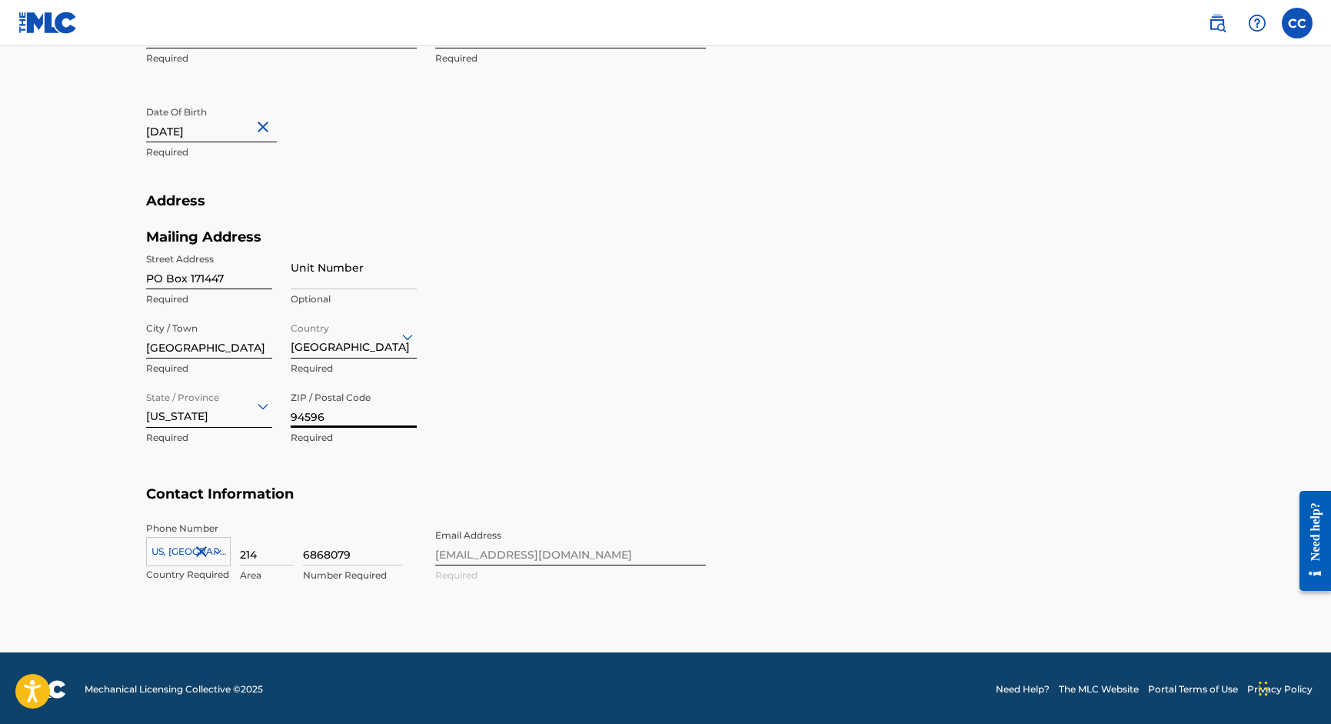
drag, startPoint x: 338, startPoint y: 407, endPoint x: 267, endPoint y: 411, distance: 71.6
click at [267, 411] on div "Street Address [GEOGRAPHIC_DATA] Required Unit Number Optional City / Town [GEO…" at bounding box center [281, 349] width 271 height 208
drag, startPoint x: 335, startPoint y: 418, endPoint x: 264, endPoint y: 415, distance: 70.8
click at [264, 415] on div "Street Address [GEOGRAPHIC_DATA] Required Unit Number Optional City / Town [GEO…" at bounding box center [281, 349] width 271 height 208
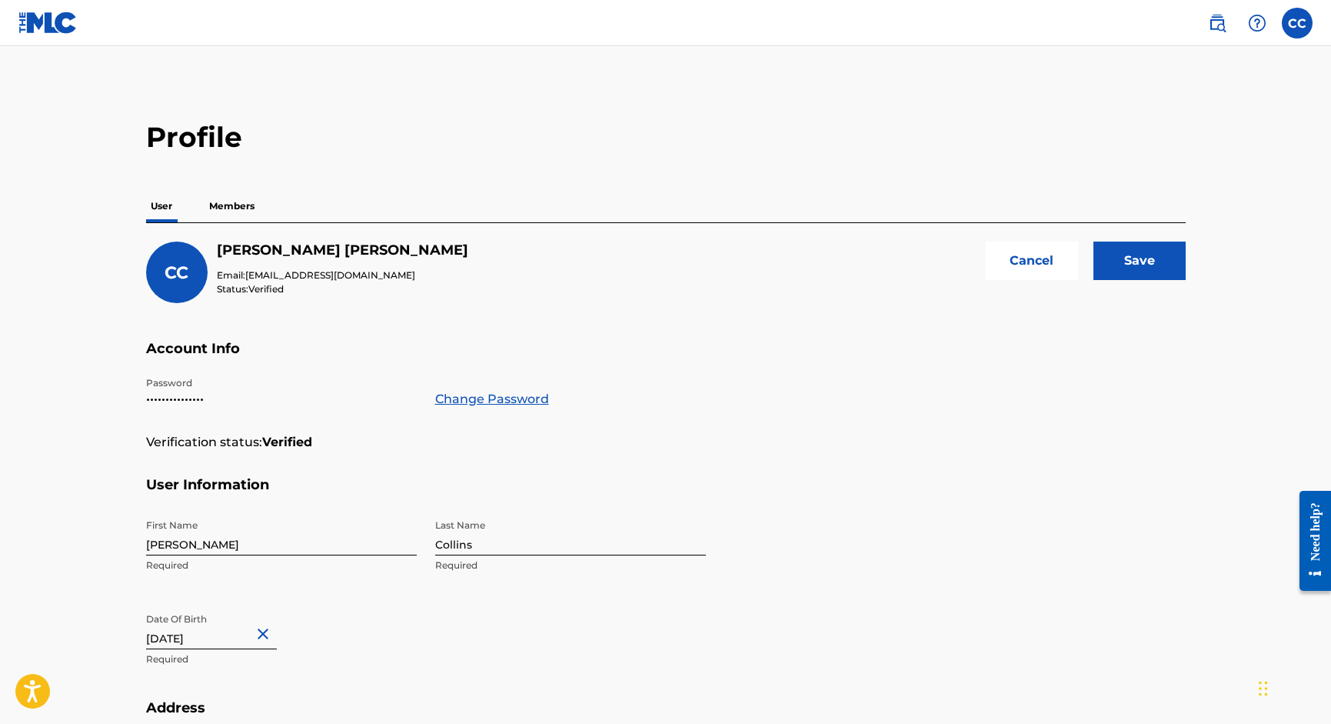
scroll to position [0, 0]
type input "75217"
click at [1140, 248] on input "Save" at bounding box center [1140, 260] width 92 height 38
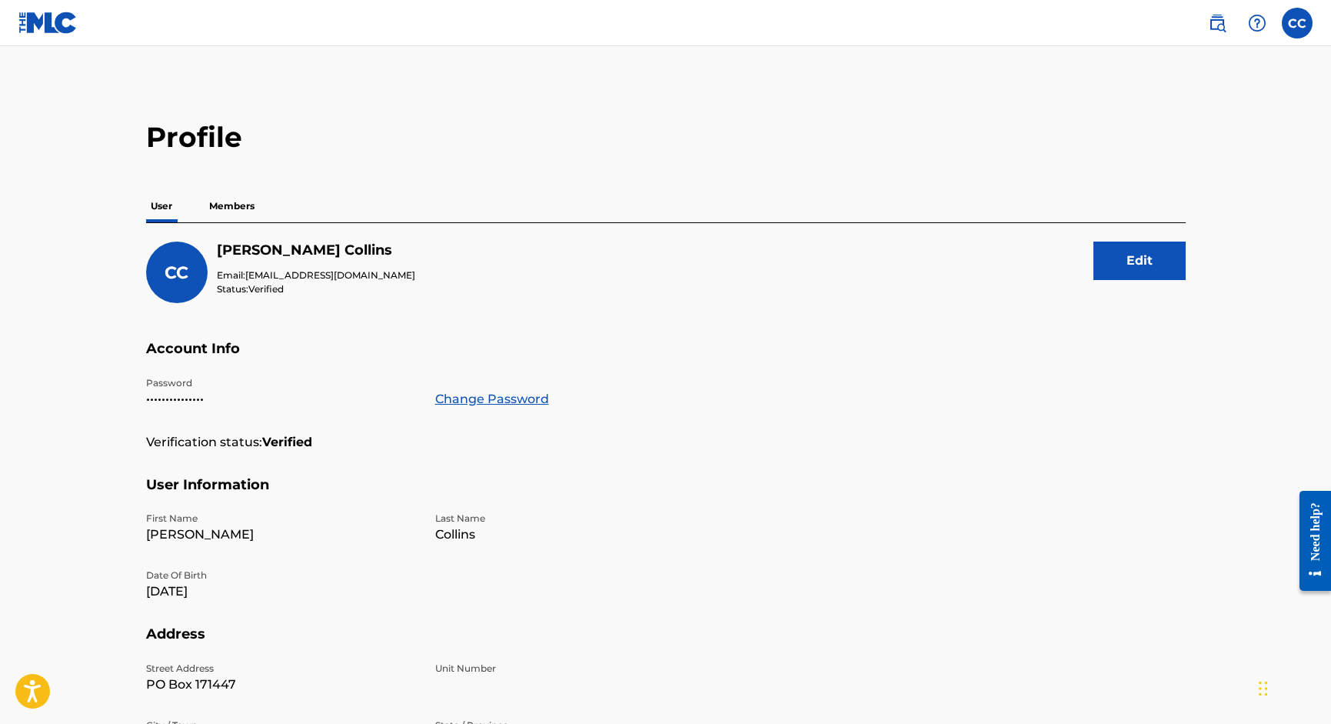
click at [235, 213] on p "Members" at bounding box center [232, 206] width 55 height 32
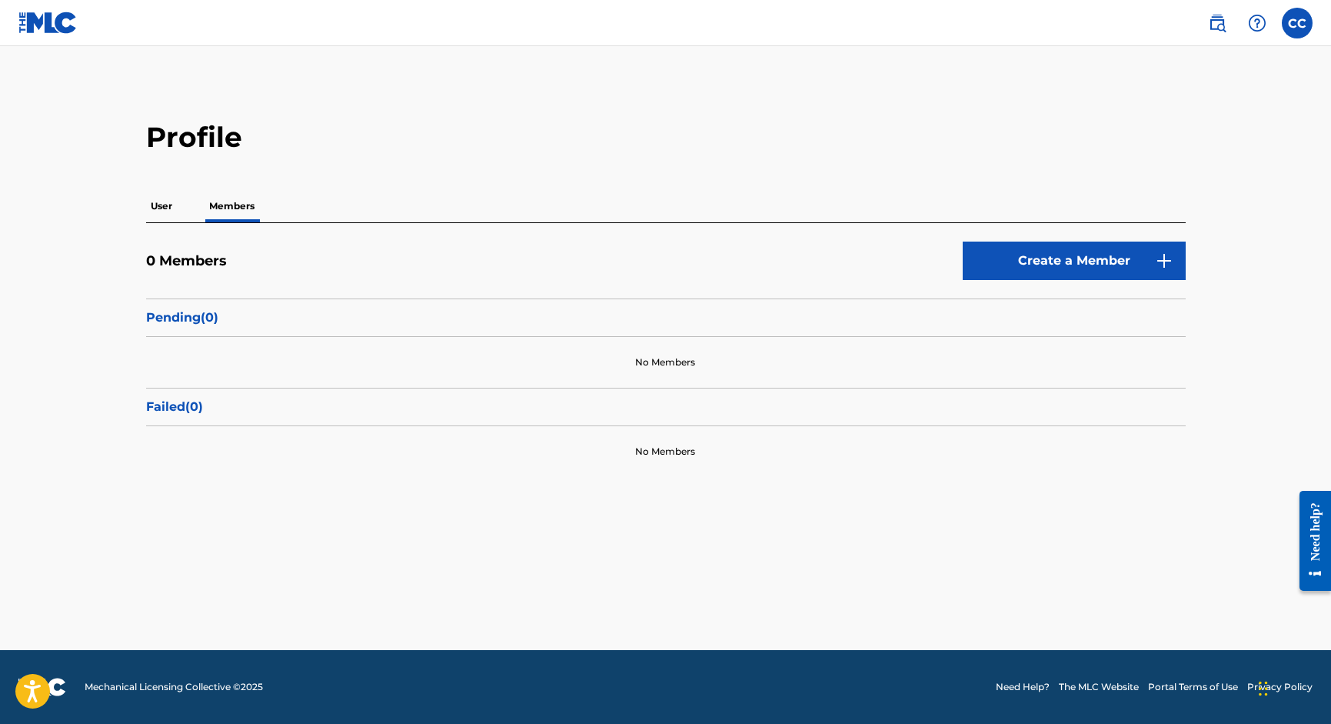
click at [1065, 251] on link "Create a Member" at bounding box center [1074, 260] width 223 height 38
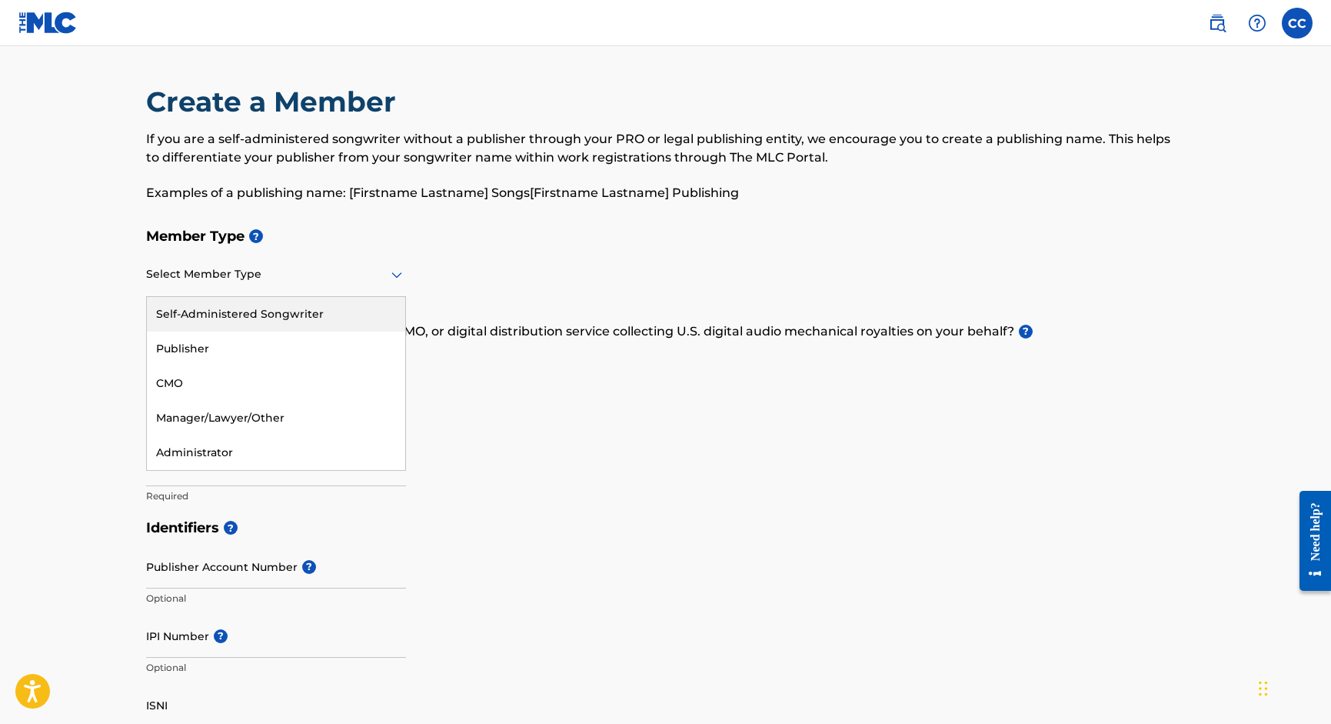
click at [245, 280] on div at bounding box center [276, 274] width 260 height 19
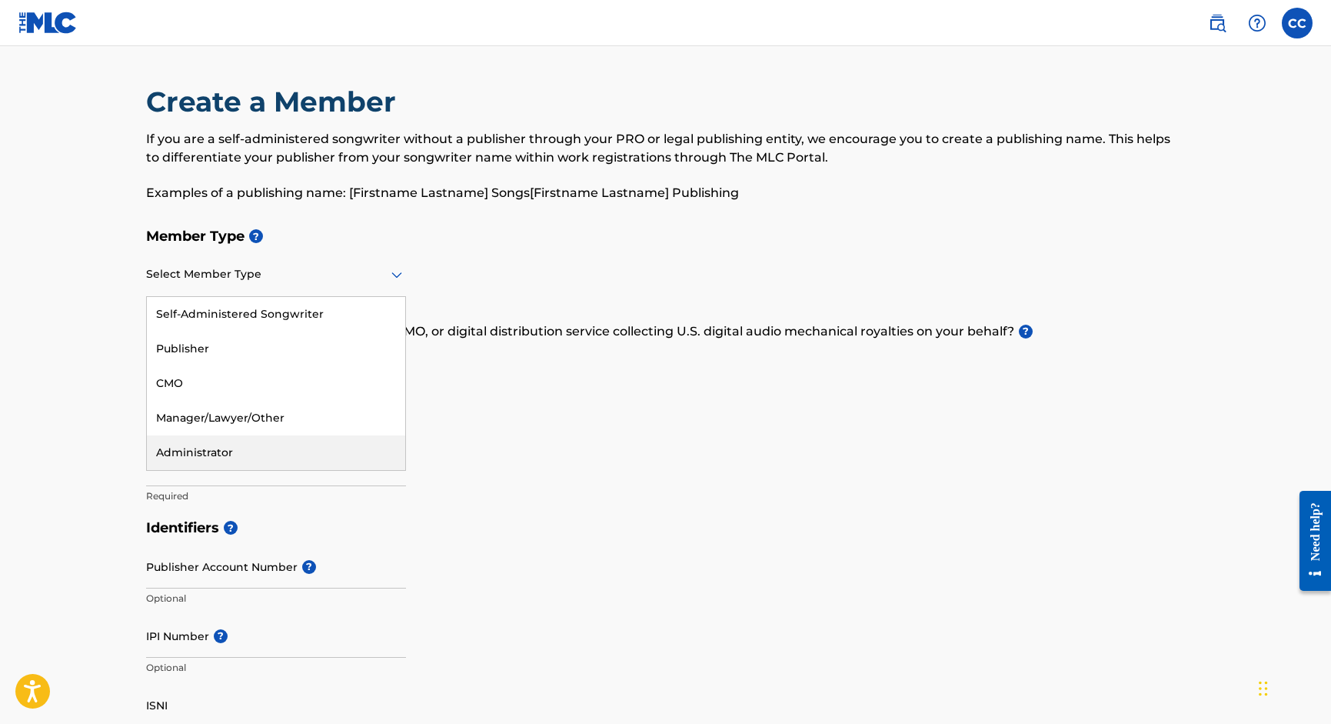
click at [197, 448] on div "Administrator" at bounding box center [276, 452] width 258 height 35
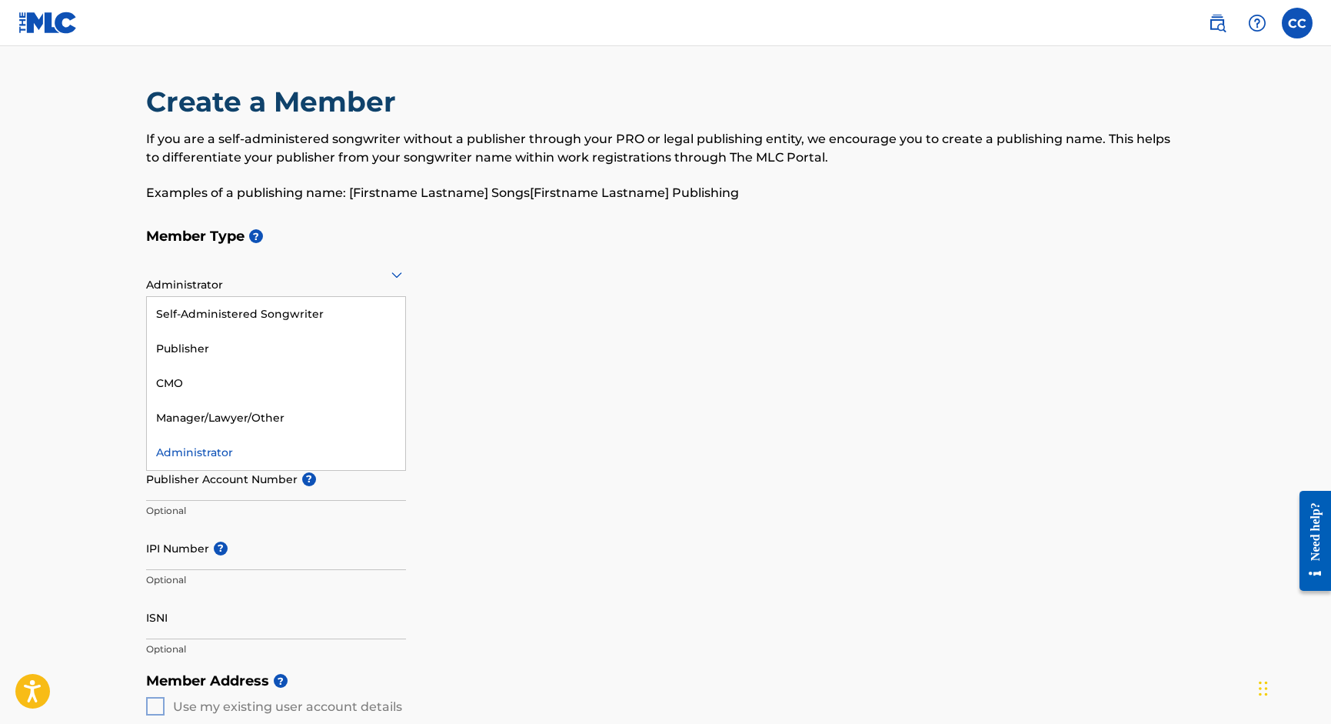
click at [211, 281] on div at bounding box center [276, 274] width 260 height 19
click at [205, 345] on div "Publisher" at bounding box center [276, 348] width 258 height 35
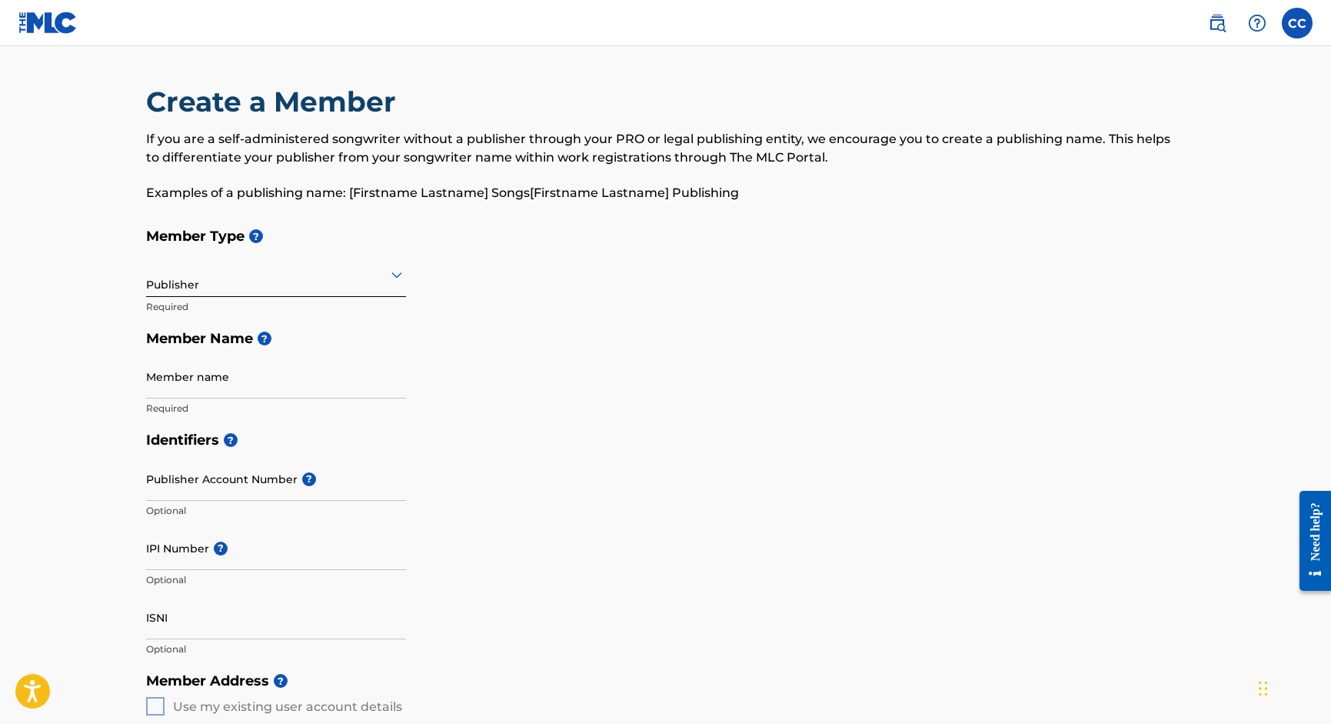
click at [246, 380] on input "Member name" at bounding box center [276, 377] width 260 height 44
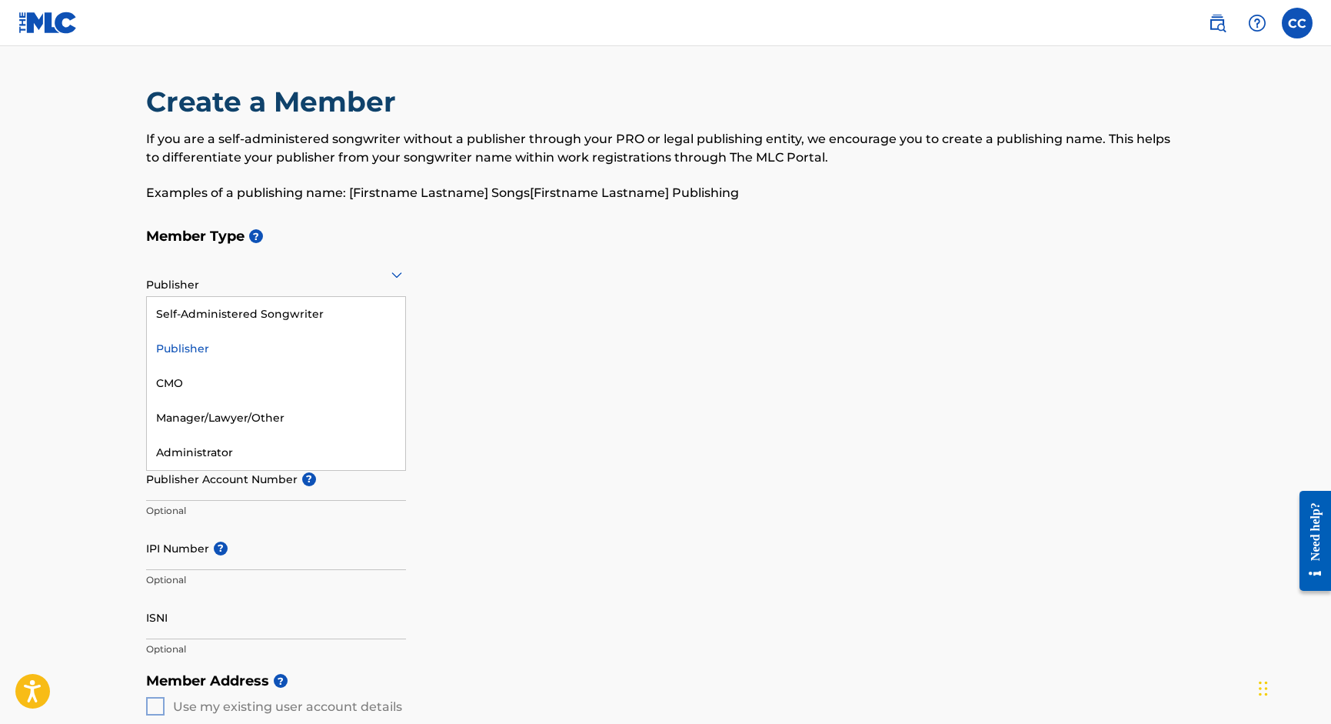
click at [272, 271] on div at bounding box center [276, 274] width 260 height 19
click at [236, 445] on div "Administrator" at bounding box center [276, 452] width 258 height 35
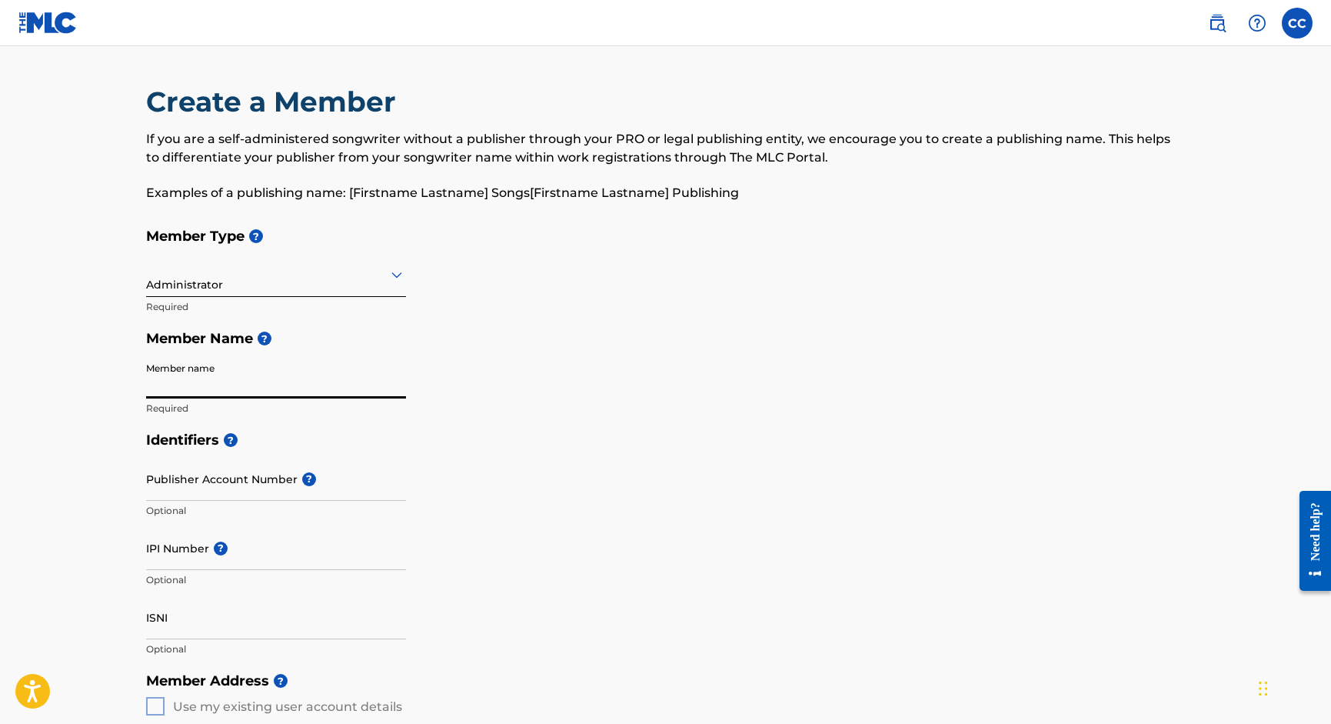
click at [203, 380] on input "Member name" at bounding box center [276, 377] width 260 height 44
type input "Creative Equity"
click at [191, 476] on input "Publisher Account Number ?" at bounding box center [276, 479] width 260 height 44
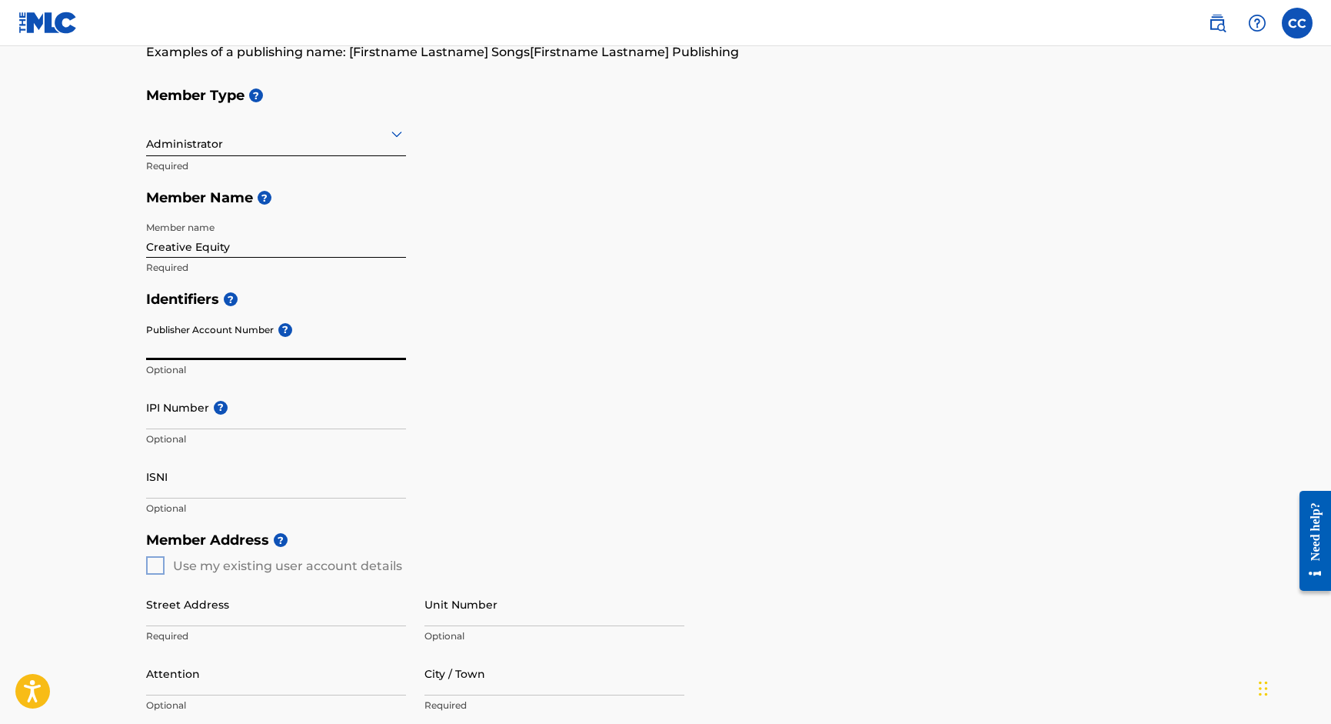
scroll to position [148, 0]
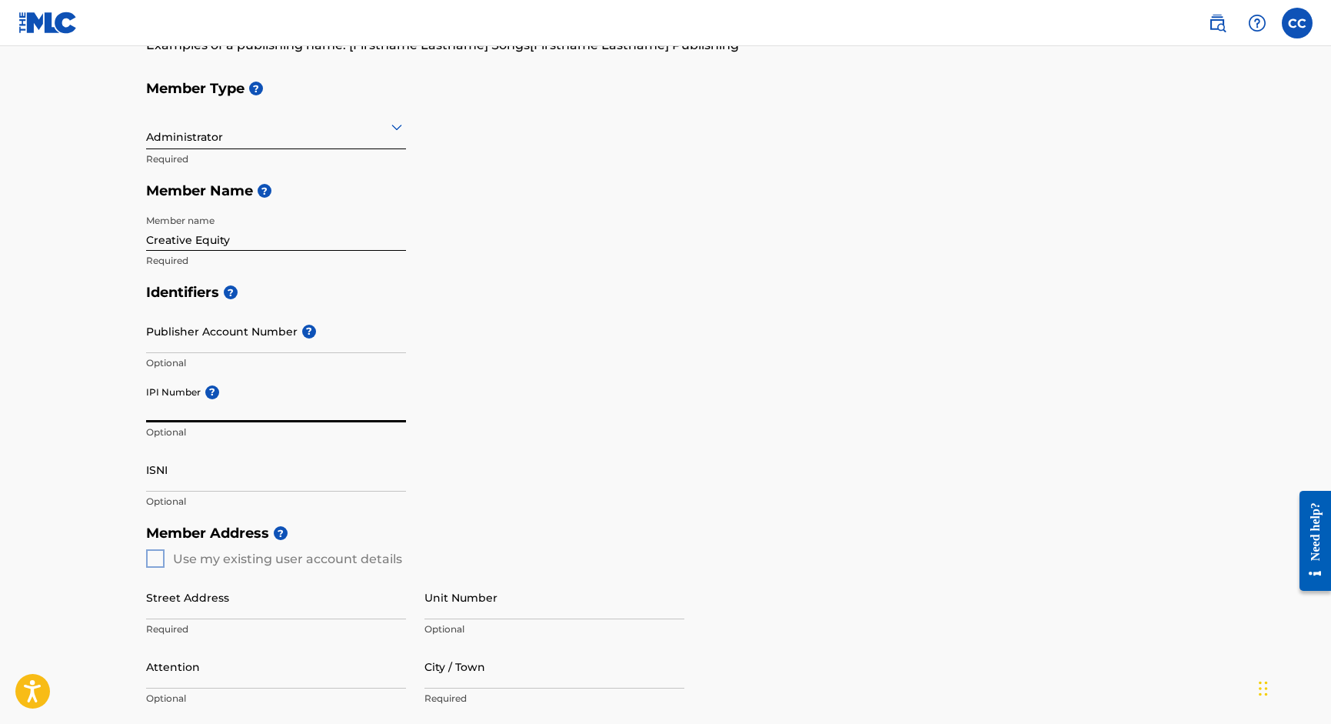
click at [291, 415] on input "IPI Number ?" at bounding box center [276, 400] width 260 height 44
paste input "1305737561"
type input "1305737561"
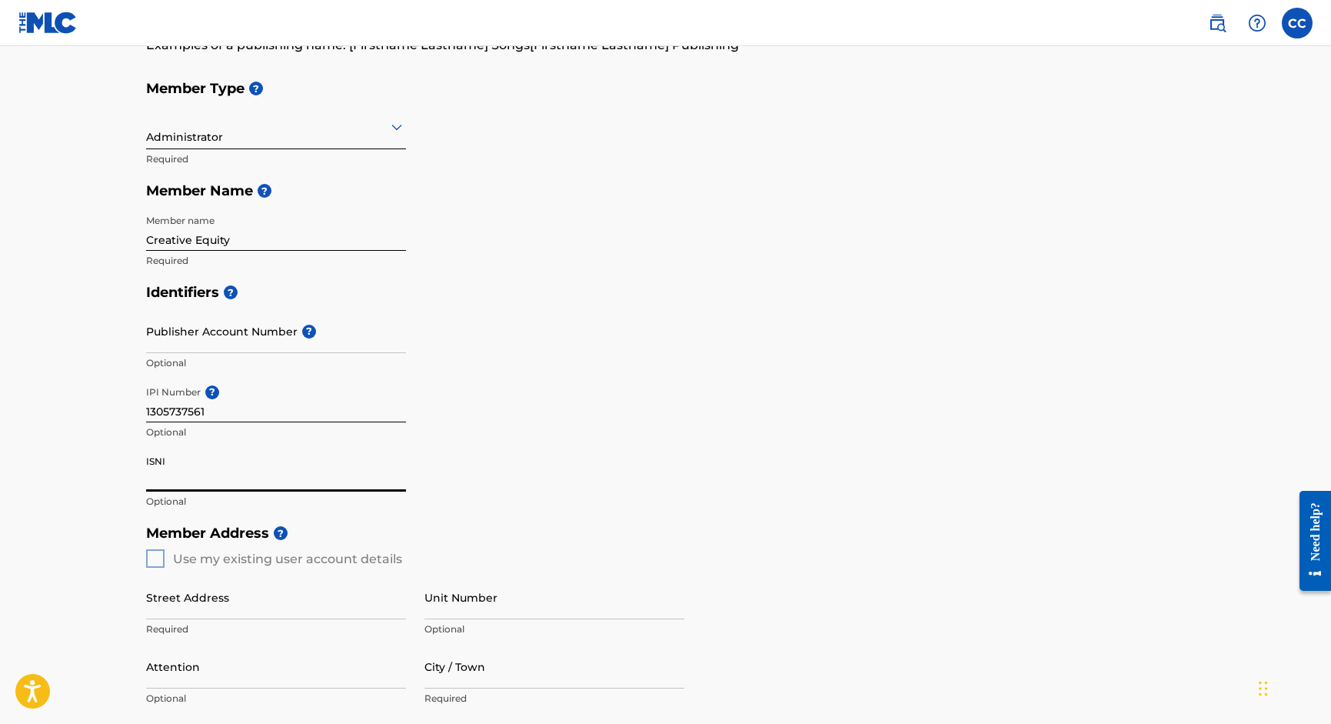
click at [198, 478] on input "ISNI" at bounding box center [276, 470] width 260 height 44
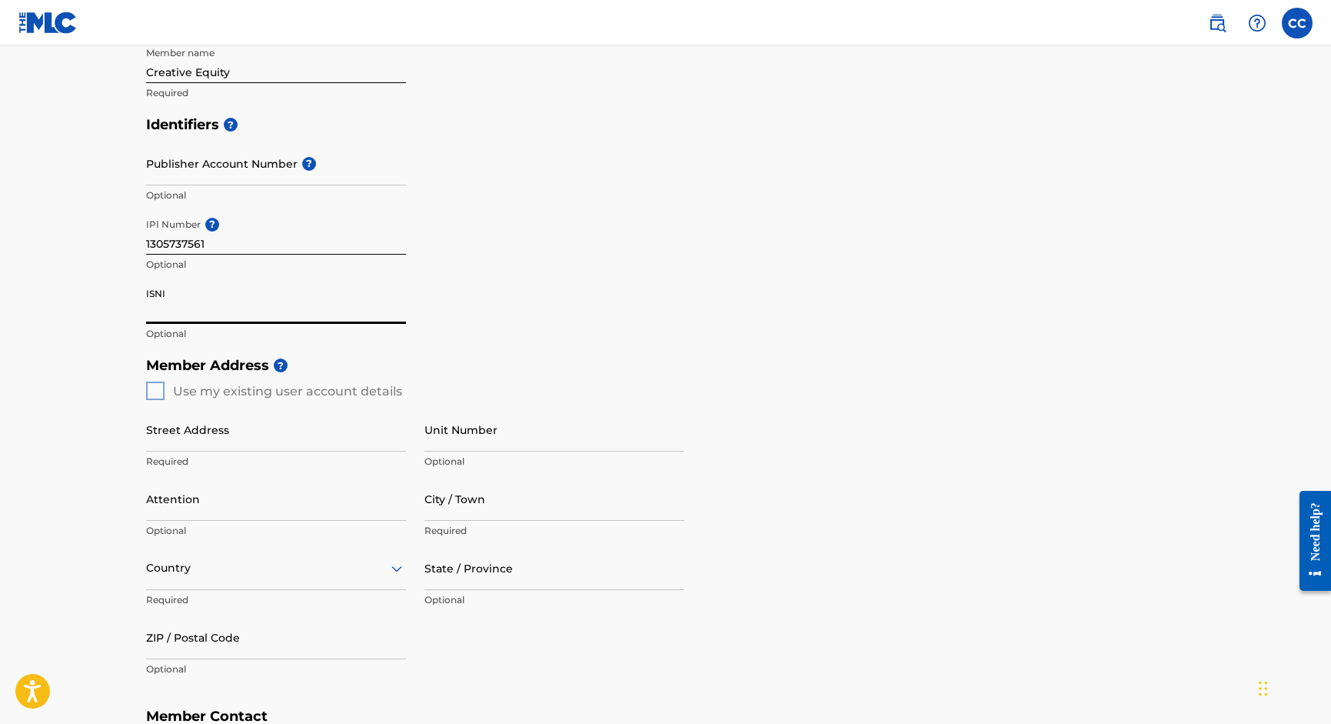
scroll to position [322, 0]
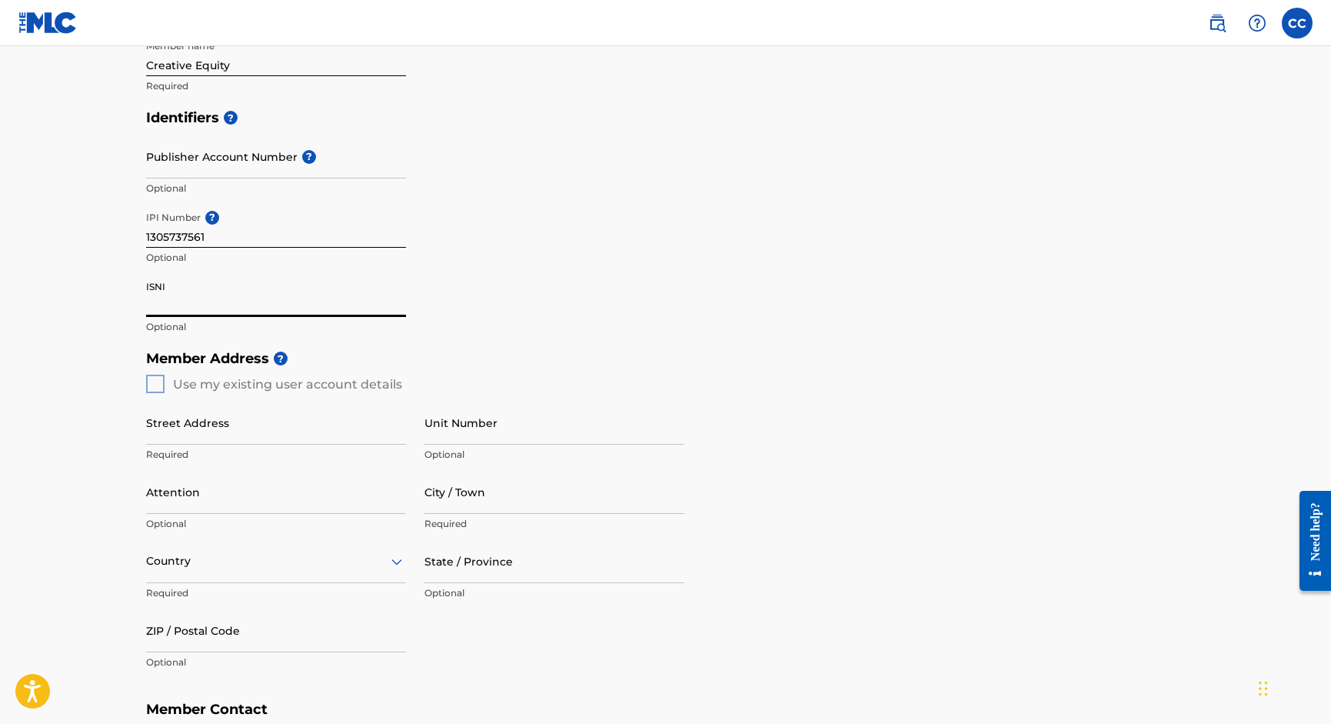
click at [152, 385] on div "Member Address ? Use my existing user account details Street Address Required U…" at bounding box center [666, 517] width 1040 height 351
click at [152, 387] on div "Member Address ? Use my existing user account details Street Address Required U…" at bounding box center [666, 517] width 1040 height 351
click at [153, 384] on div "Member Address ? Use my existing user account details Street Address Required U…" at bounding box center [666, 517] width 1040 height 351
click at [209, 430] on input "Street Address" at bounding box center [276, 423] width 260 height 44
type input "PO Box 171447"
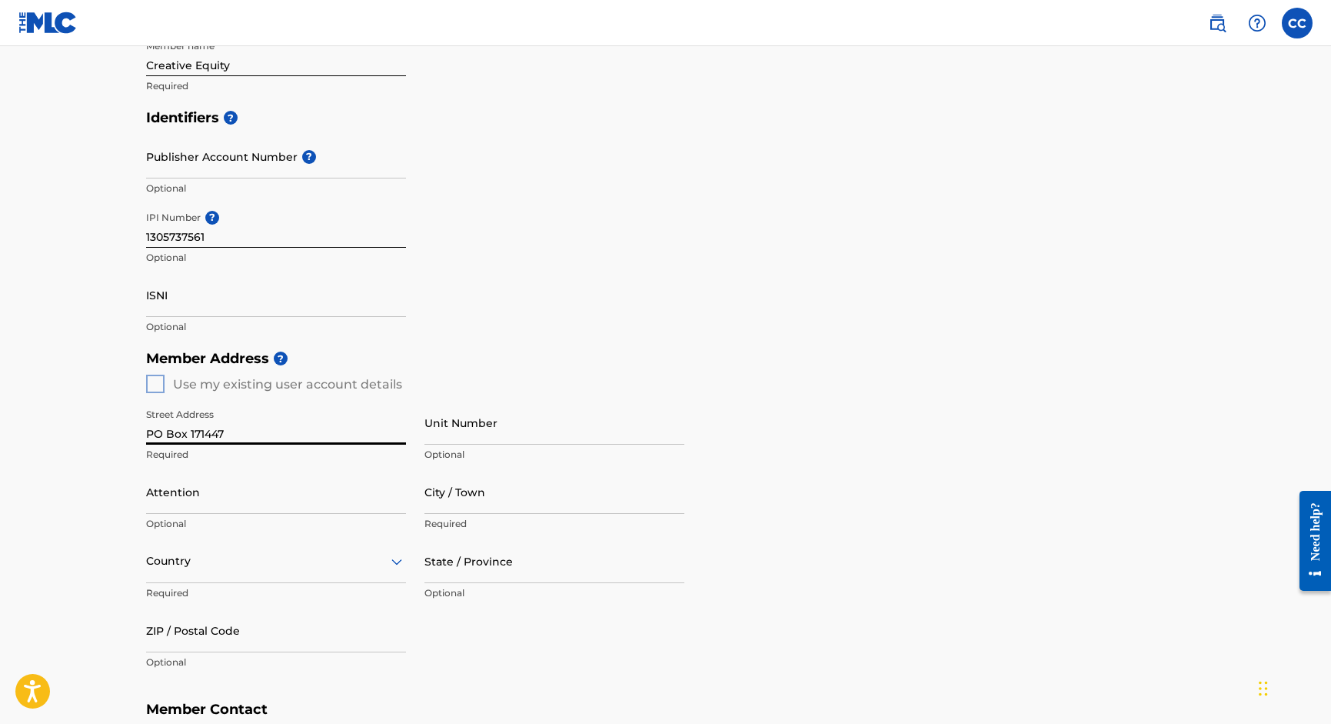
click at [443, 495] on input "City / Town" at bounding box center [555, 492] width 260 height 44
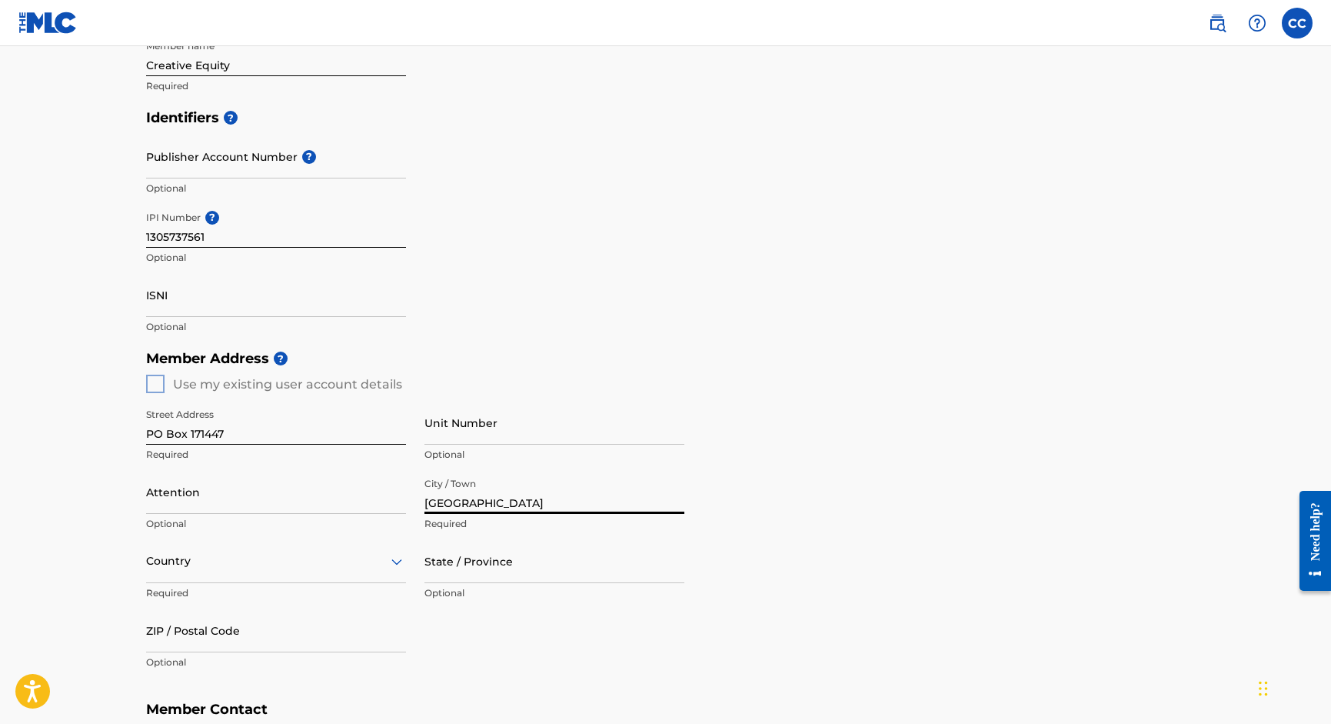
type input "[GEOGRAPHIC_DATA]"
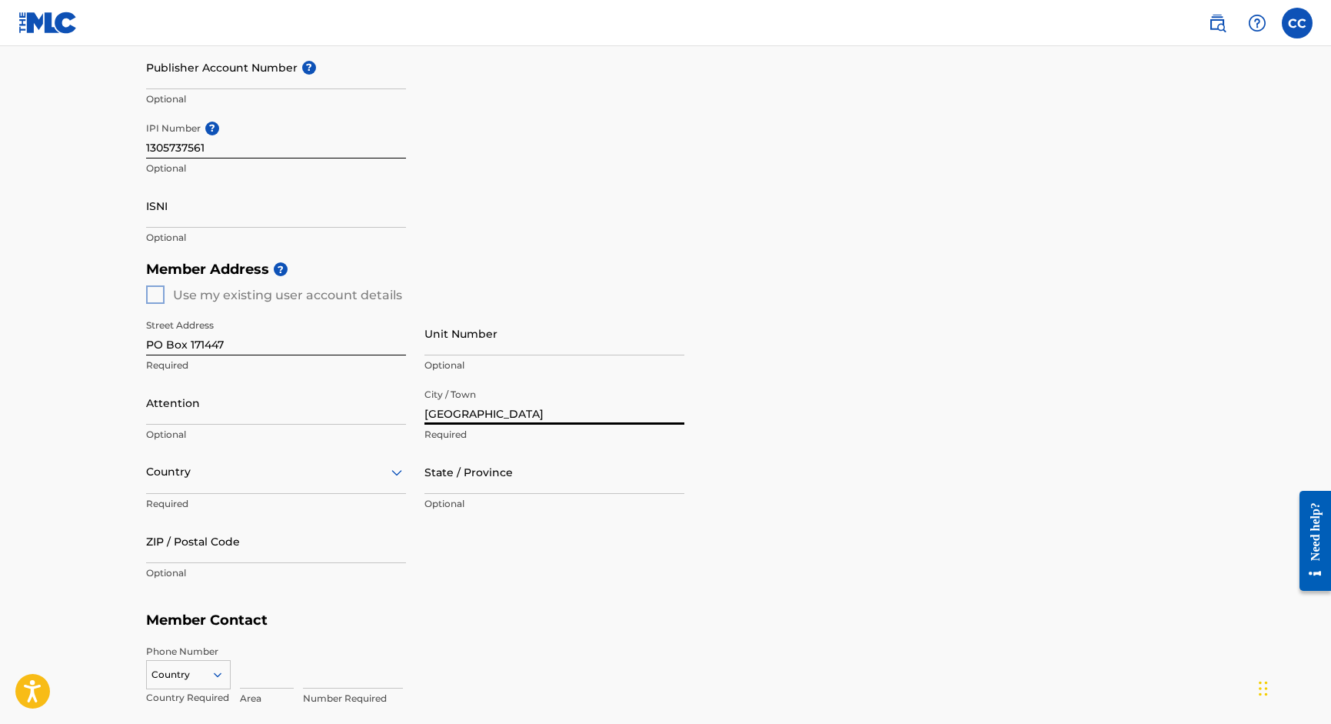
click at [301, 494] on div "Country" at bounding box center [276, 472] width 260 height 44
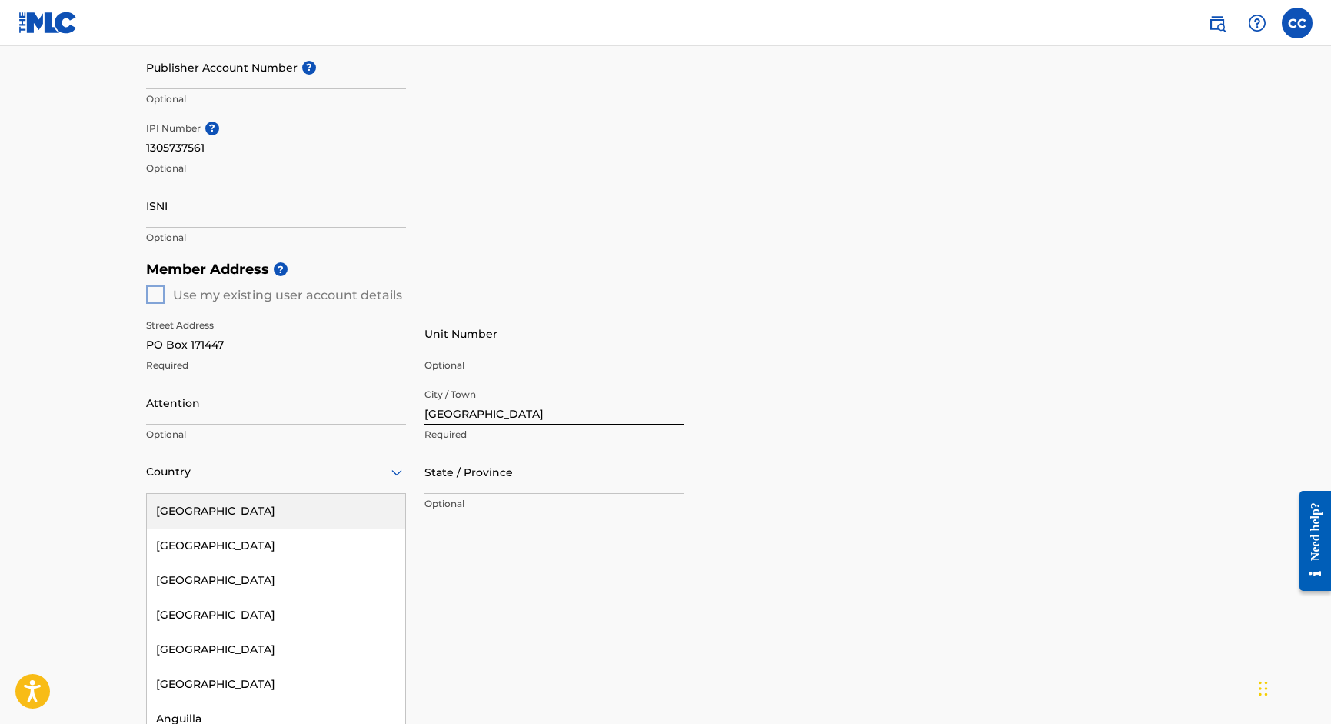
click at [268, 523] on div "[GEOGRAPHIC_DATA]" at bounding box center [276, 511] width 258 height 35
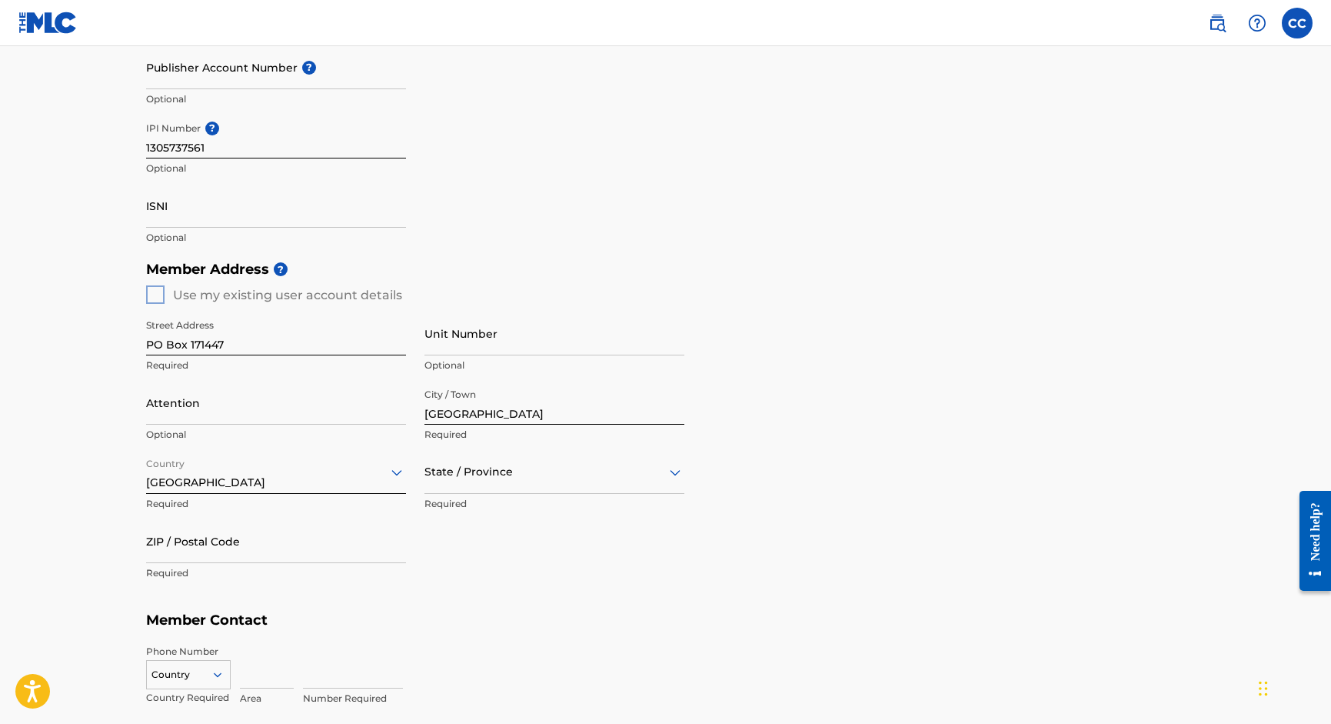
click at [251, 544] on input "ZIP / Postal Code" at bounding box center [276, 541] width 260 height 44
type input "75217"
click at [514, 521] on div "Street Address [GEOGRAPHIC_DATA] Required Unit Number Optional Attention Option…" at bounding box center [415, 450] width 538 height 292
click at [515, 470] on div at bounding box center [555, 471] width 260 height 19
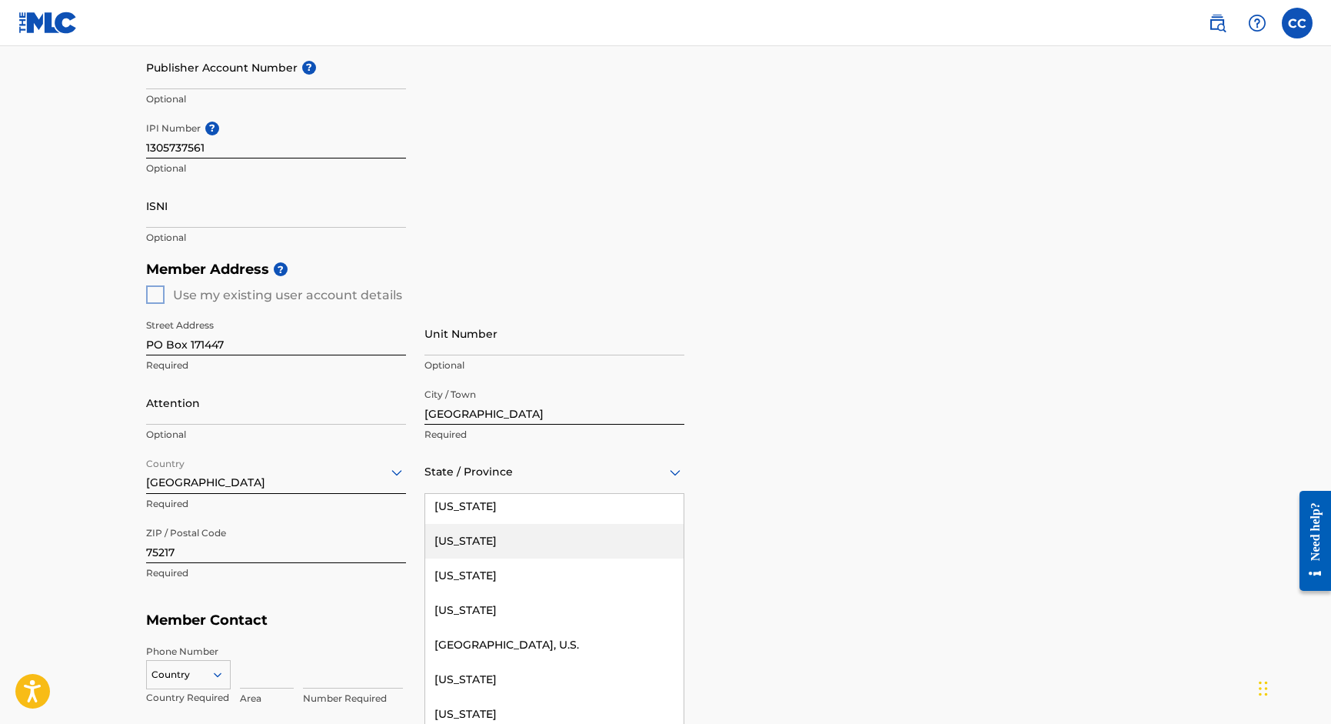
click at [497, 540] on div "[US_STATE]" at bounding box center [554, 541] width 258 height 35
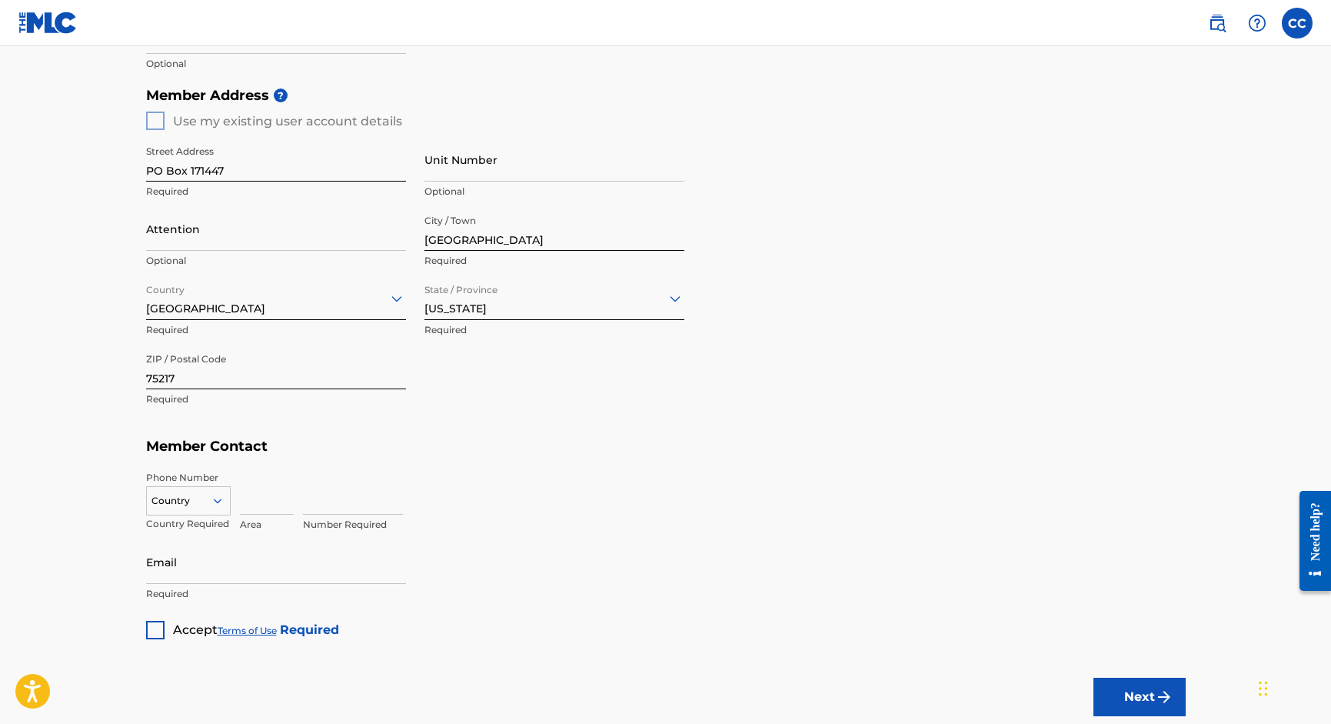
scroll to position [614, 0]
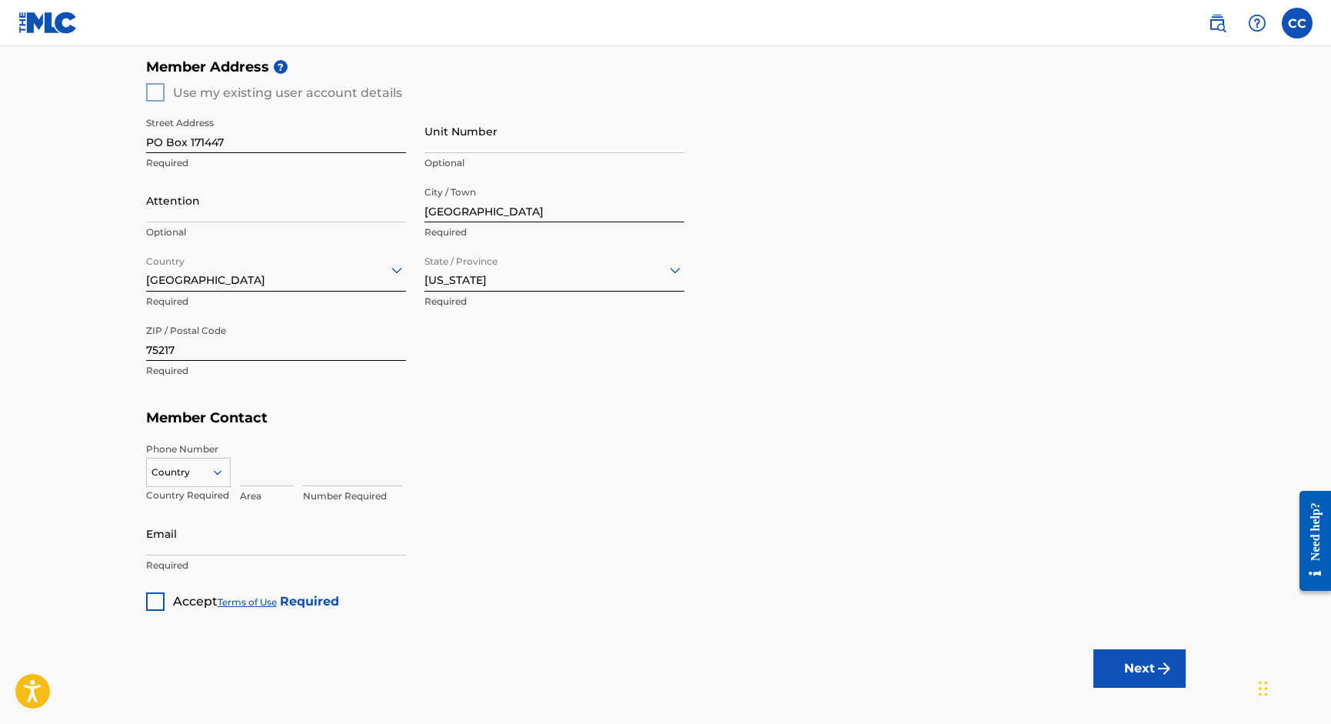
click at [201, 469] on div at bounding box center [188, 472] width 83 height 17
click at [188, 498] on div "US, [GEOGRAPHIC_DATA] +1" at bounding box center [188, 511] width 83 height 60
click at [256, 465] on input at bounding box center [267, 464] width 54 height 44
type input "214"
click at [312, 471] on input at bounding box center [353, 464] width 100 height 44
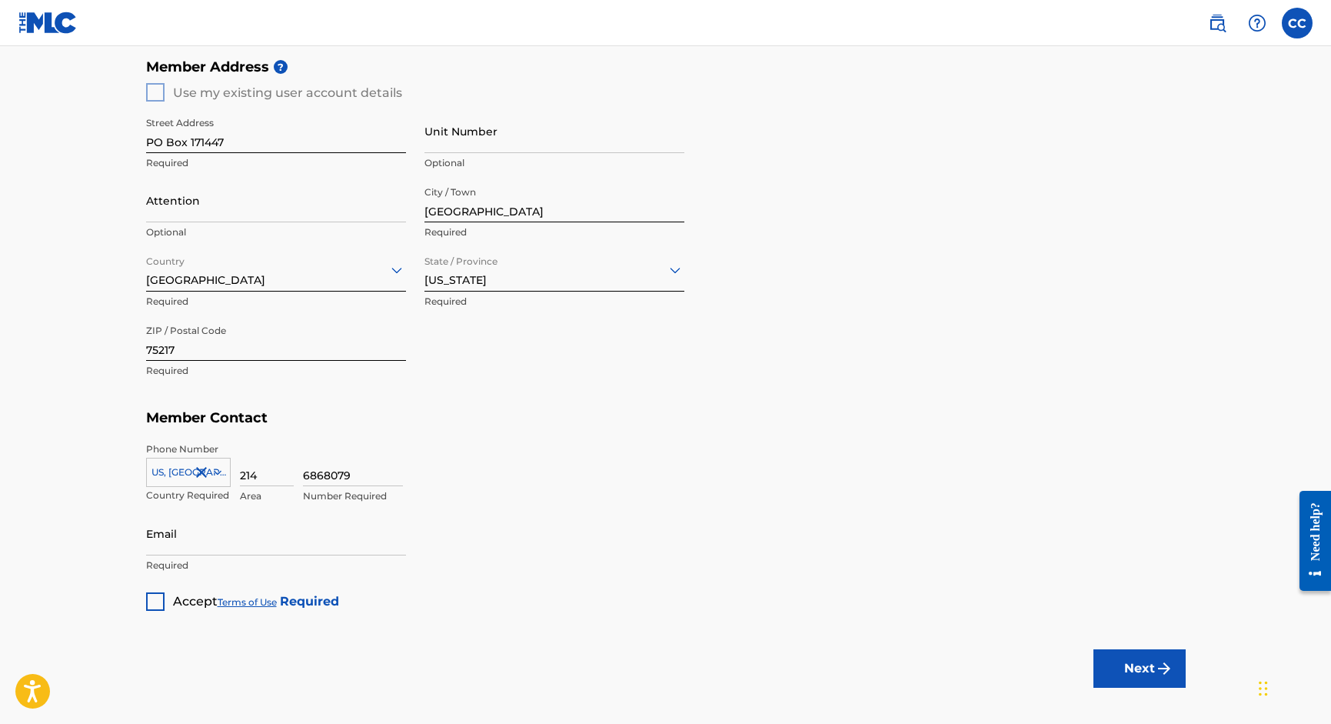
type input "6868079"
click at [188, 539] on input "Email" at bounding box center [276, 533] width 260 height 44
click at [152, 604] on div at bounding box center [155, 601] width 18 height 18
click at [177, 546] on input "Email" at bounding box center [276, 533] width 260 height 44
type input "[EMAIL_ADDRESS][DOMAIN_NAME]"
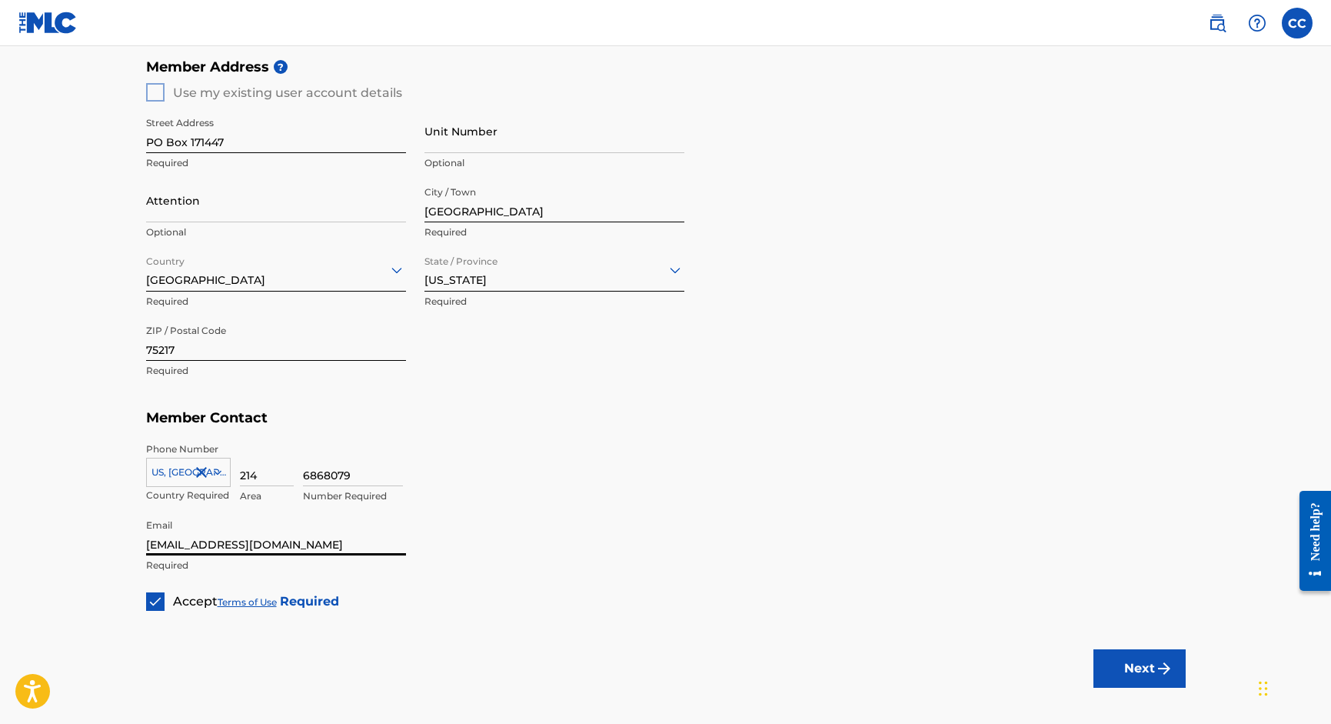
click at [1140, 666] on button "Next" at bounding box center [1140, 668] width 92 height 38
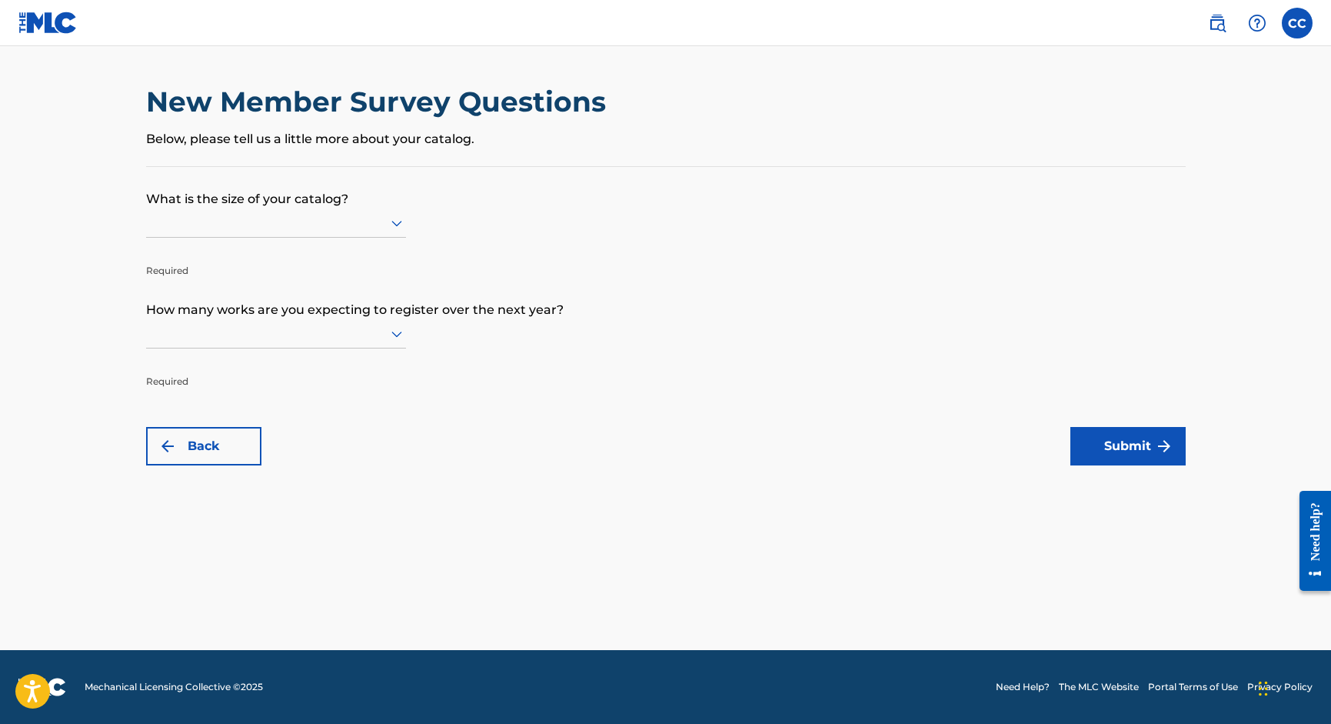
click at [320, 228] on div at bounding box center [276, 222] width 260 height 19
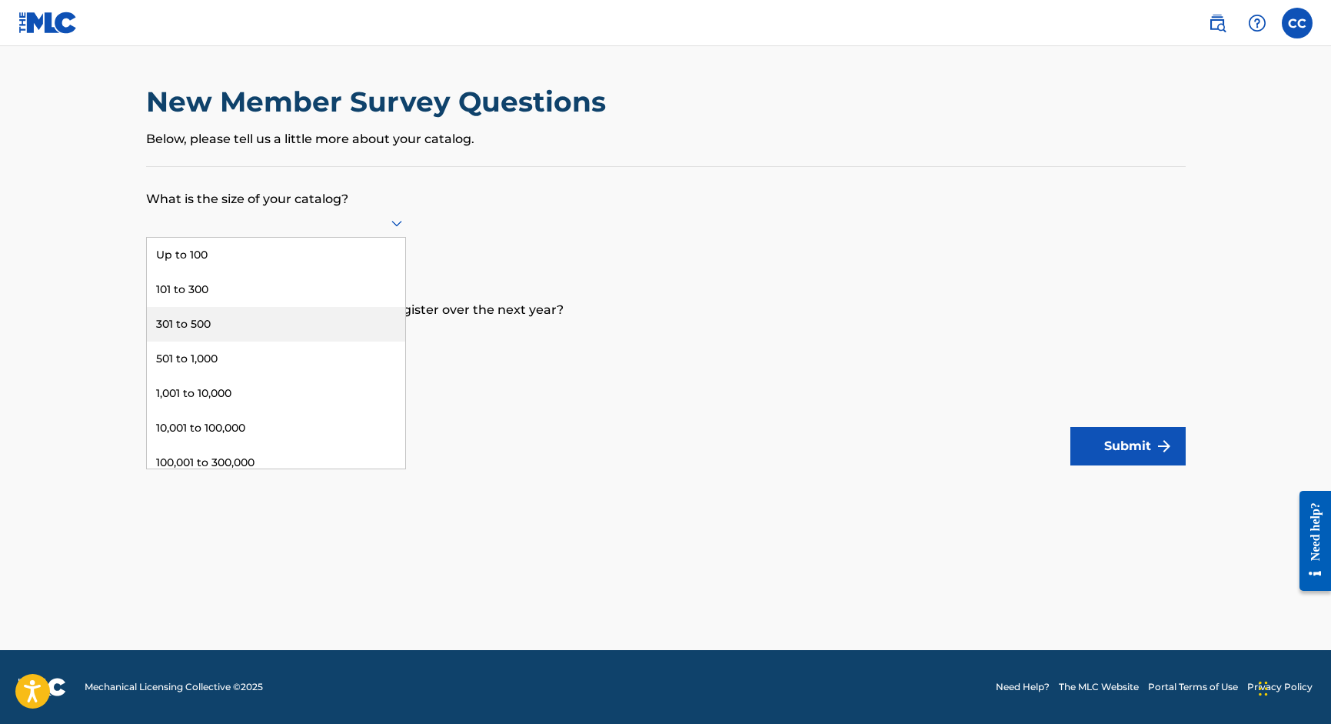
click at [212, 334] on div "301 to 500" at bounding box center [276, 324] width 258 height 35
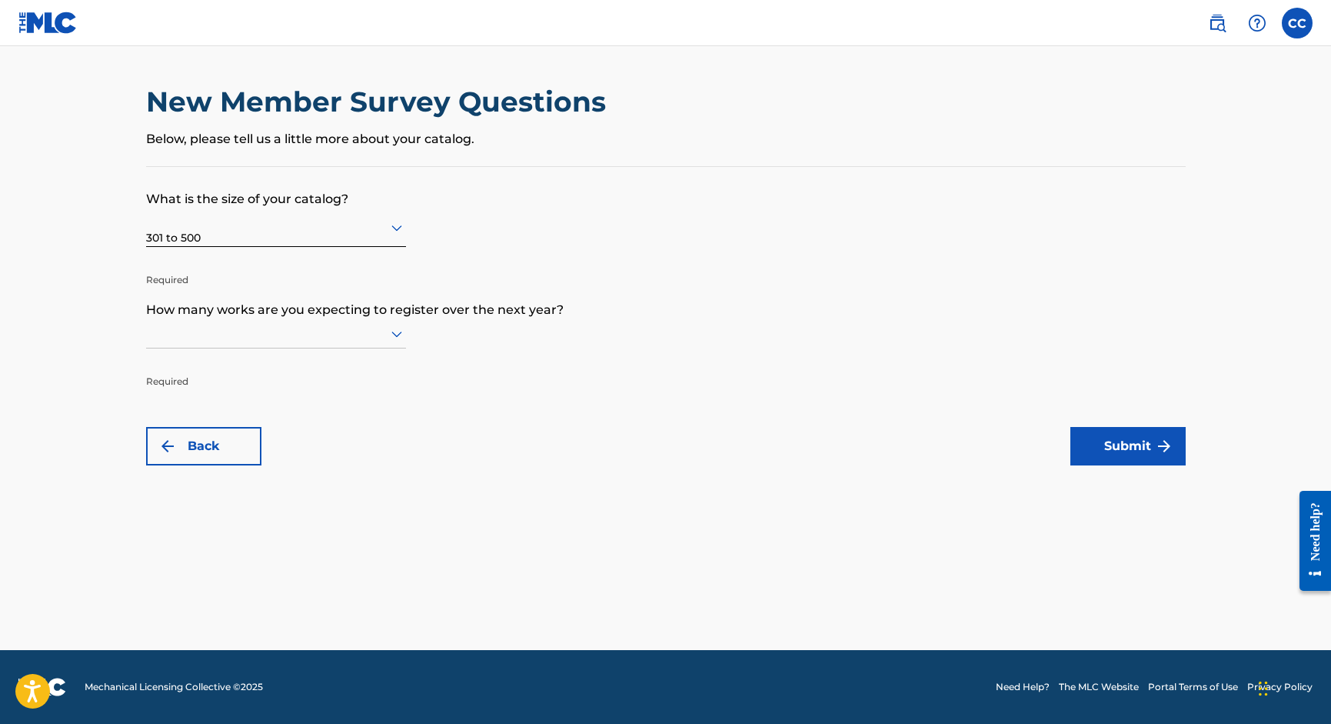
click at [333, 343] on div at bounding box center [276, 333] width 260 height 19
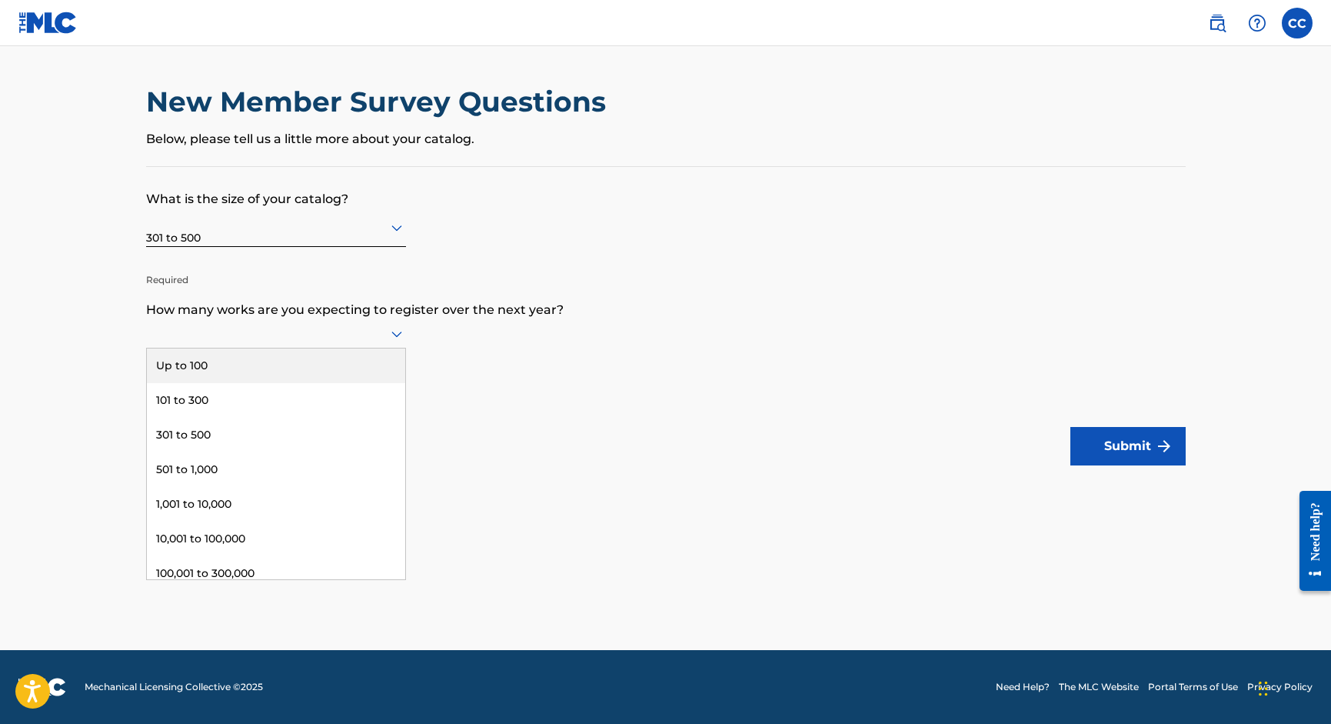
click at [259, 383] on div "Up to 100" at bounding box center [276, 365] width 258 height 35
click at [1111, 438] on button "Submit" at bounding box center [1128, 446] width 115 height 38
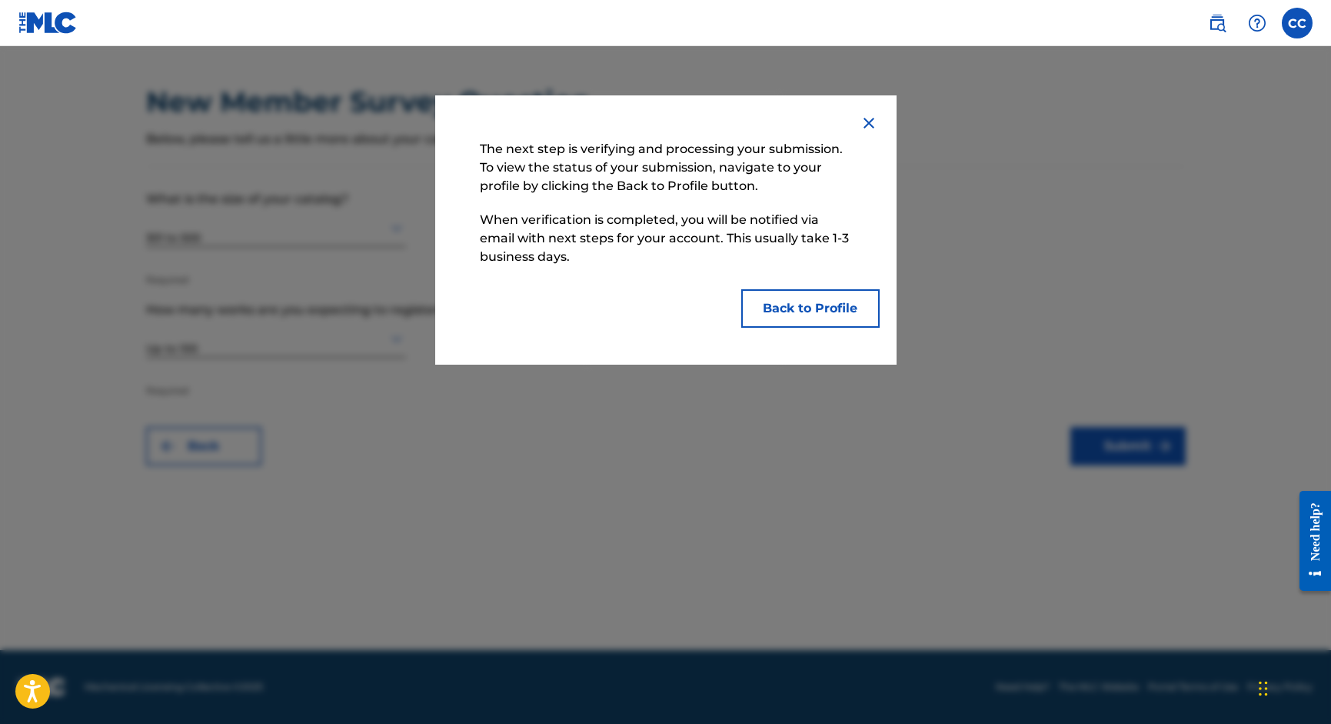
click at [815, 317] on button "Back to Profile" at bounding box center [810, 308] width 138 height 38
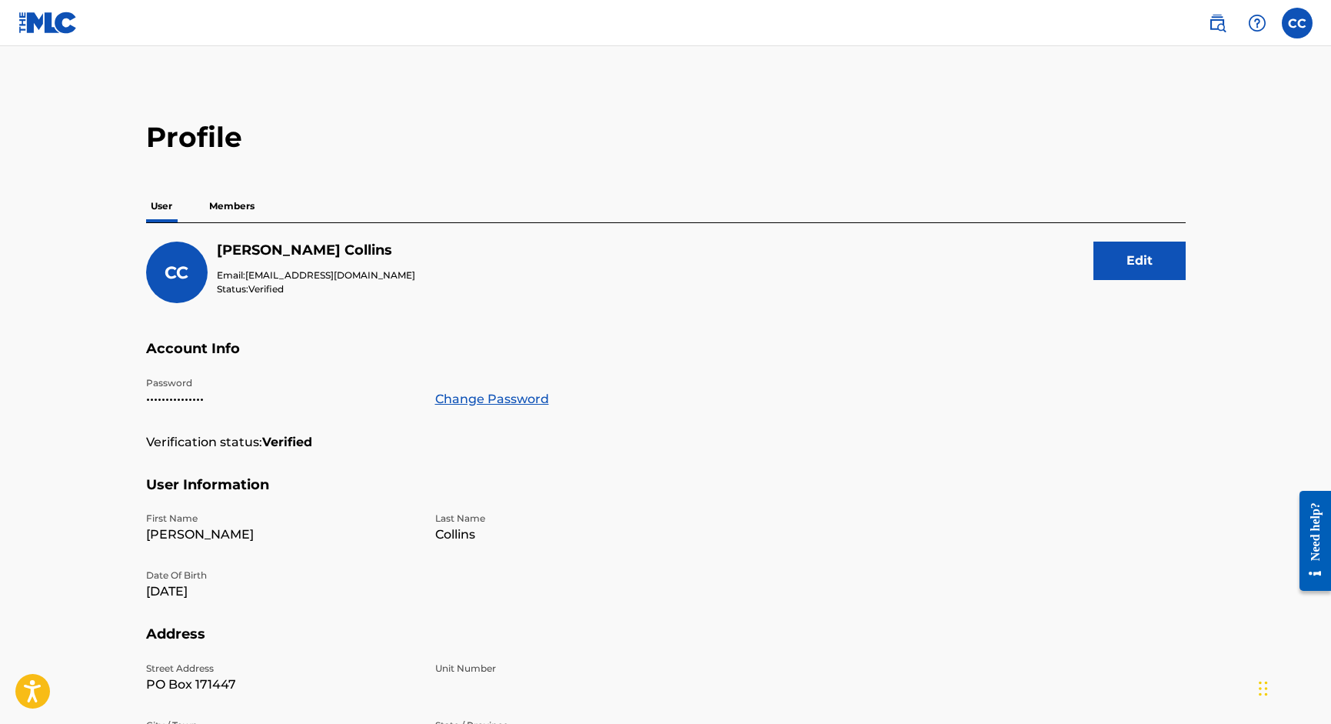
click at [230, 206] on p "Members" at bounding box center [232, 206] width 55 height 32
